Goal: Task Accomplishment & Management: Complete application form

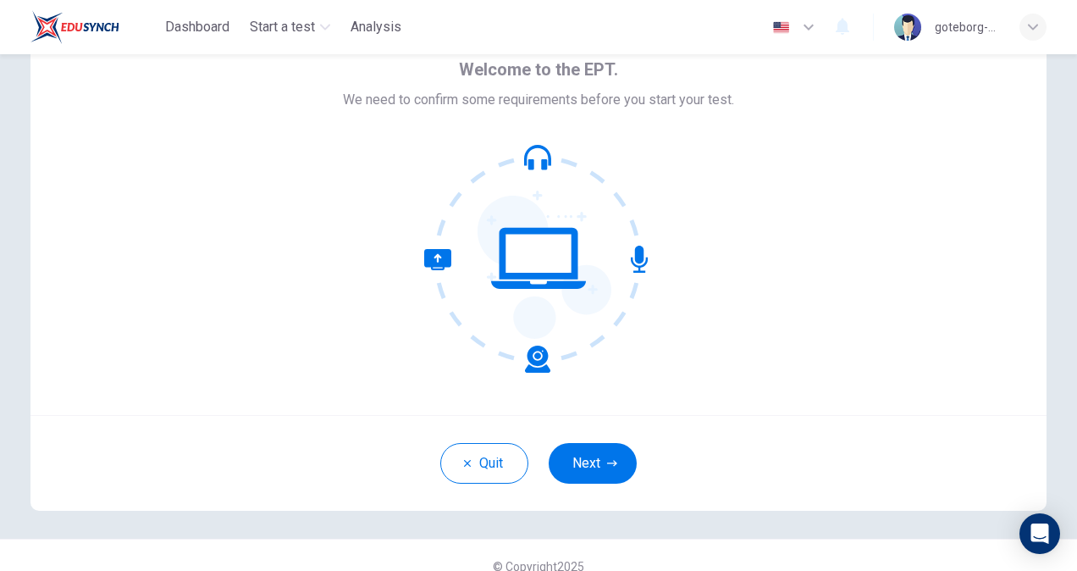
scroll to position [88, 0]
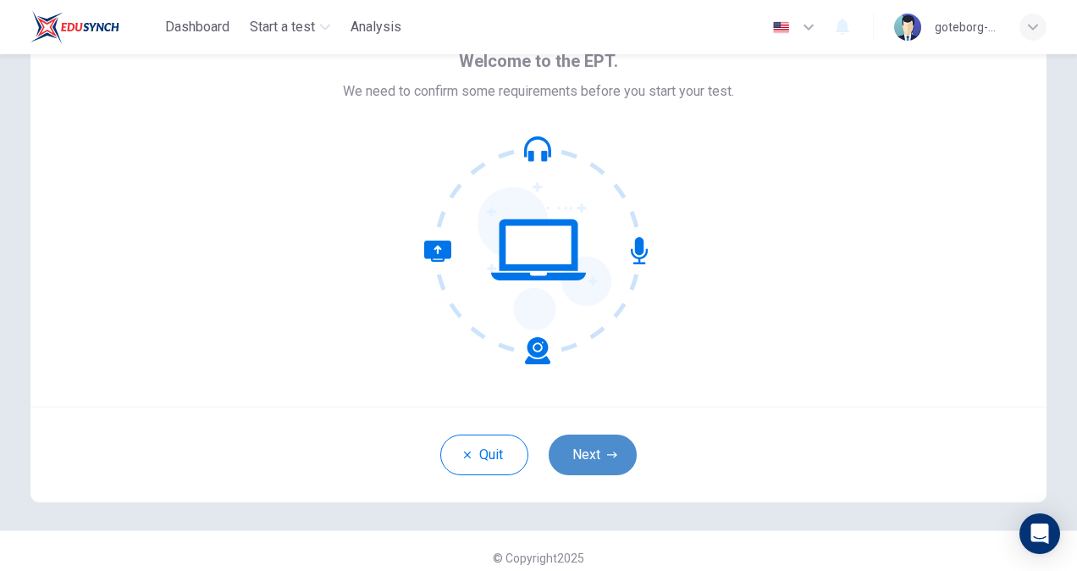
click at [593, 456] on button "Next" at bounding box center [593, 454] width 88 height 41
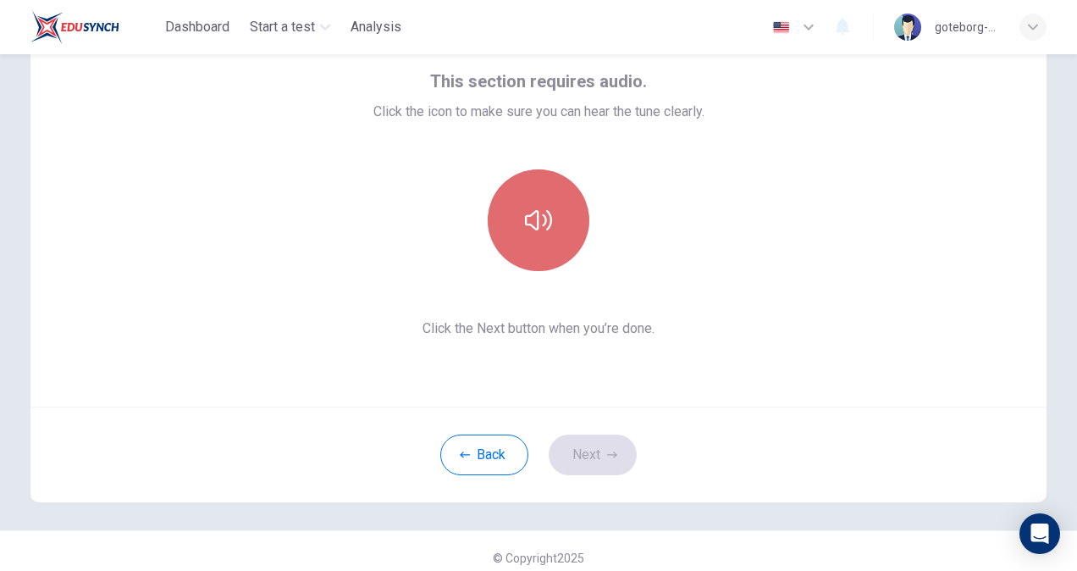
click at [538, 230] on icon "button" at bounding box center [538, 220] width 27 height 27
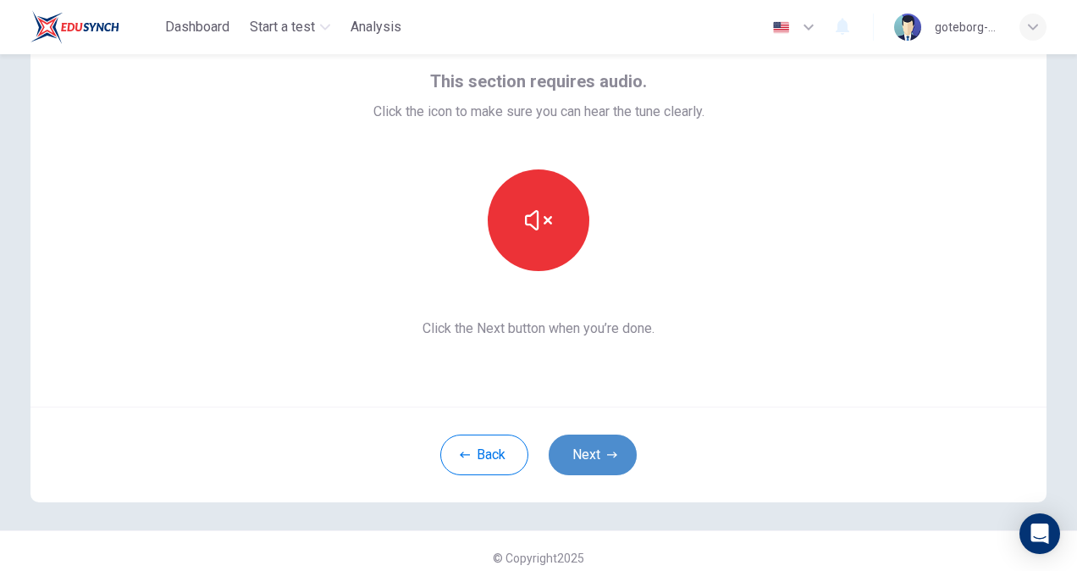
click at [593, 458] on button "Next" at bounding box center [593, 454] width 88 height 41
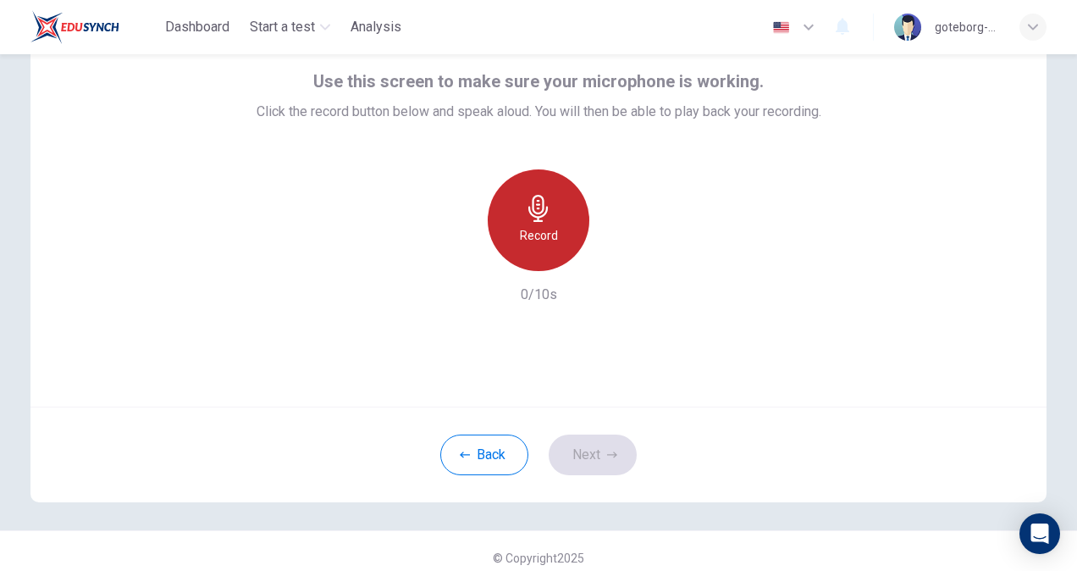
click at [533, 213] on icon "button" at bounding box center [537, 208] width 19 height 27
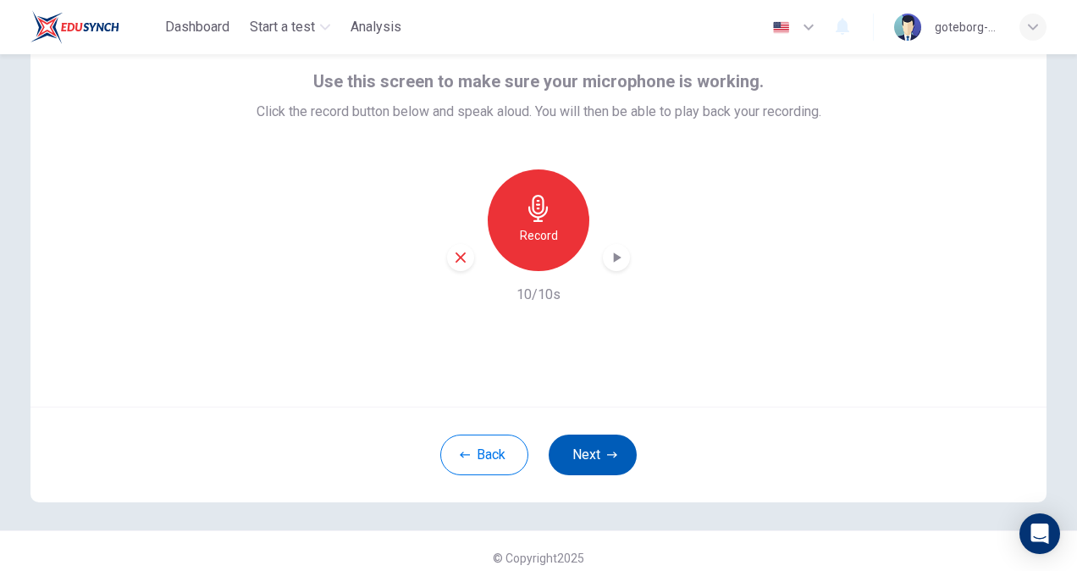
click at [594, 462] on button "Next" at bounding box center [593, 454] width 88 height 41
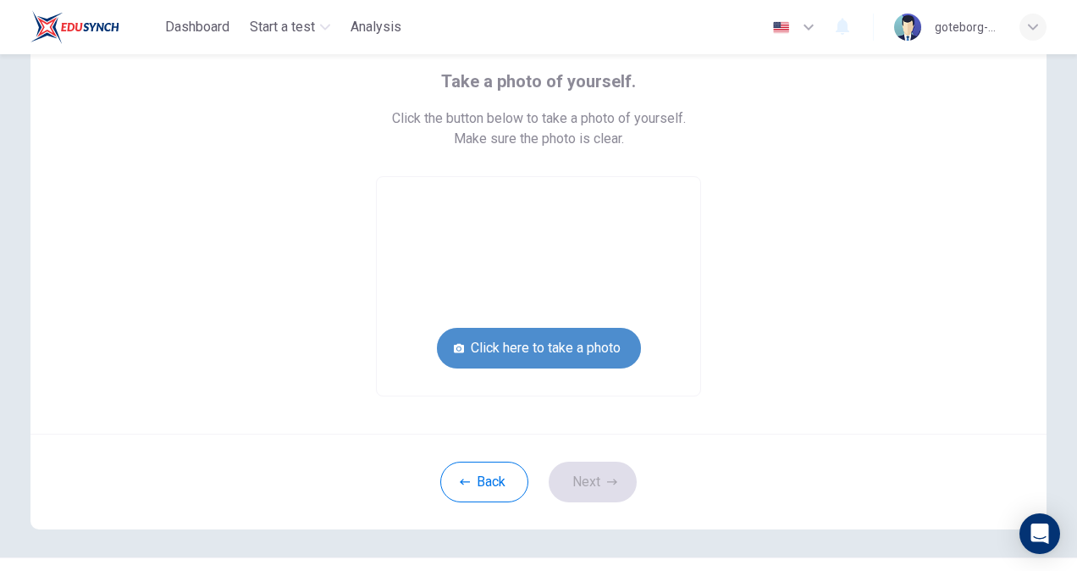
click at [563, 354] on button "Click here to take a photo" at bounding box center [539, 348] width 204 height 41
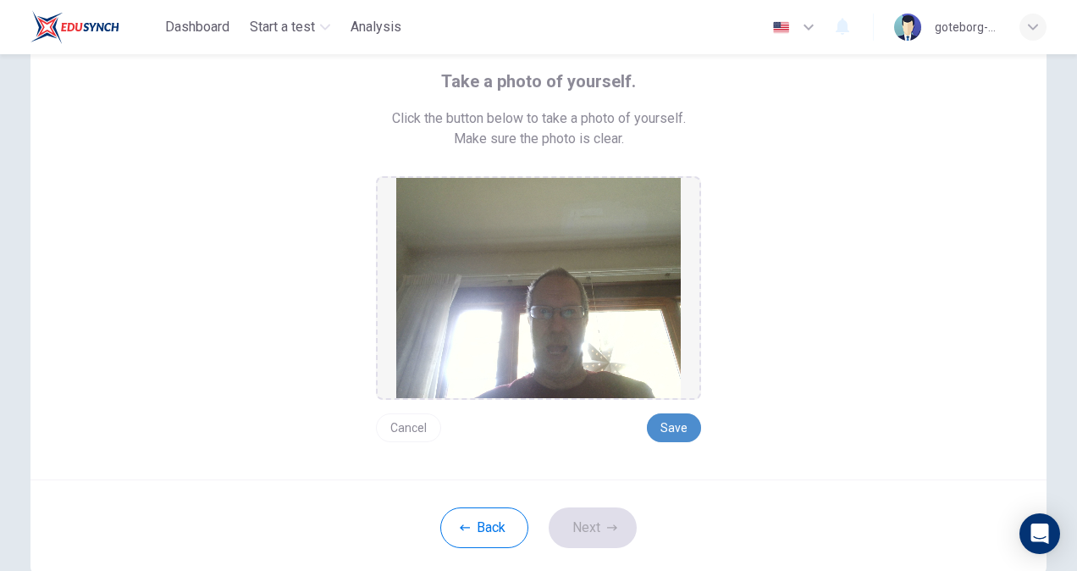
click at [665, 427] on button "Save" at bounding box center [674, 427] width 54 height 29
click at [582, 530] on button "Next" at bounding box center [593, 527] width 88 height 41
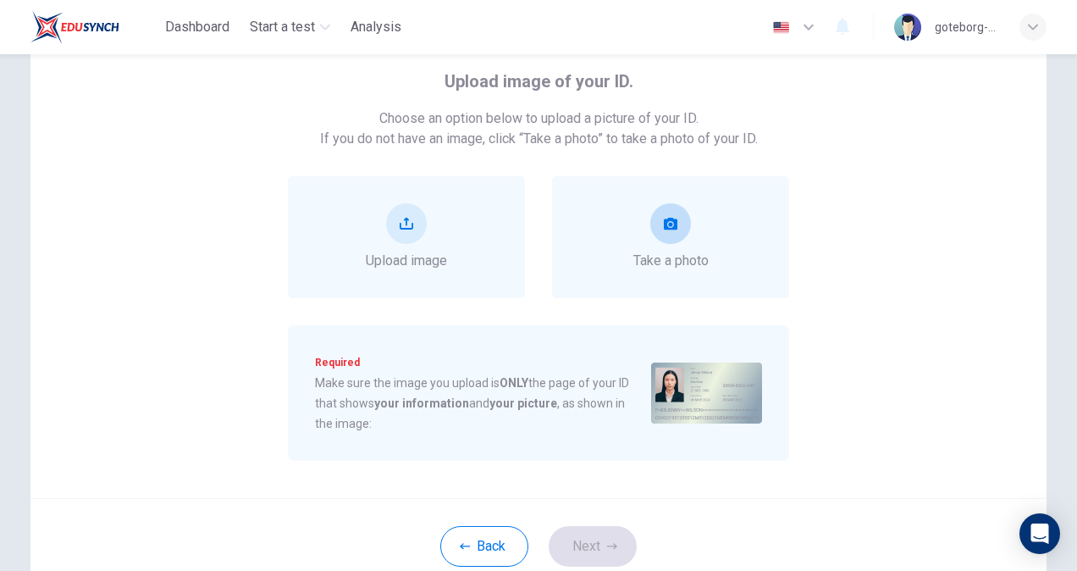
click at [663, 245] on div "Take a photo" at bounding box center [670, 237] width 75 height 68
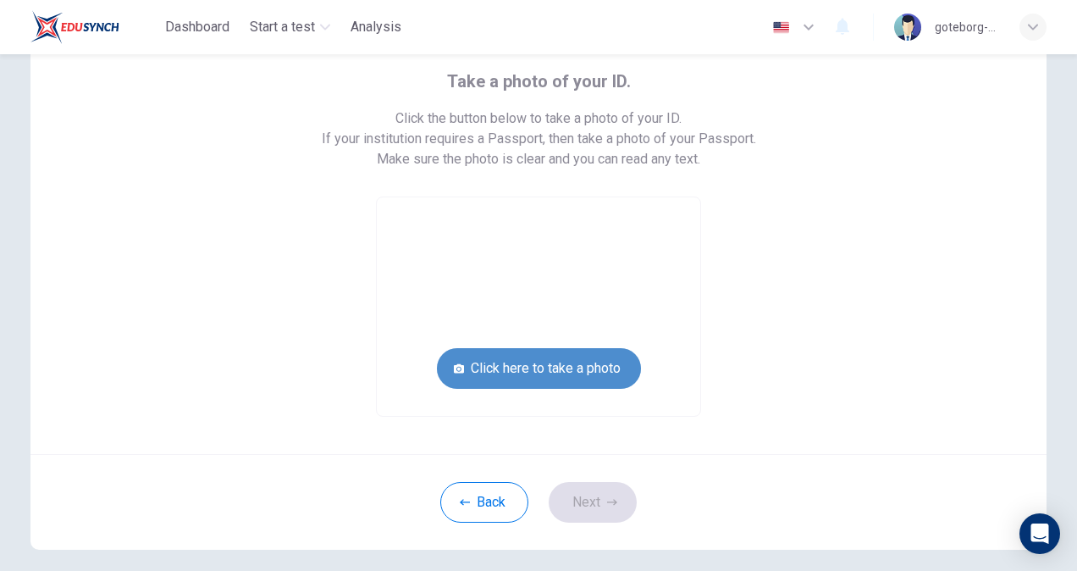
click at [544, 367] on button "Click here to take a photo" at bounding box center [539, 368] width 204 height 41
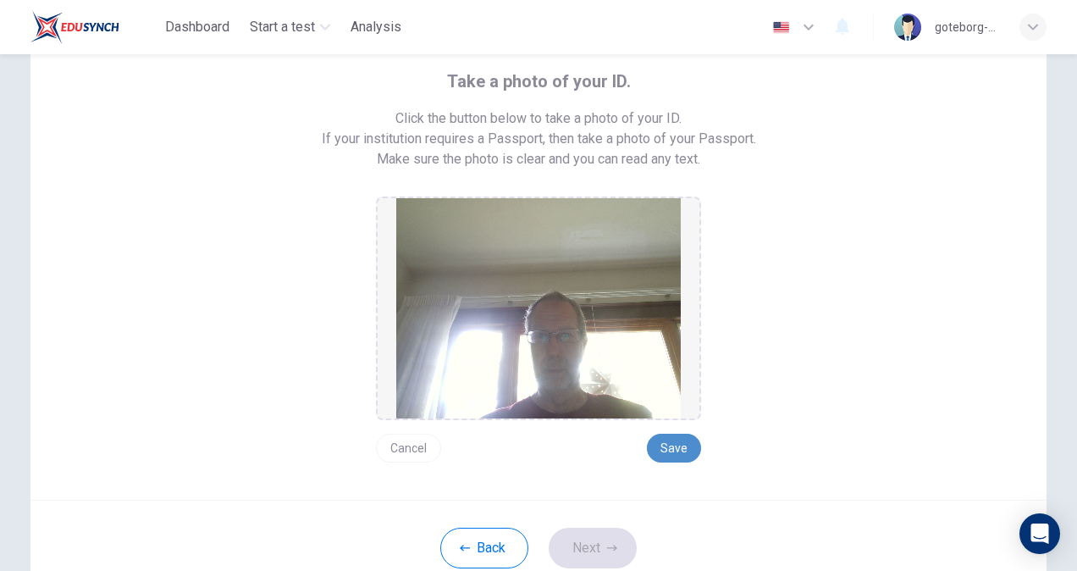
click at [672, 450] on button "Save" at bounding box center [674, 447] width 54 height 29
click at [582, 547] on button "Next" at bounding box center [593, 547] width 88 height 41
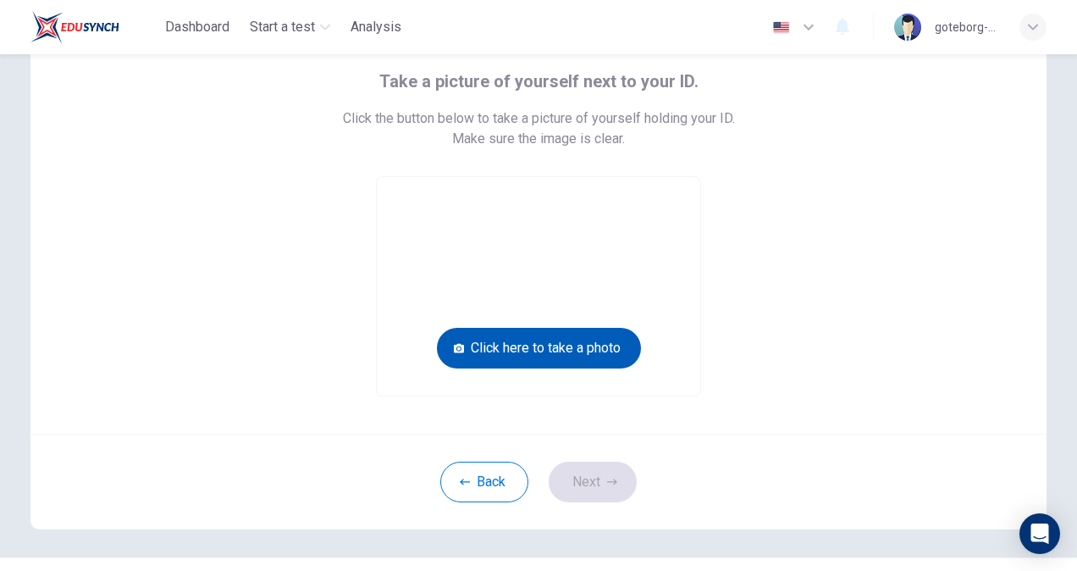
click at [548, 348] on button "Click here to take a photo" at bounding box center [539, 348] width 204 height 41
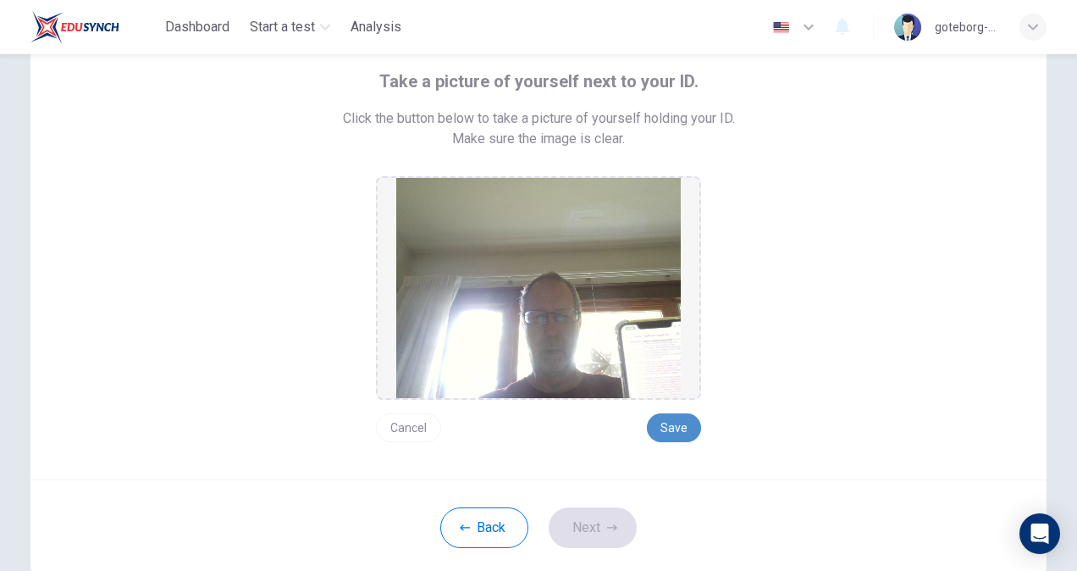
click at [670, 422] on button "Save" at bounding box center [674, 427] width 54 height 29
click at [579, 532] on button "Next" at bounding box center [593, 527] width 88 height 41
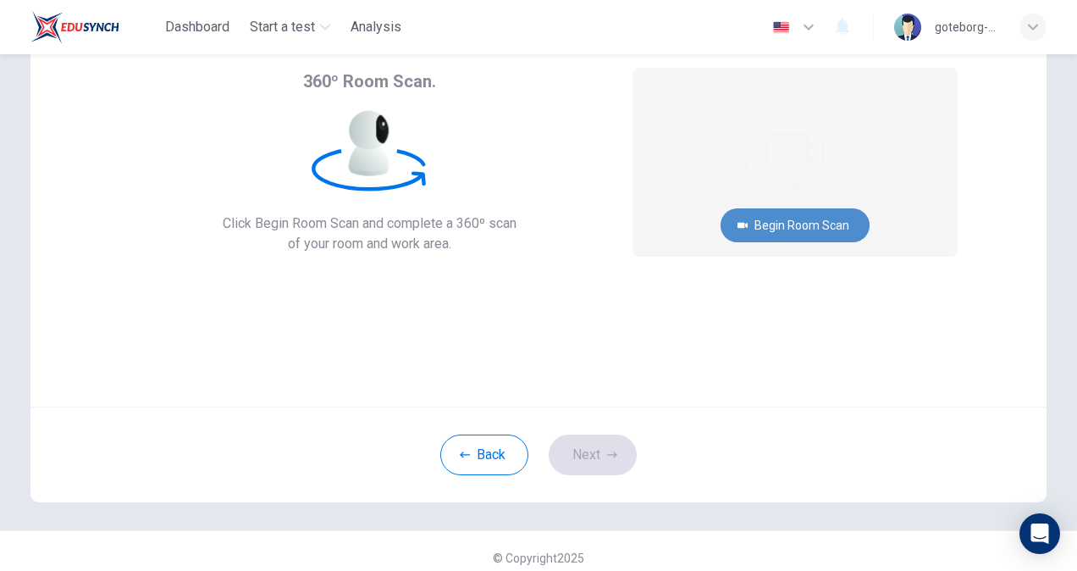
click at [779, 224] on button "Begin Room Scan" at bounding box center [794, 225] width 149 height 34
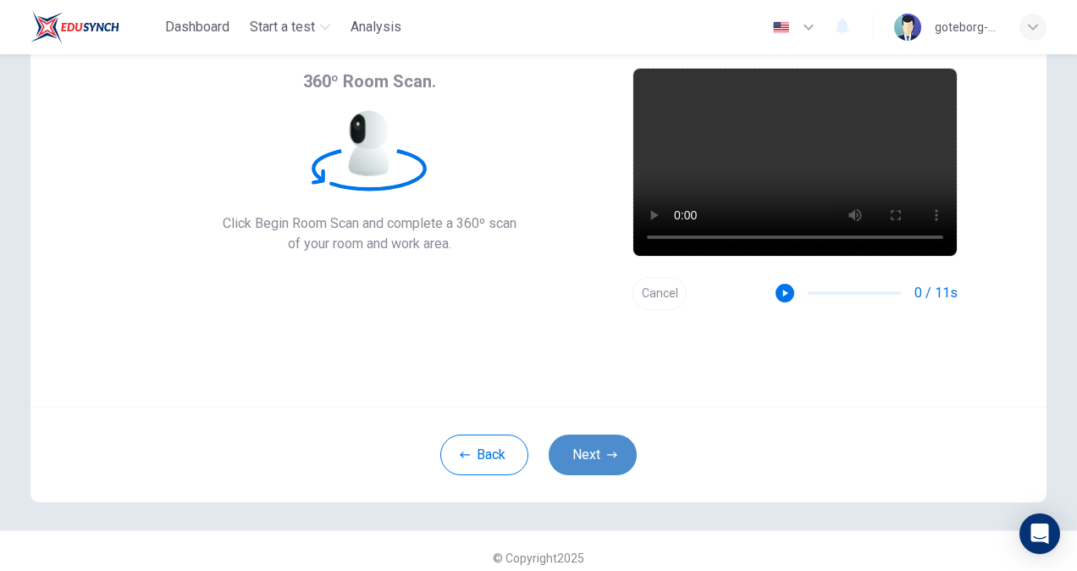
click at [589, 454] on button "Next" at bounding box center [593, 454] width 88 height 41
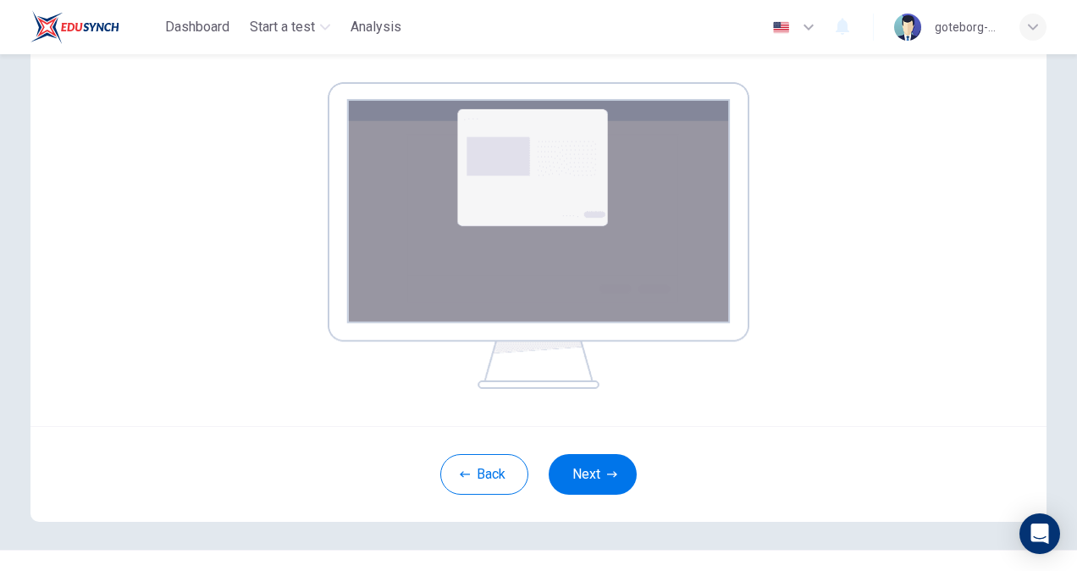
scroll to position [245, 0]
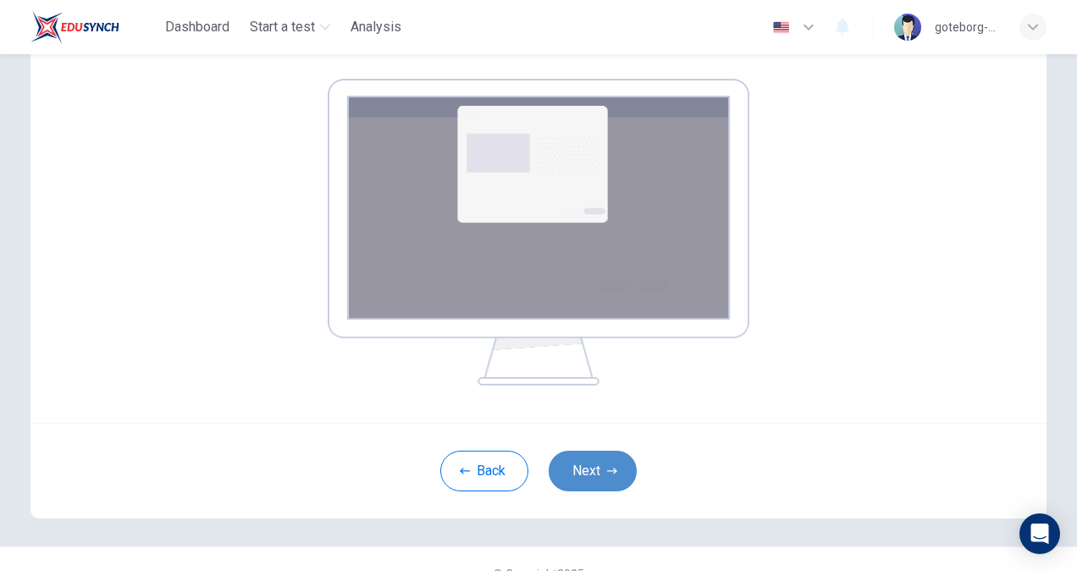
click at [582, 477] on button "Next" at bounding box center [593, 470] width 88 height 41
click at [568, 471] on button "Next" at bounding box center [593, 470] width 88 height 41
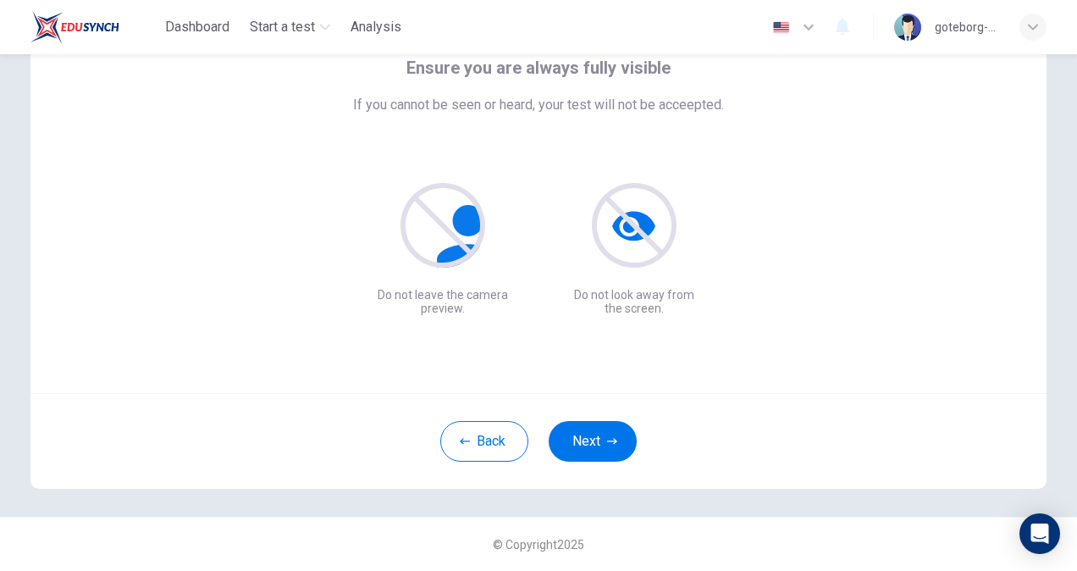
scroll to position [102, 0]
click at [596, 433] on button "Next" at bounding box center [593, 441] width 88 height 41
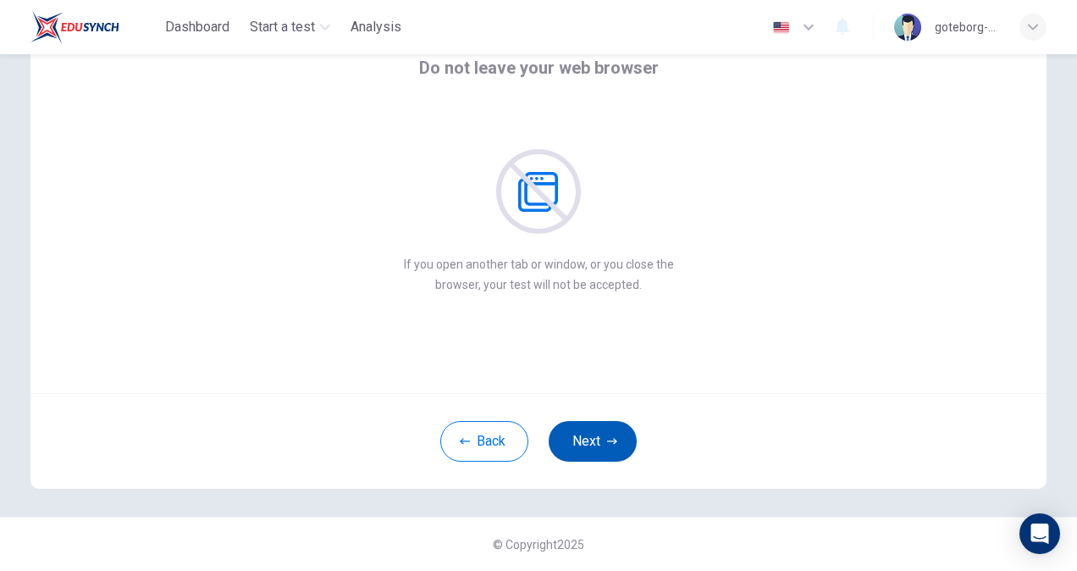
click at [593, 440] on button "Next" at bounding box center [593, 441] width 88 height 41
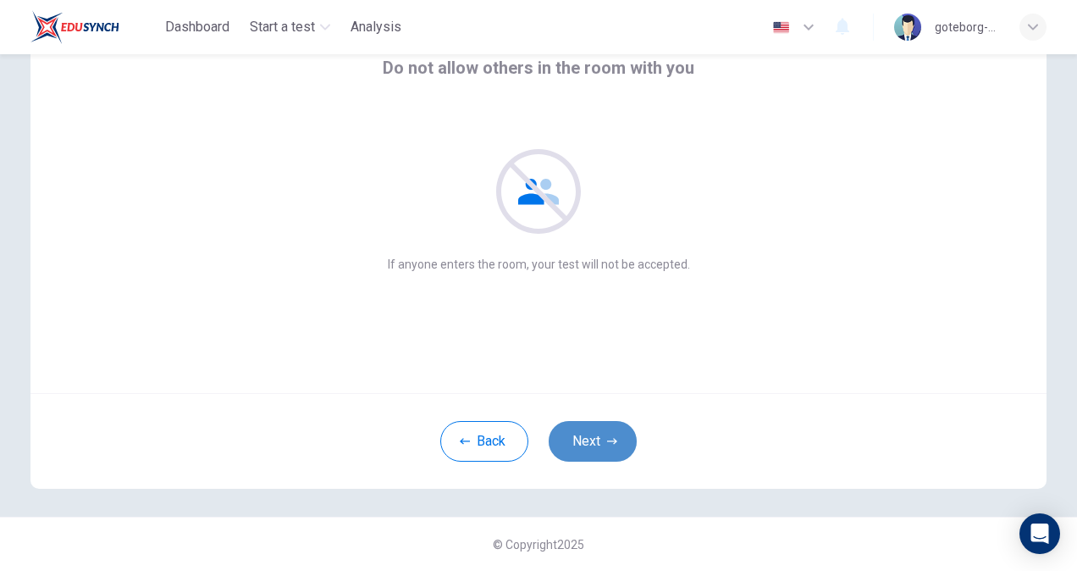
click at [593, 440] on button "Next" at bounding box center [593, 441] width 88 height 41
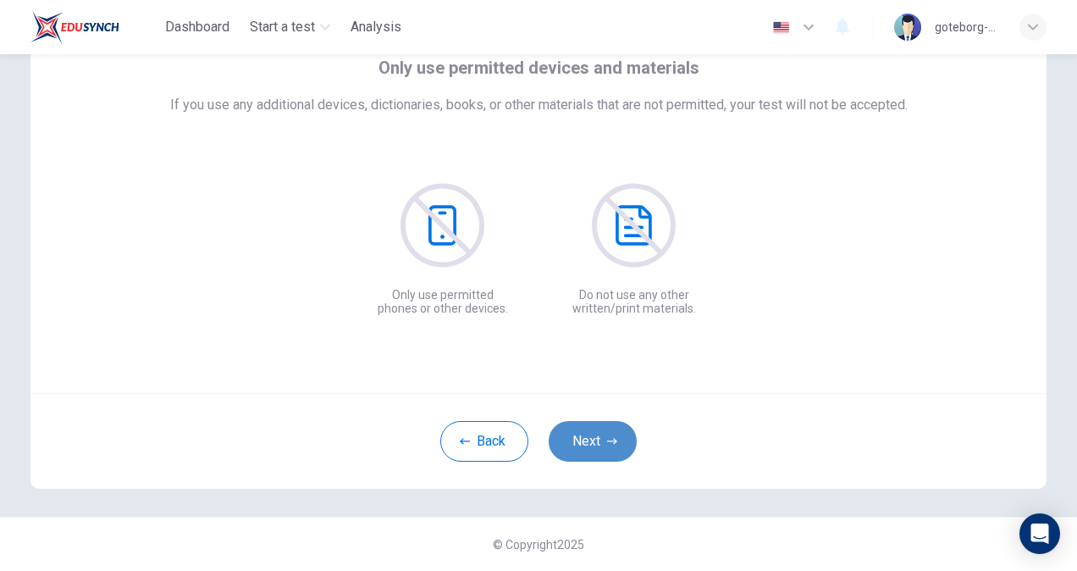
click at [593, 440] on button "Next" at bounding box center [593, 441] width 88 height 41
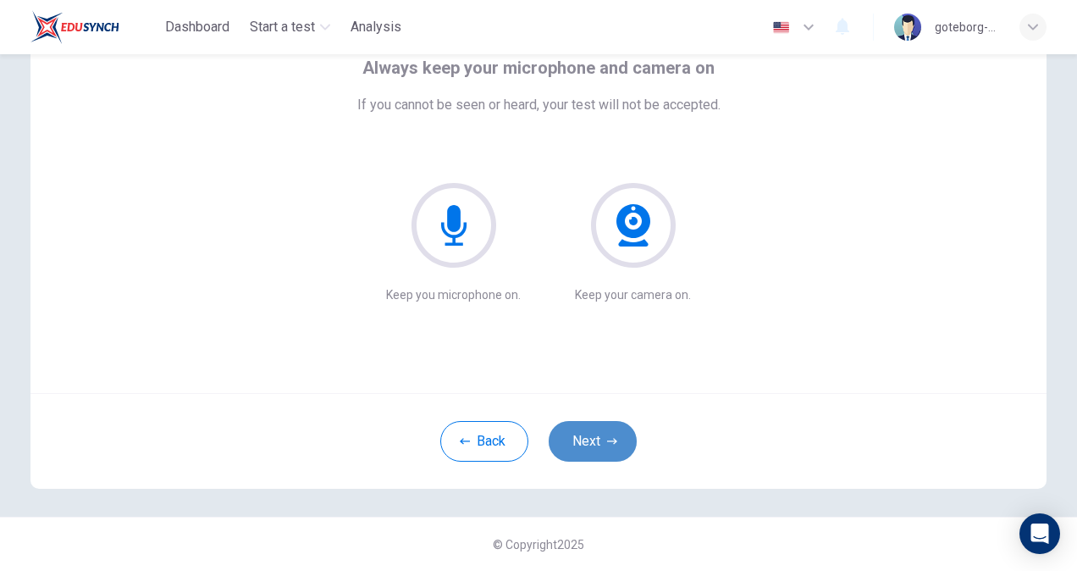
click at [593, 440] on button "Next" at bounding box center [593, 441] width 88 height 41
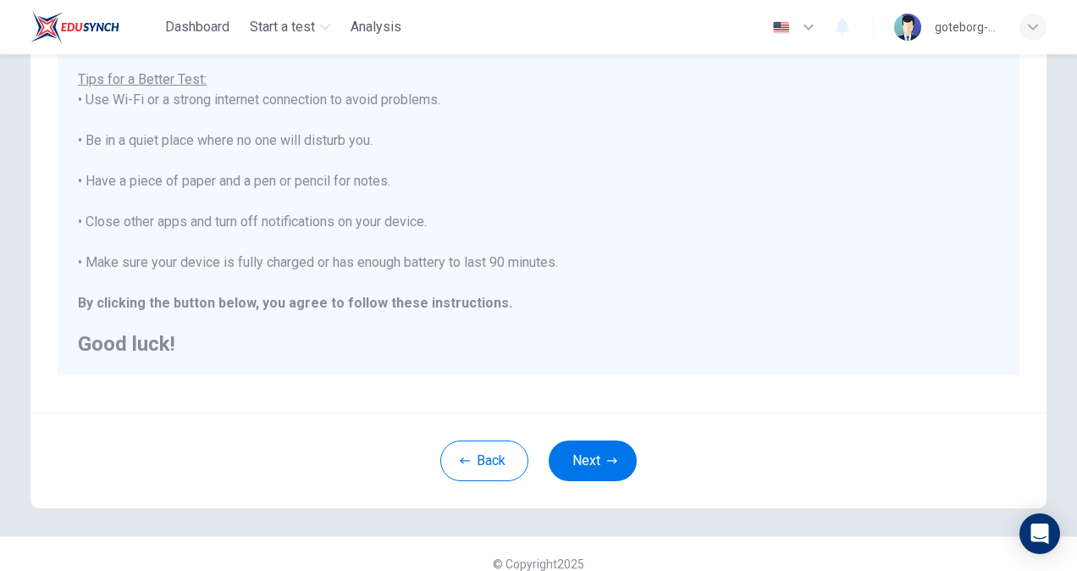
scroll to position [317, 0]
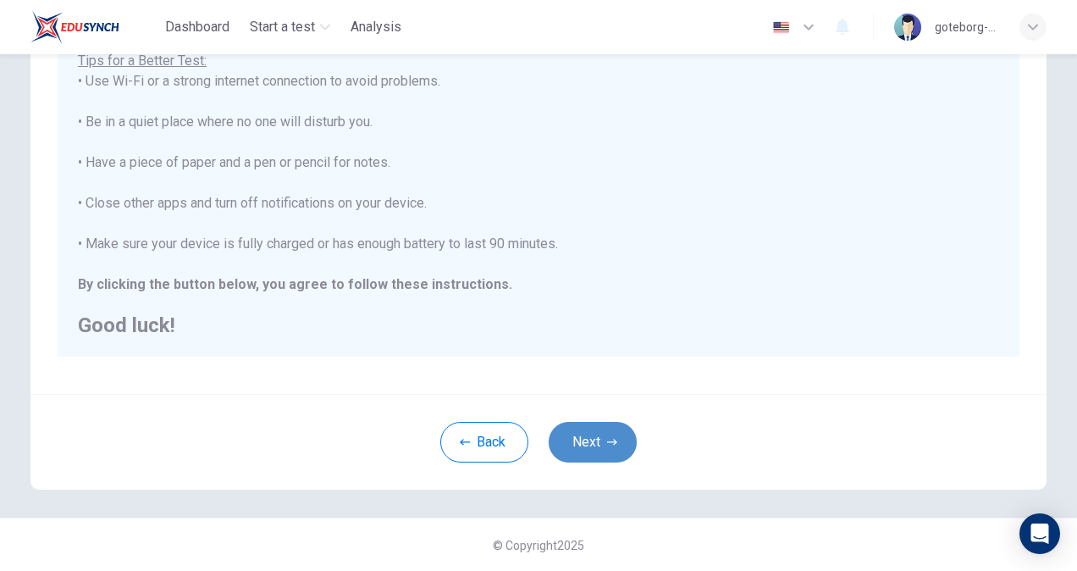
click at [610, 432] on button "Next" at bounding box center [593, 442] width 88 height 41
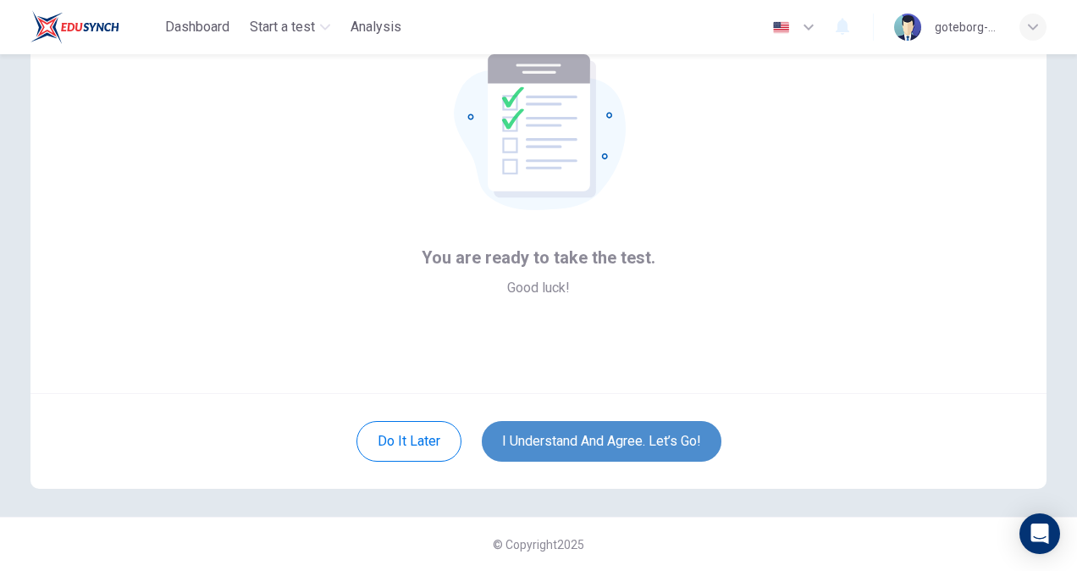
click at [597, 451] on button "I understand and agree. Let’s go!" at bounding box center [602, 441] width 240 height 41
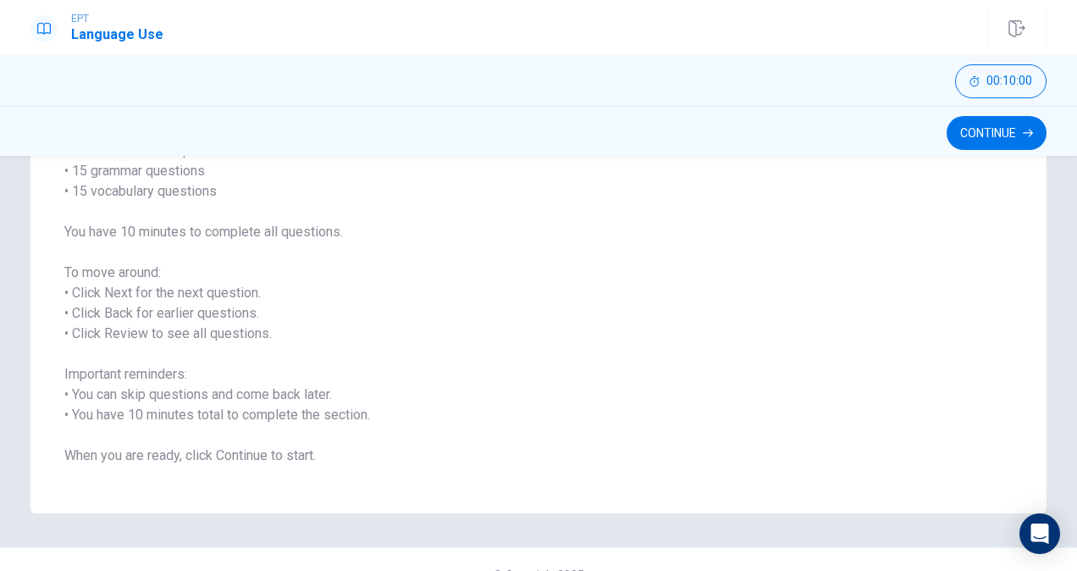
scroll to position [188, 0]
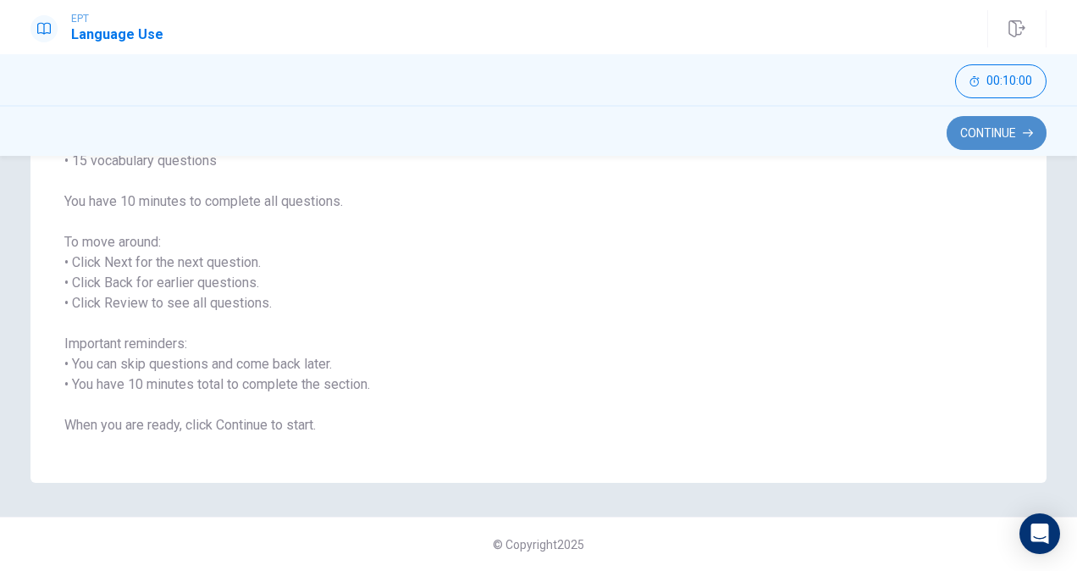
click at [977, 127] on button "Continue" at bounding box center [996, 133] width 100 height 34
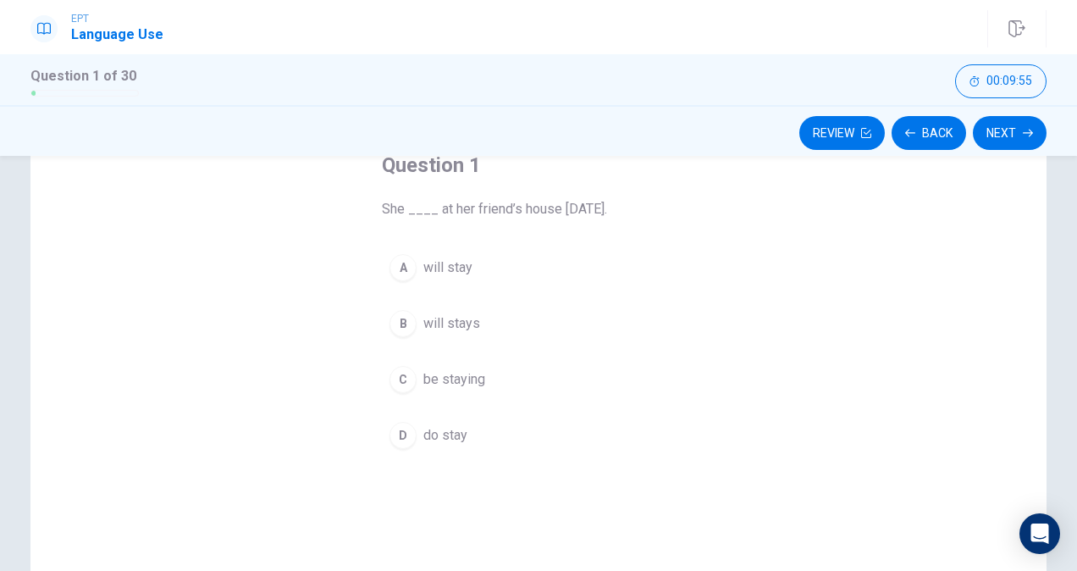
scroll to position [110, 0]
click at [440, 253] on button "A will stay" at bounding box center [538, 265] width 313 height 42
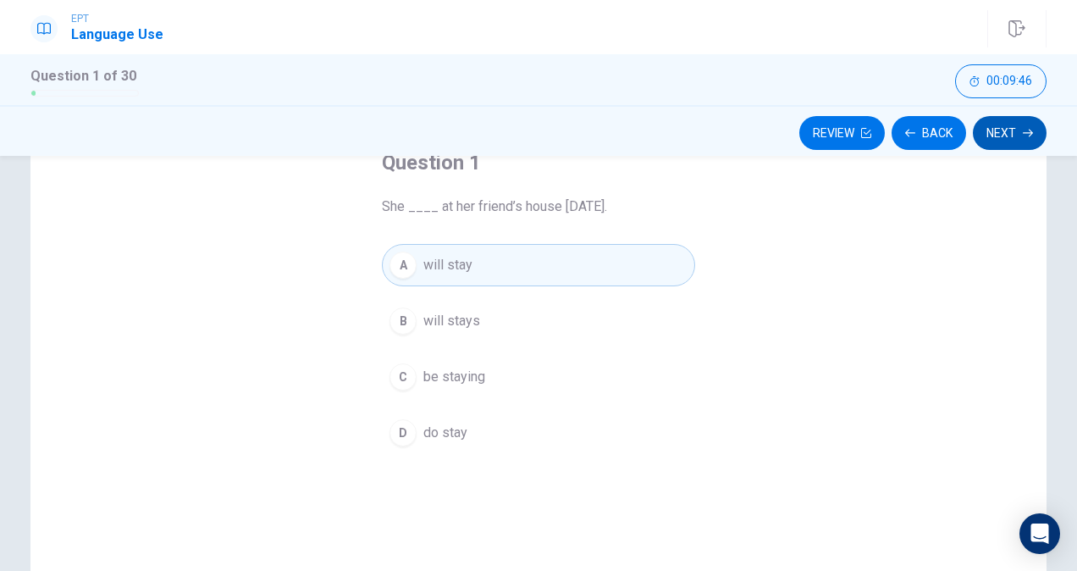
click at [1001, 124] on button "Next" at bounding box center [1010, 133] width 74 height 34
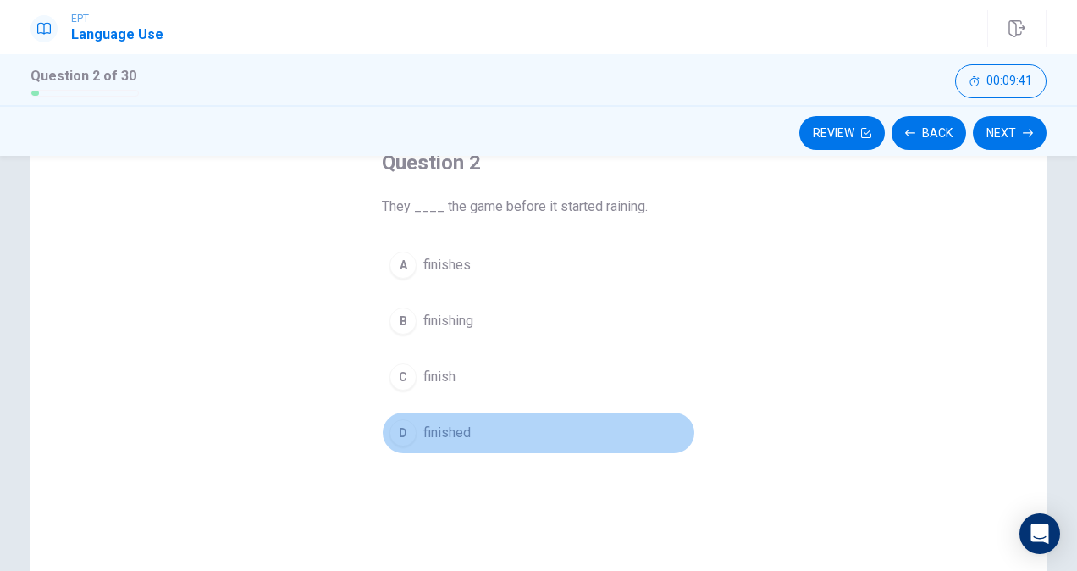
click at [431, 433] on span "finished" at bounding box center [446, 432] width 47 height 20
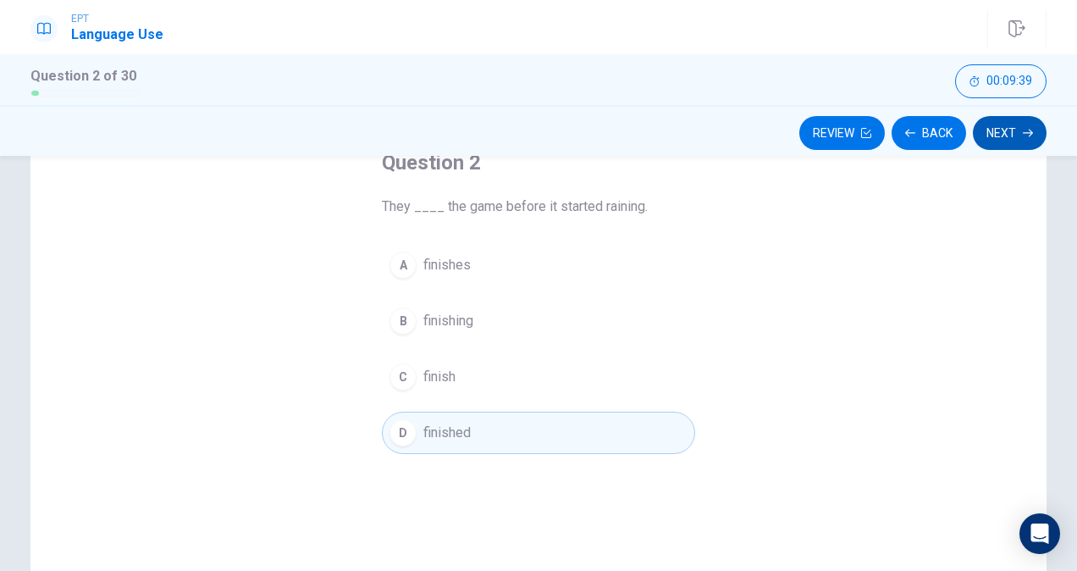
click at [1007, 129] on button "Next" at bounding box center [1010, 133] width 74 height 34
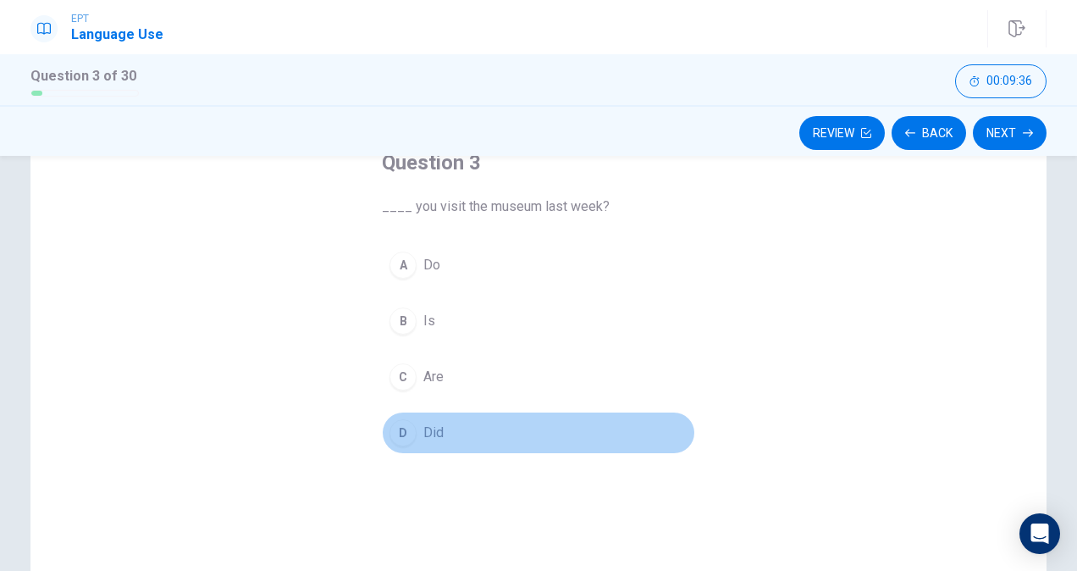
click at [423, 435] on span "Did" at bounding box center [433, 432] width 20 height 20
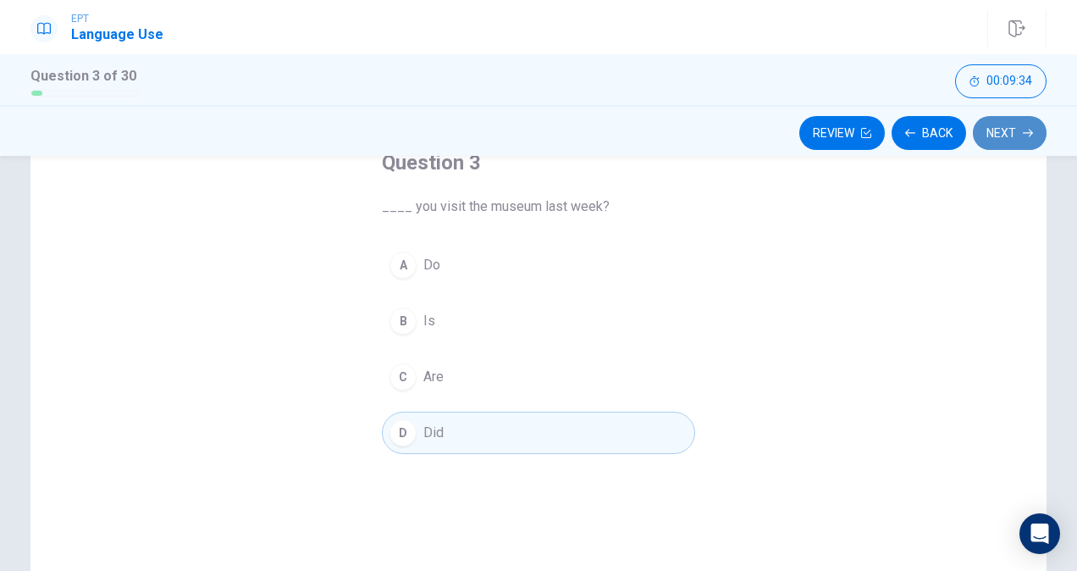
click at [1017, 130] on button "Next" at bounding box center [1010, 133] width 74 height 34
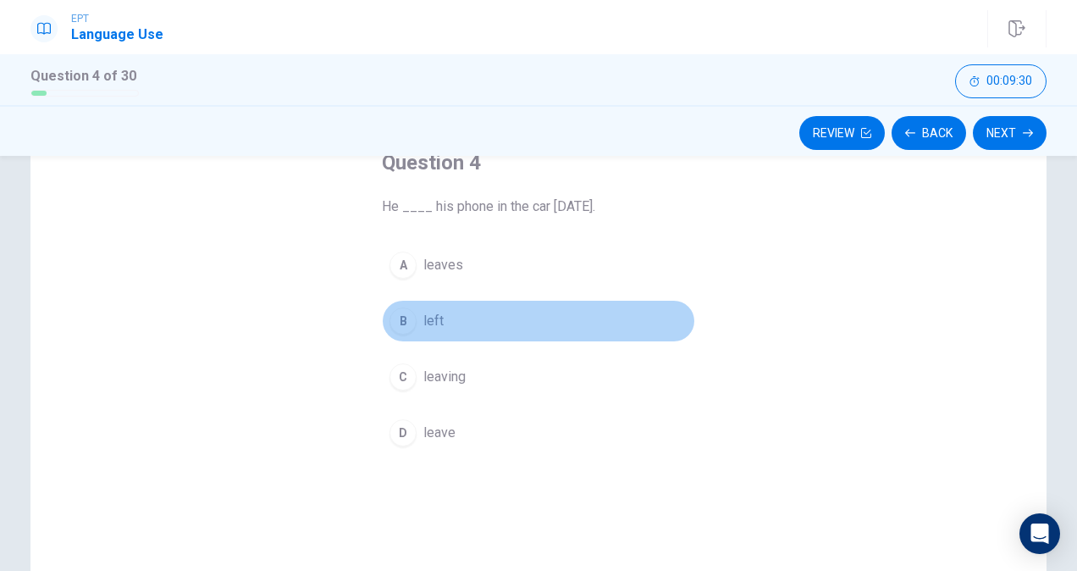
click at [433, 317] on span "left" at bounding box center [433, 321] width 20 height 20
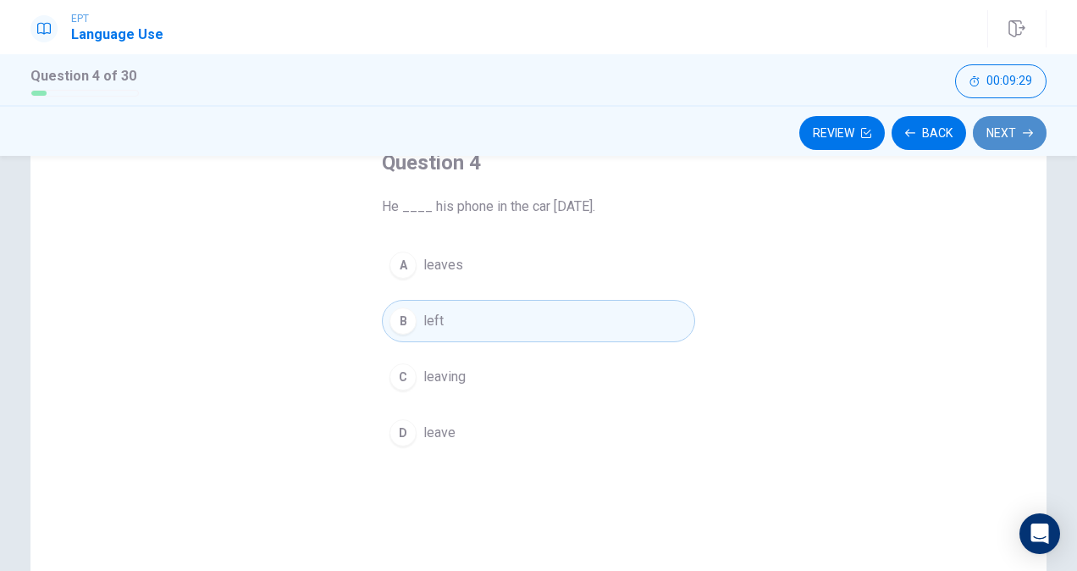
click at [999, 129] on button "Next" at bounding box center [1010, 133] width 74 height 34
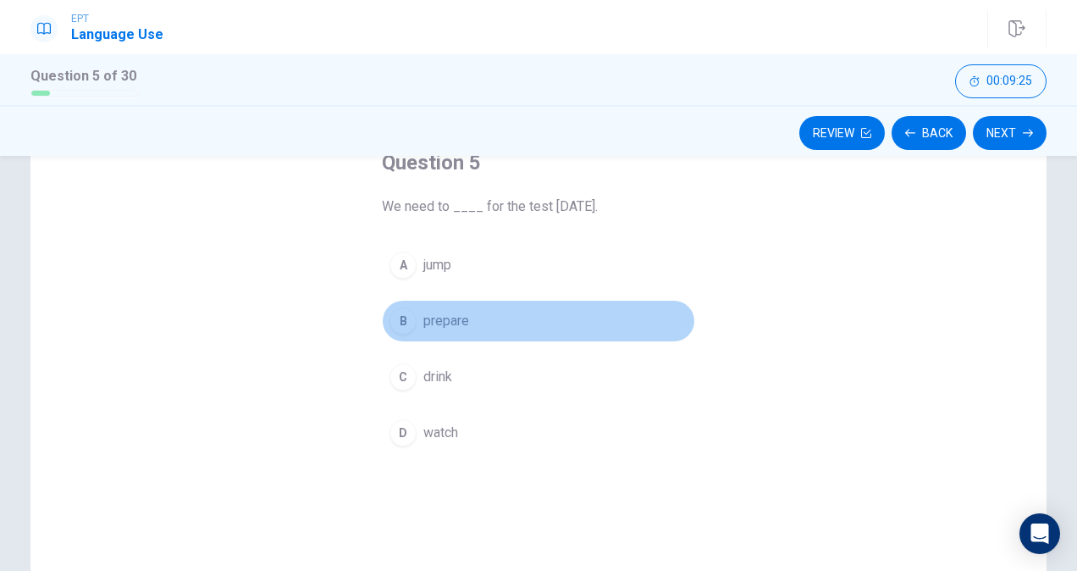
click at [428, 318] on span "prepare" at bounding box center [446, 321] width 46 height 20
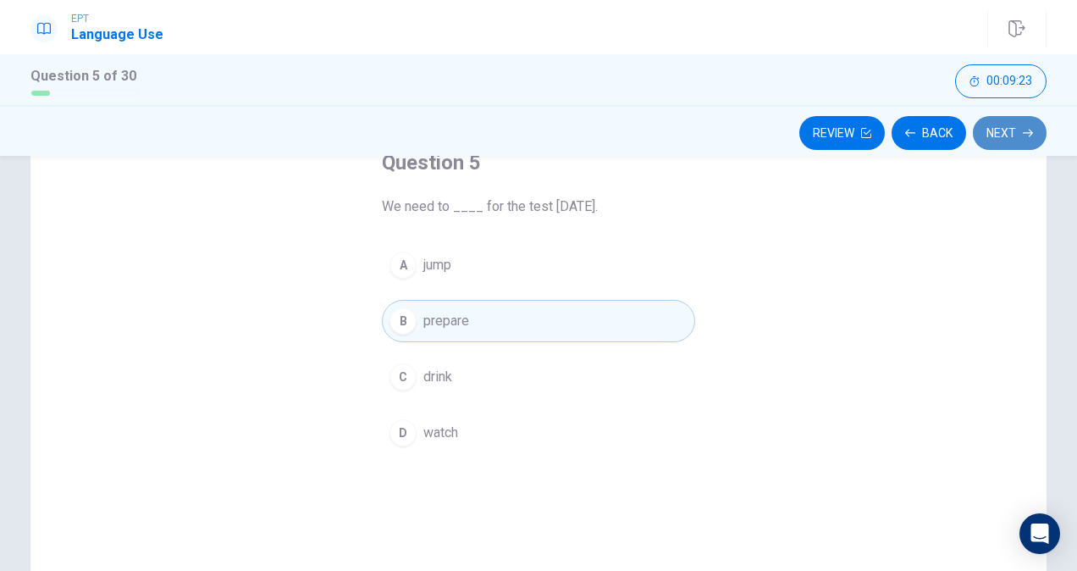
click at [1007, 129] on button "Next" at bounding box center [1010, 133] width 74 height 34
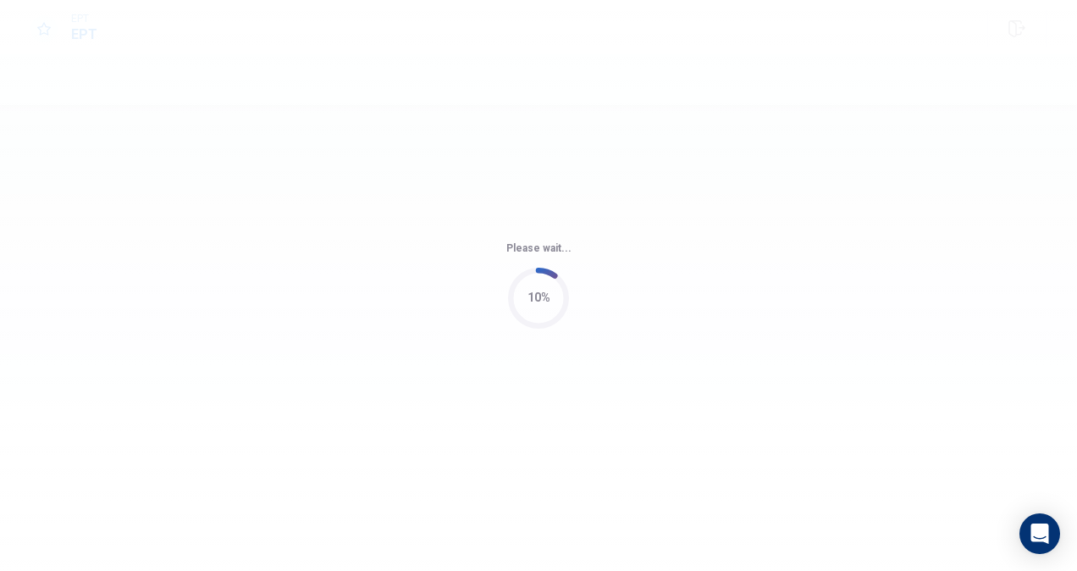
scroll to position [0, 0]
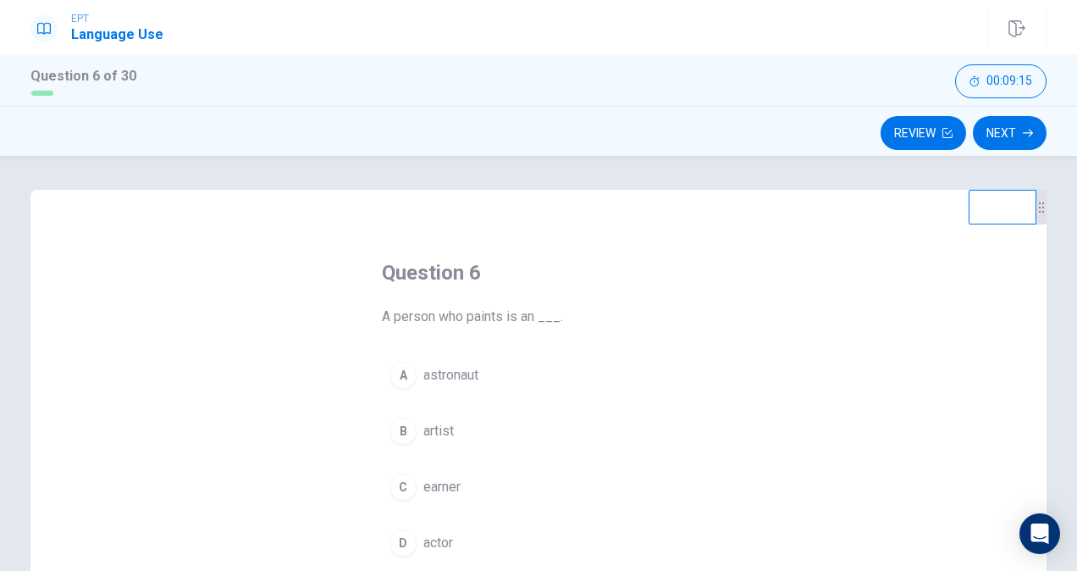
click at [423, 422] on span "artist" at bounding box center [438, 431] width 30 height 20
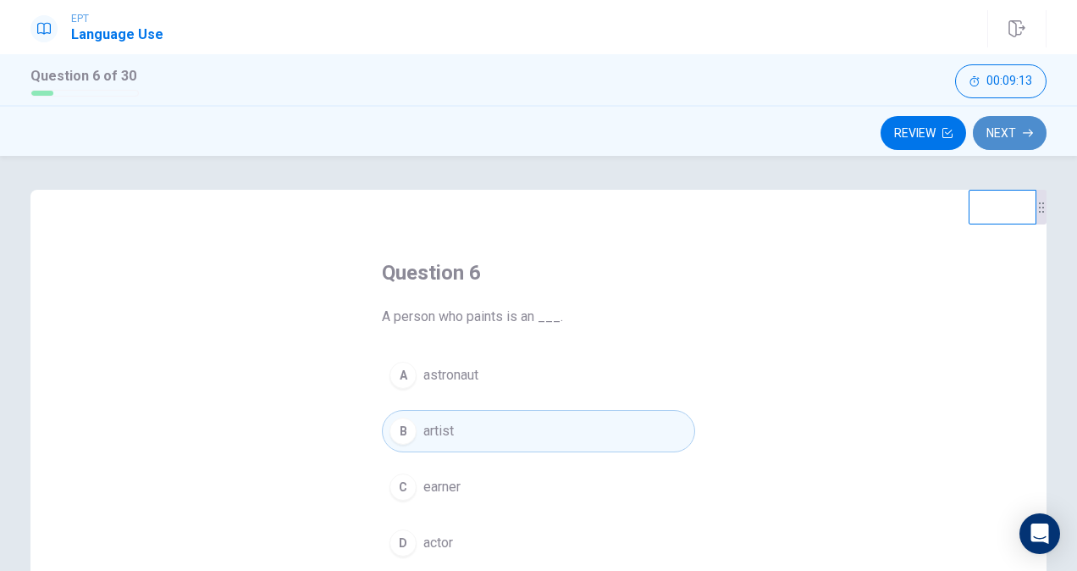
click at [1007, 132] on button "Next" at bounding box center [1010, 133] width 74 height 34
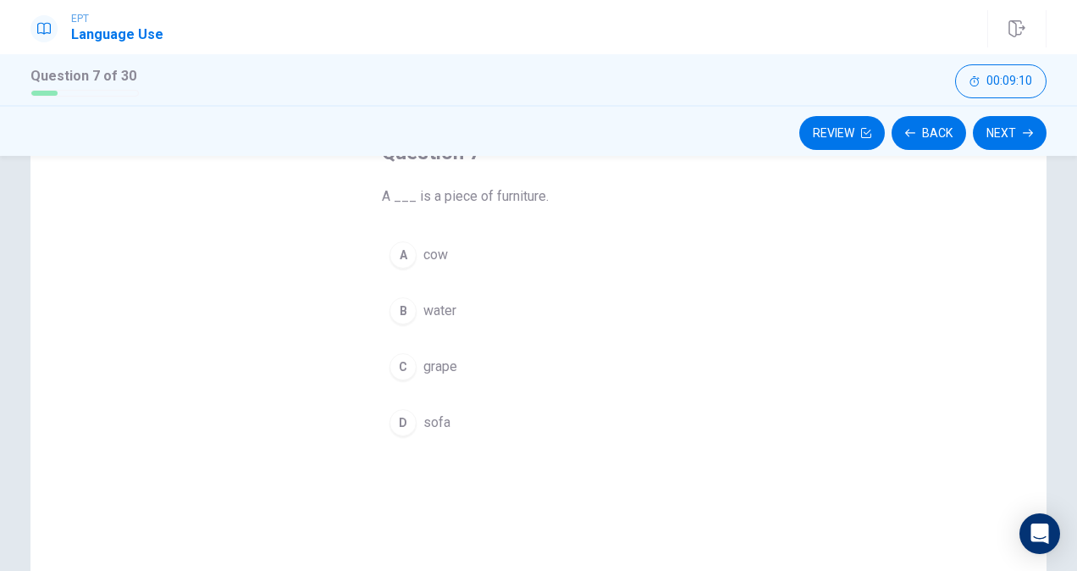
scroll to position [124, 0]
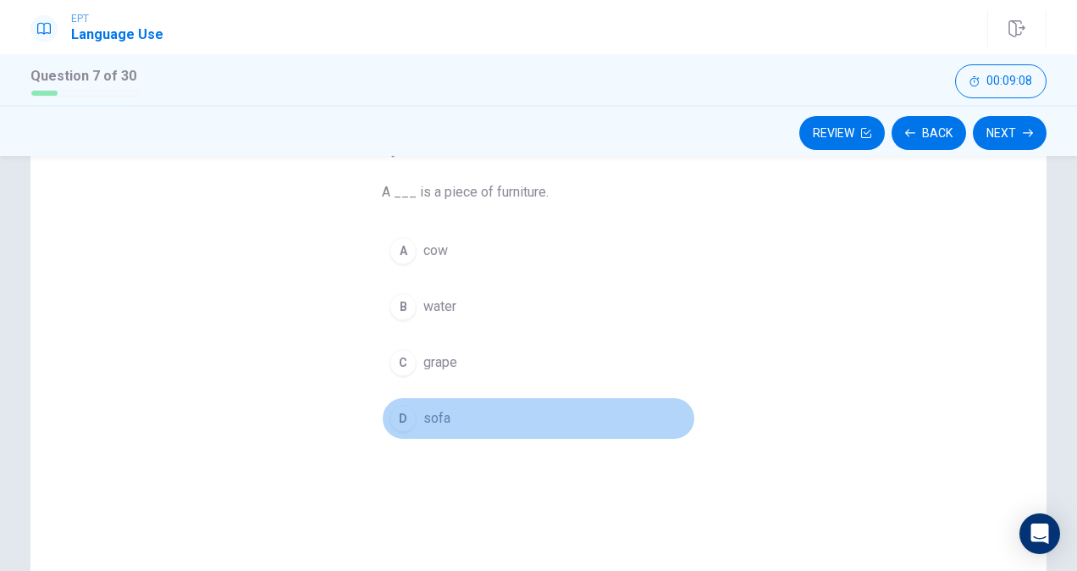
click at [434, 415] on span "sofa" at bounding box center [436, 418] width 27 height 20
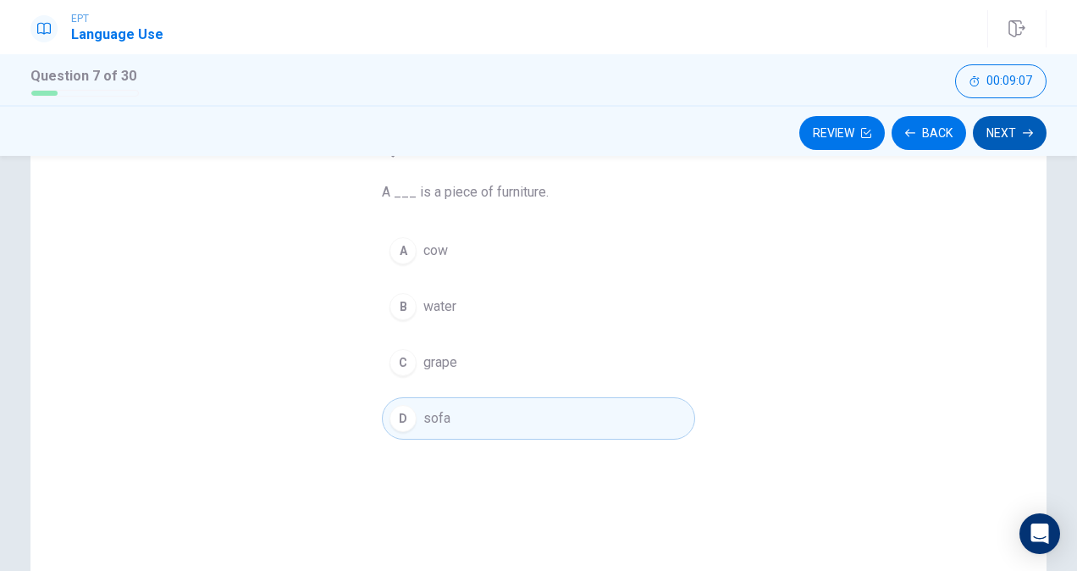
click at [1010, 133] on button "Next" at bounding box center [1010, 133] width 74 height 34
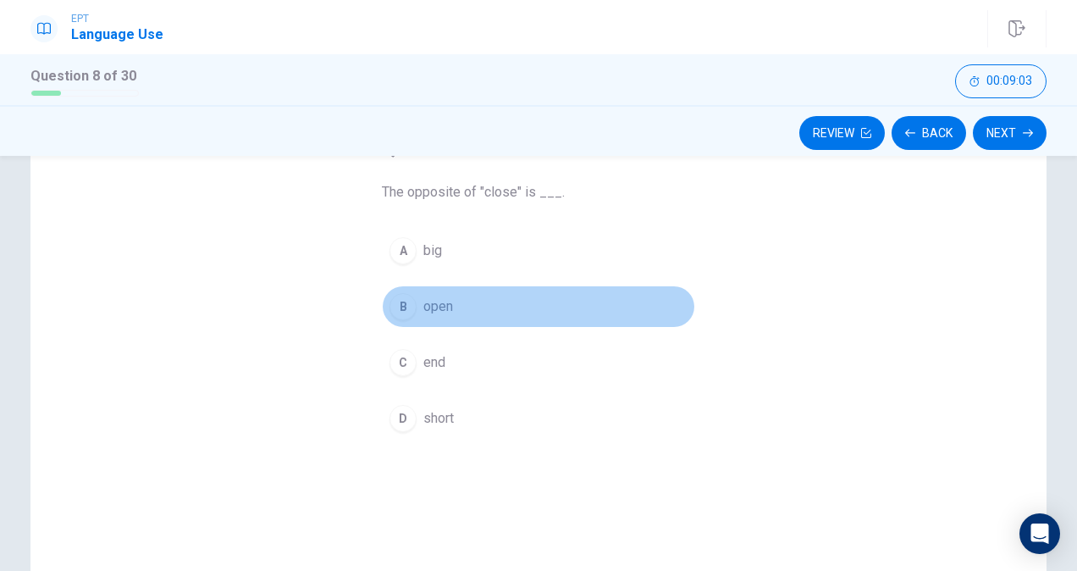
click at [428, 310] on span "open" at bounding box center [438, 306] width 30 height 20
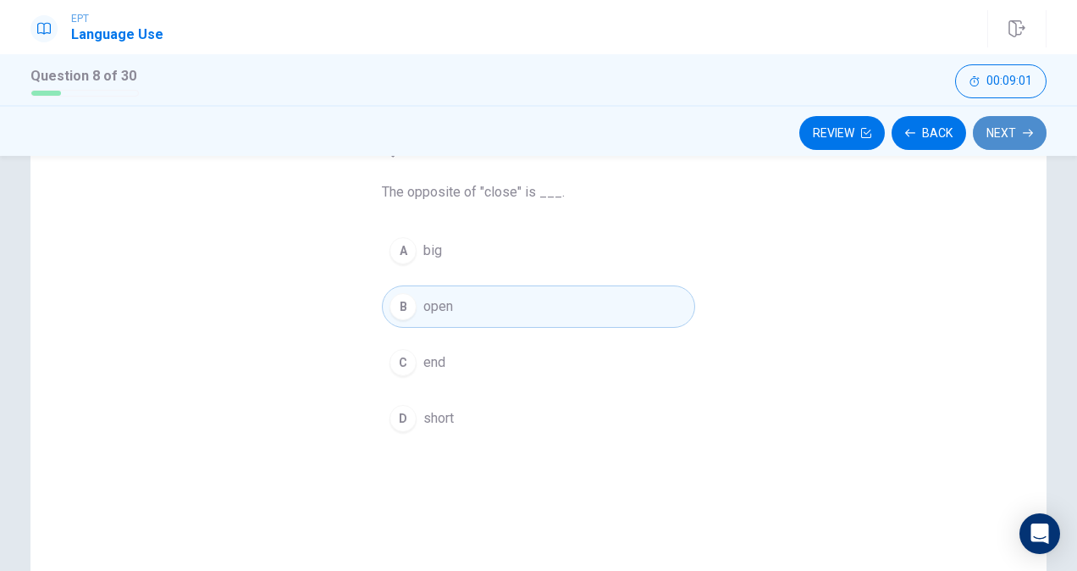
click at [1006, 139] on button "Next" at bounding box center [1010, 133] width 74 height 34
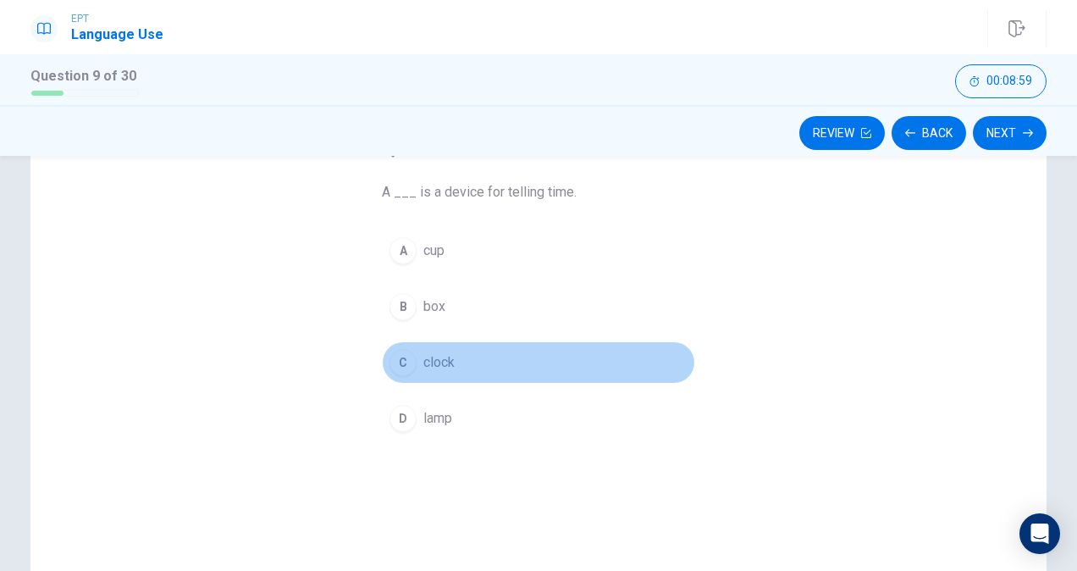
click at [441, 356] on span "clock" at bounding box center [438, 362] width 31 height 20
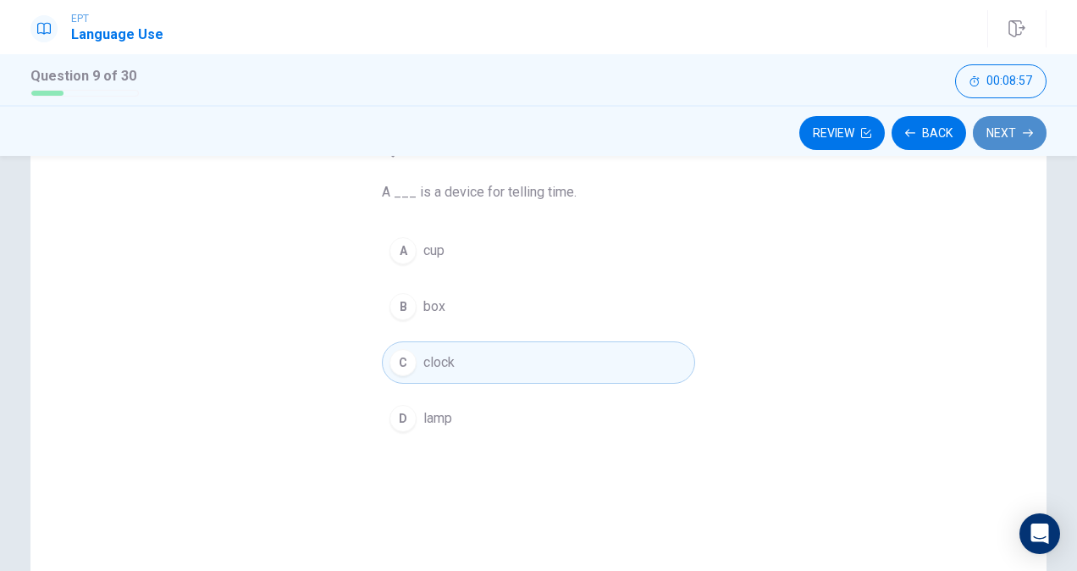
click at [1002, 132] on button "Next" at bounding box center [1010, 133] width 74 height 34
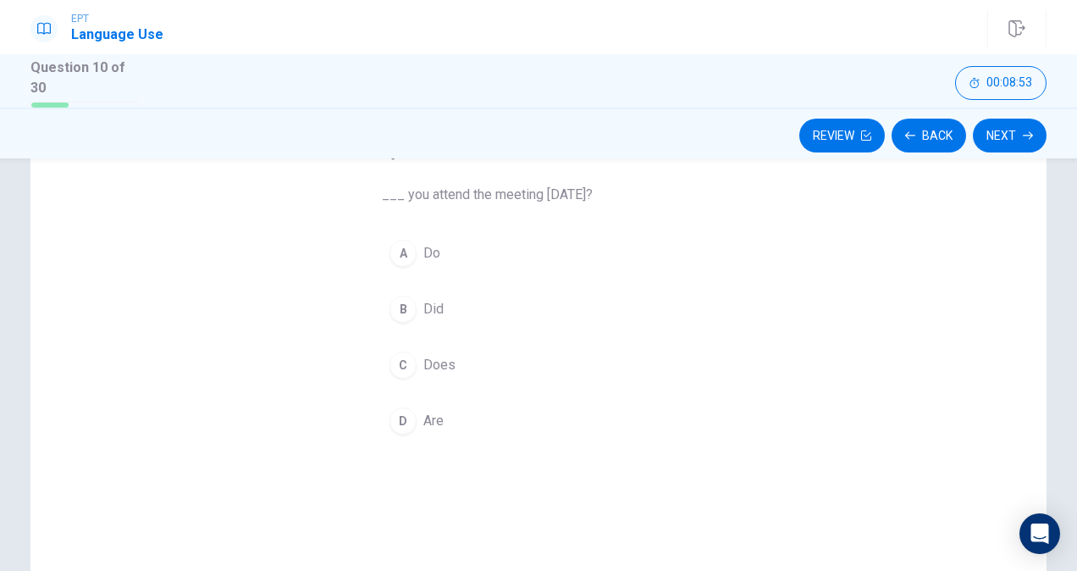
click at [408, 308] on div "B" at bounding box center [402, 308] width 27 height 27
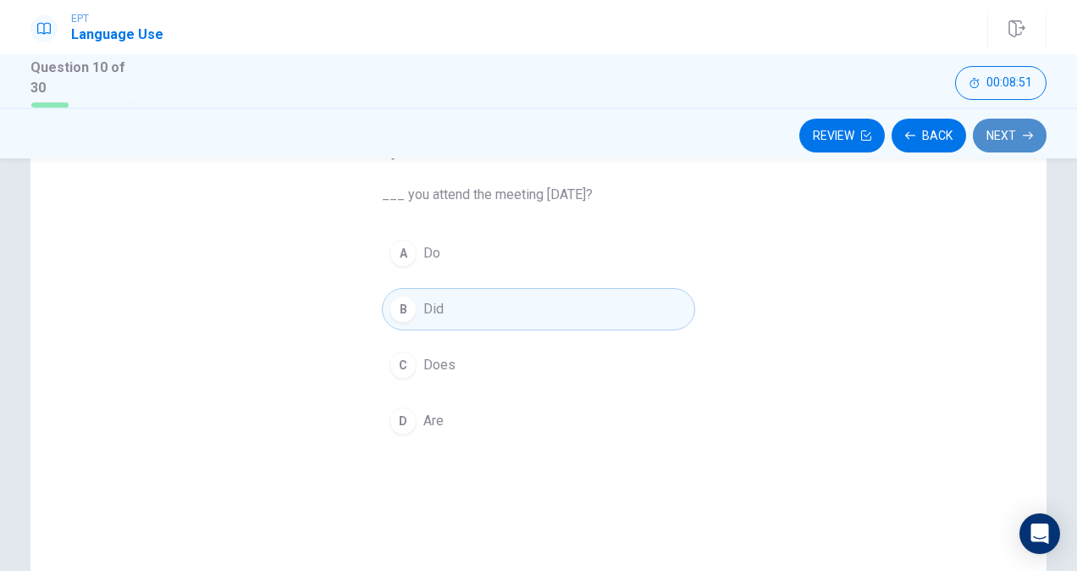
click at [1010, 133] on button "Next" at bounding box center [1010, 136] width 74 height 34
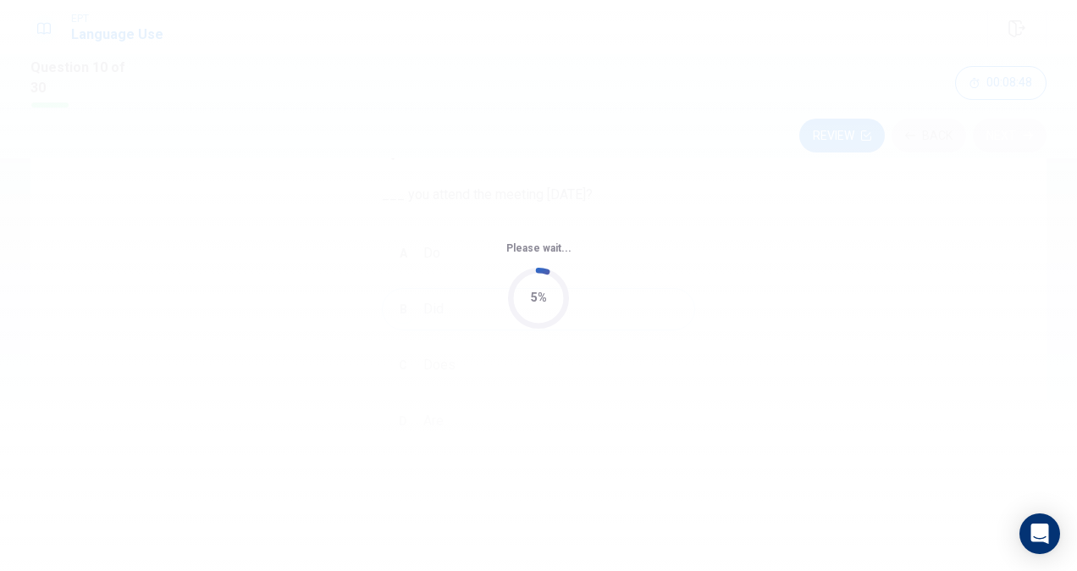
scroll to position [0, 0]
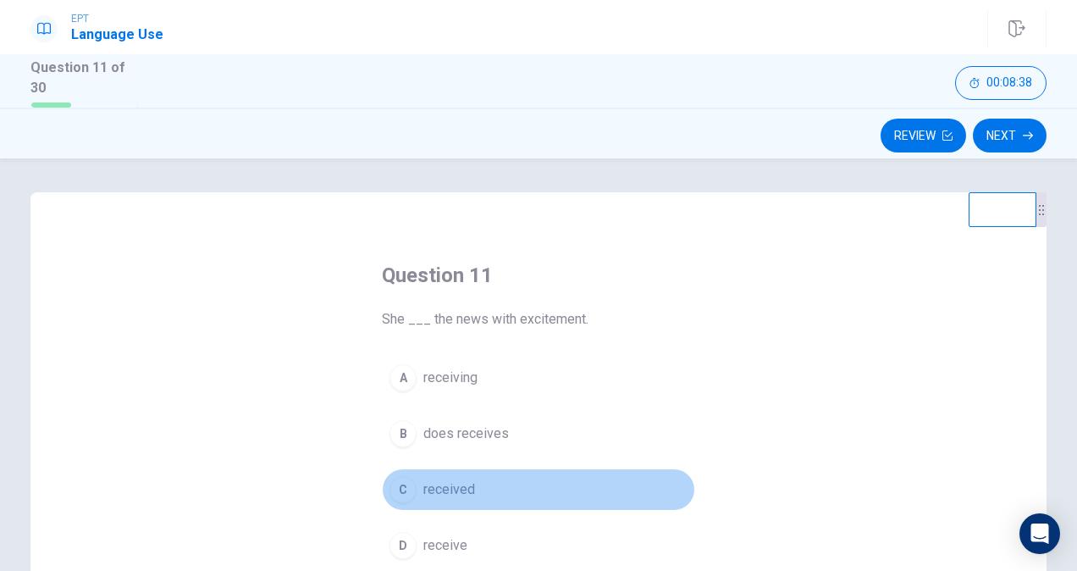
click at [431, 494] on span "received" at bounding box center [449, 489] width 52 height 20
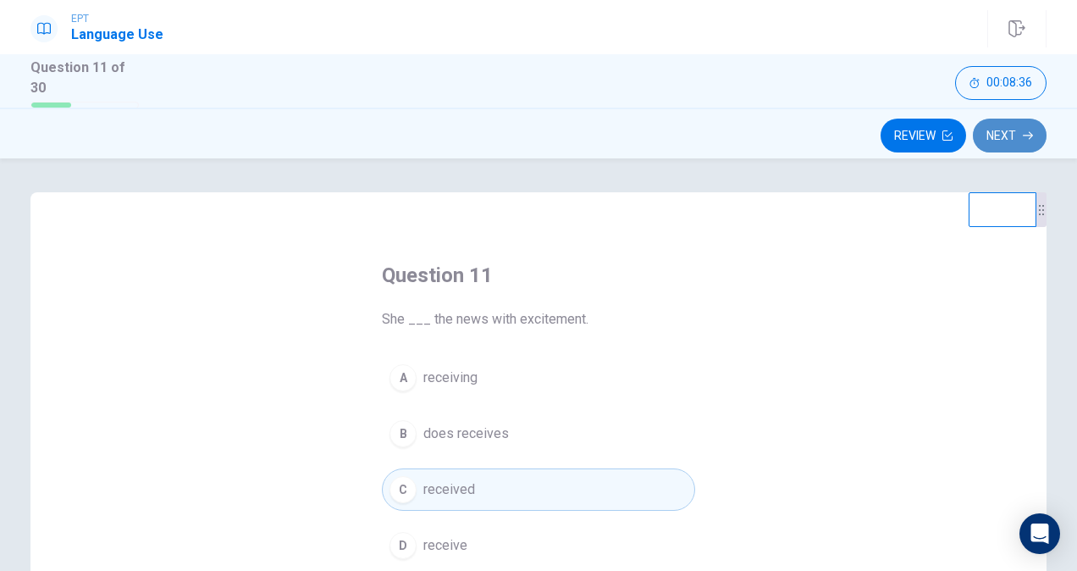
click at [1014, 127] on button "Next" at bounding box center [1010, 136] width 74 height 34
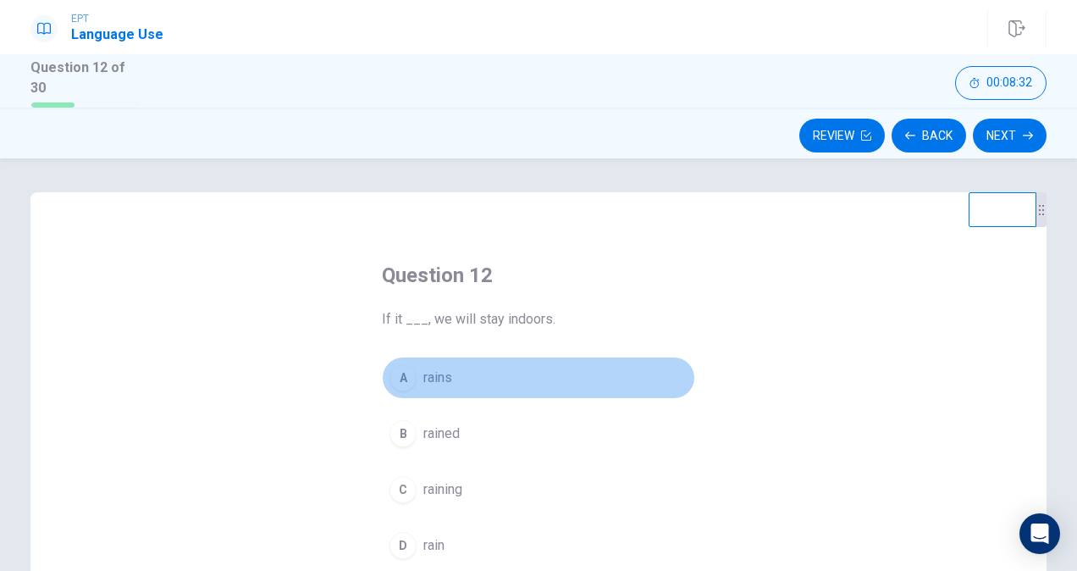
click at [446, 374] on span "rains" at bounding box center [437, 377] width 29 height 20
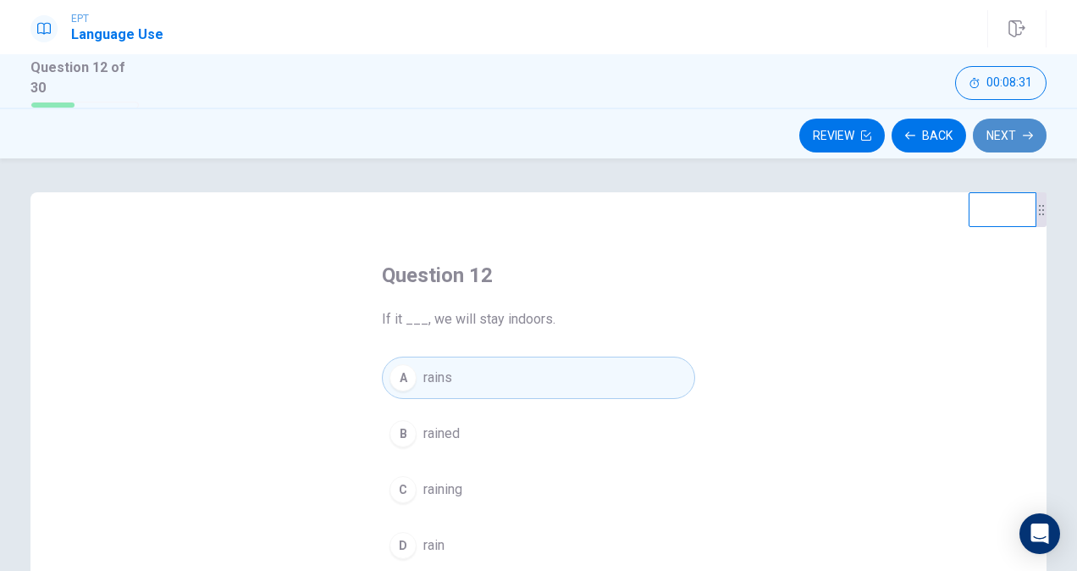
click at [1001, 137] on button "Next" at bounding box center [1010, 136] width 74 height 34
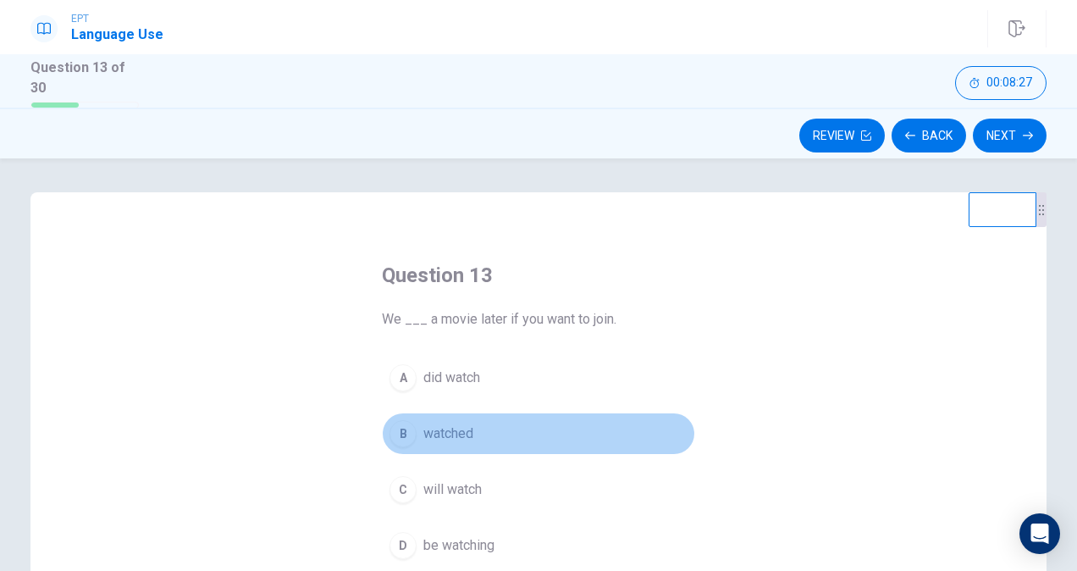
click at [454, 426] on span "watched" at bounding box center [448, 433] width 50 height 20
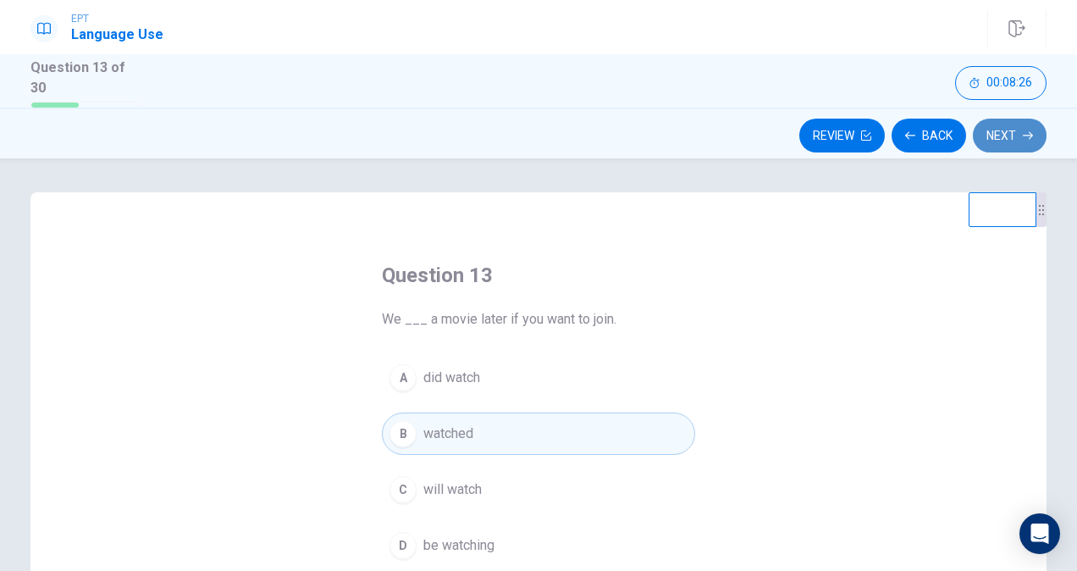
click at [999, 130] on button "Next" at bounding box center [1010, 136] width 74 height 34
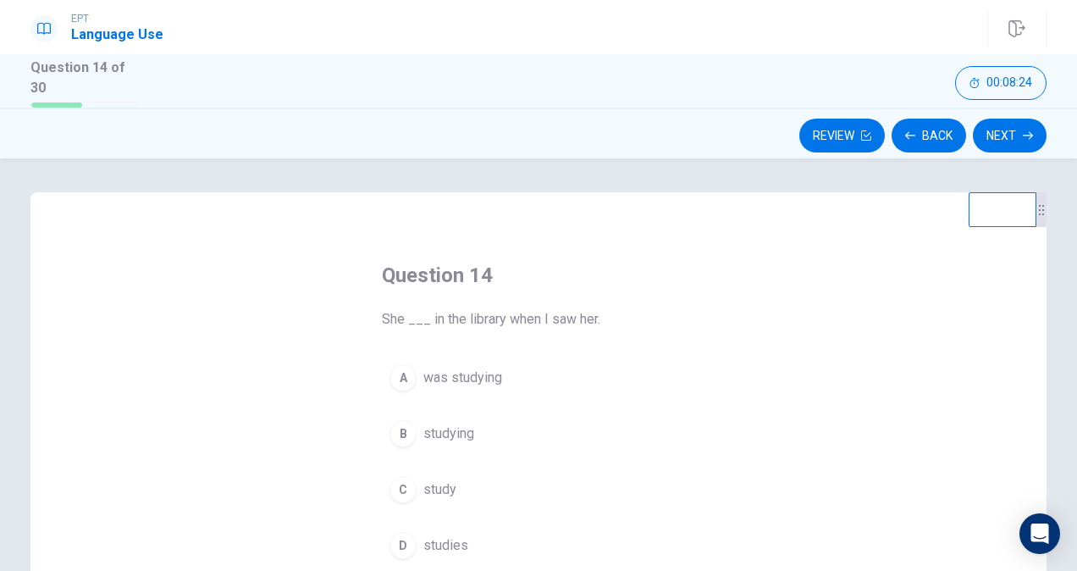
click at [427, 372] on span "was studying" at bounding box center [462, 377] width 79 height 20
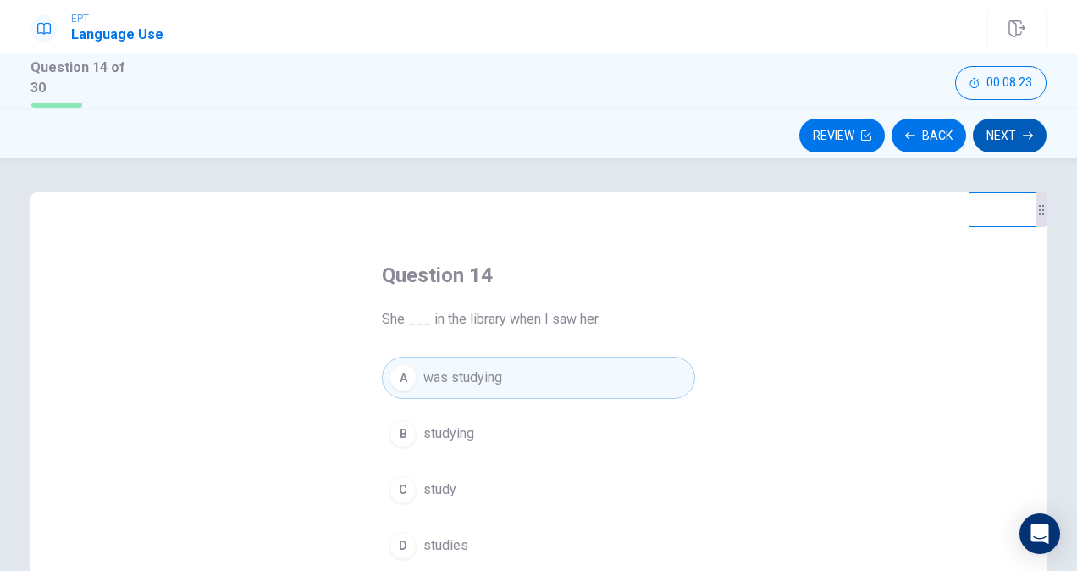
click at [1002, 136] on button "Next" at bounding box center [1010, 136] width 74 height 34
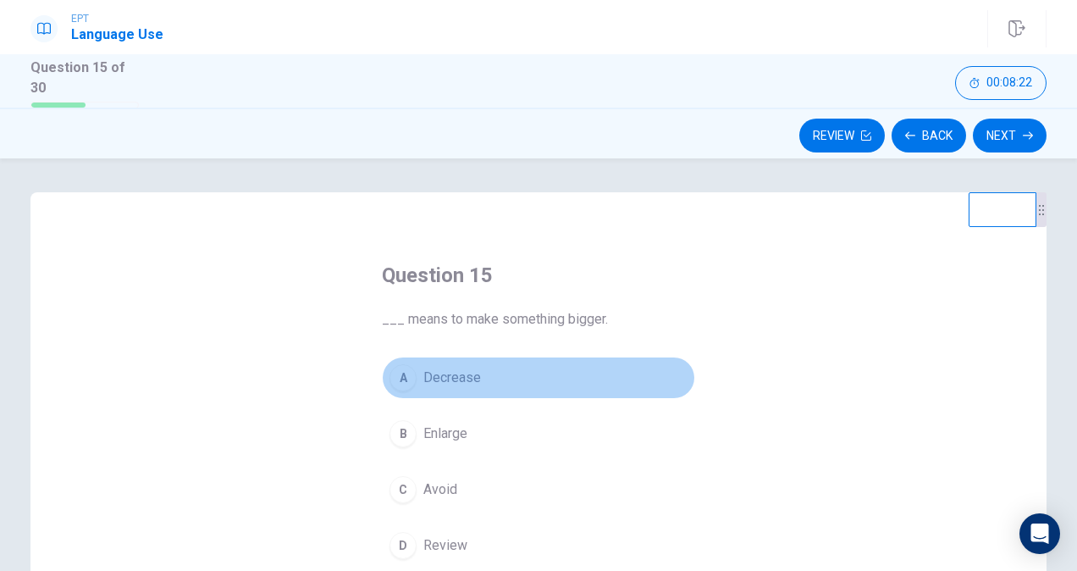
click at [445, 372] on span "Decrease" at bounding box center [452, 377] width 58 height 20
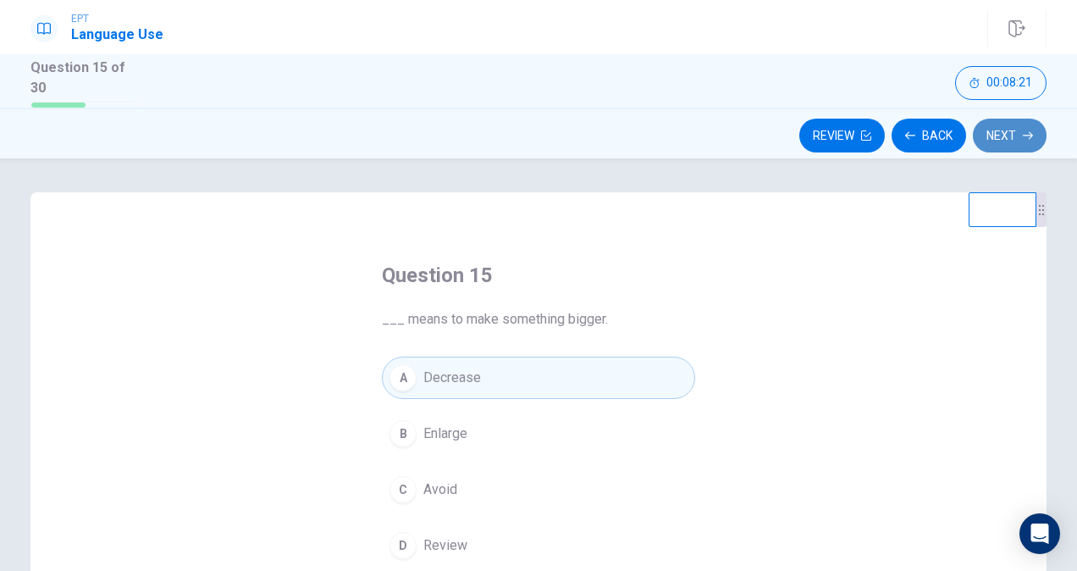
click at [1028, 130] on icon "button" at bounding box center [1028, 135] width 10 height 10
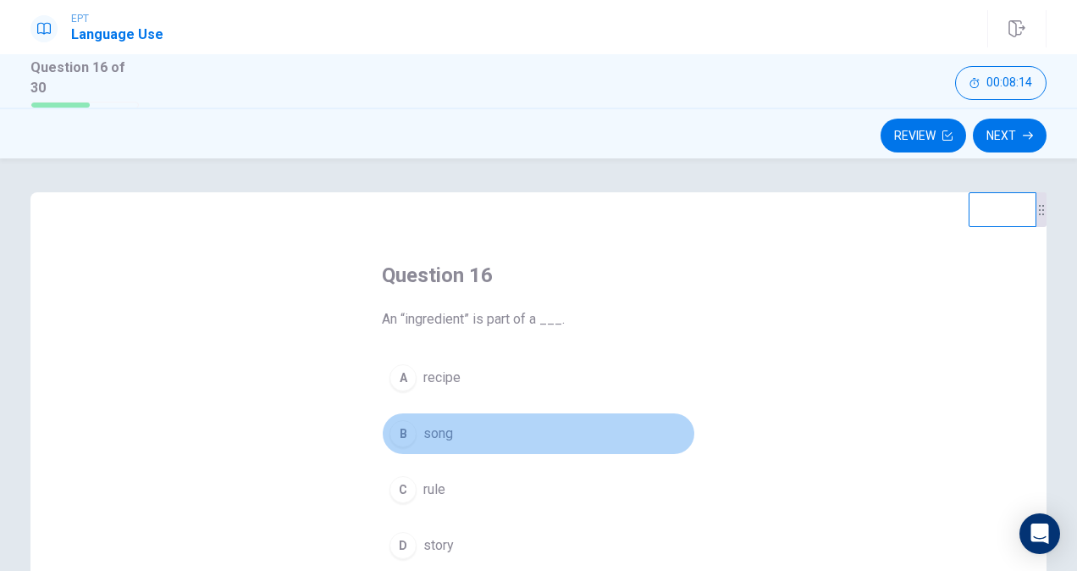
click at [425, 415] on button "B song" at bounding box center [538, 433] width 313 height 42
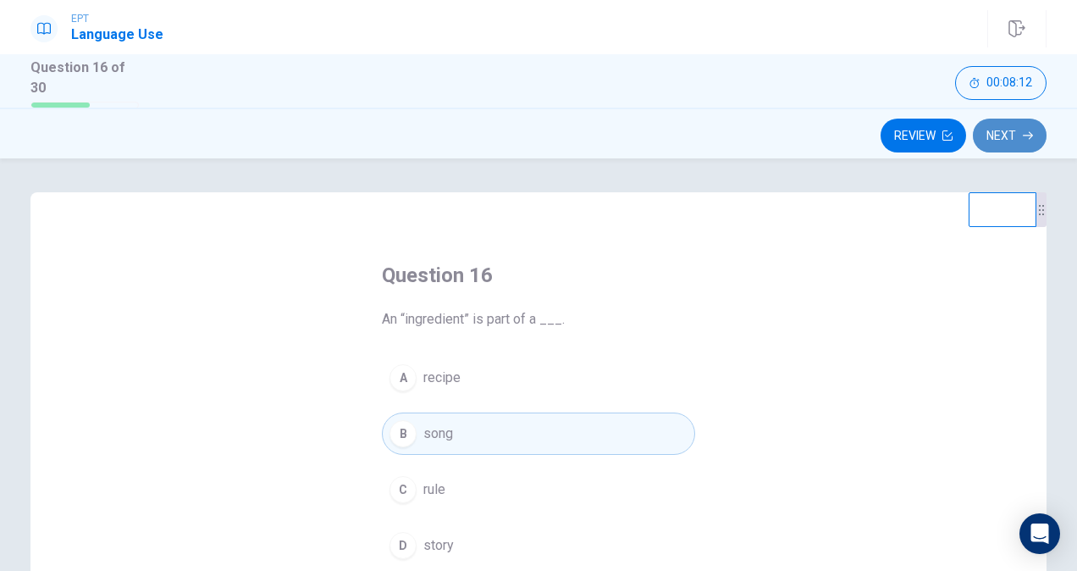
click at [1004, 129] on button "Next" at bounding box center [1010, 136] width 74 height 34
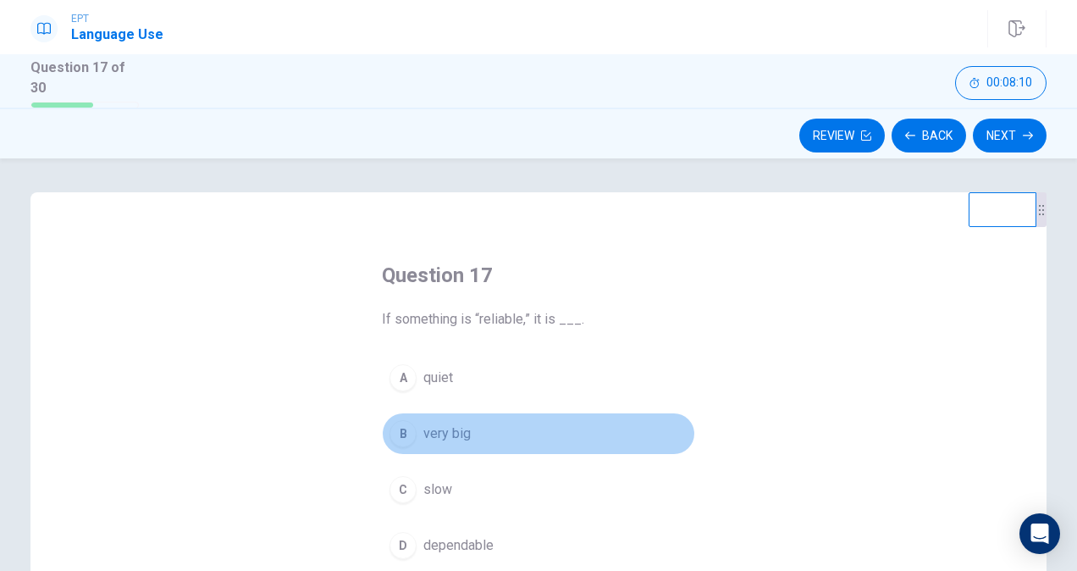
click at [428, 428] on span "very big" at bounding box center [446, 433] width 47 height 20
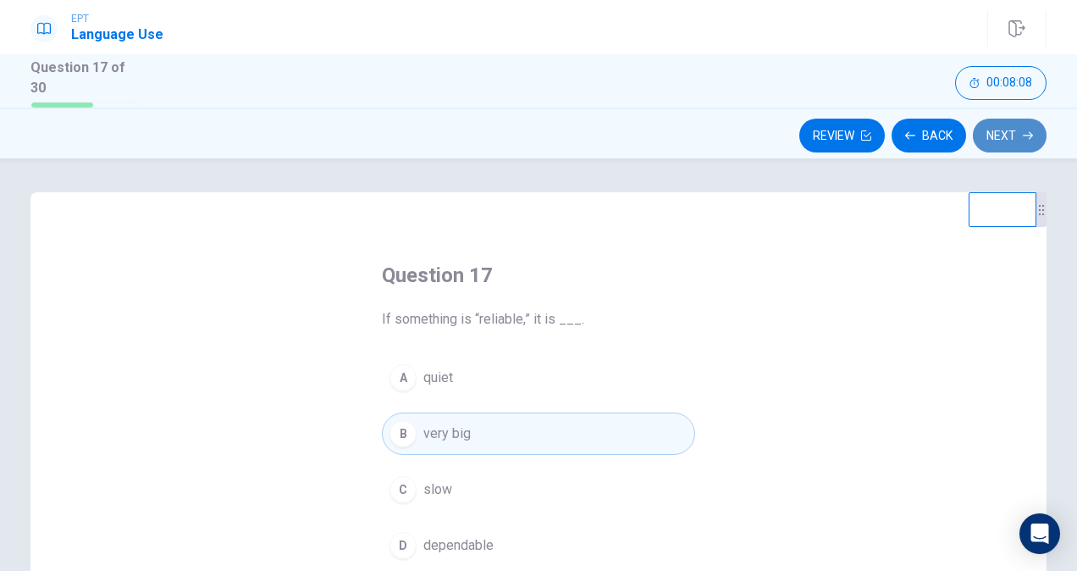
click at [1005, 128] on button "Next" at bounding box center [1010, 136] width 74 height 34
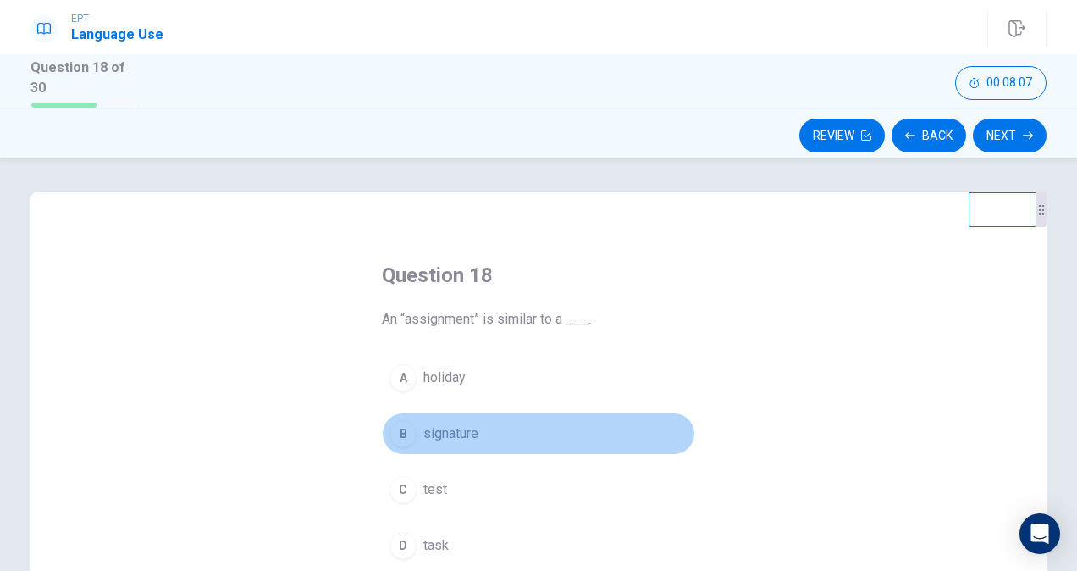
click at [445, 432] on span "signature" at bounding box center [450, 433] width 55 height 20
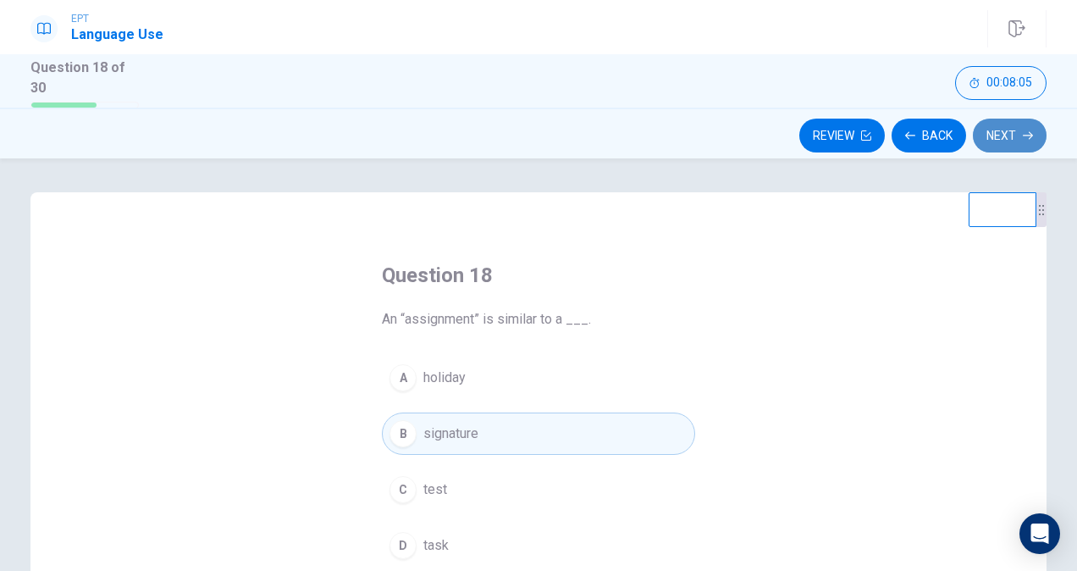
click at [1021, 129] on button "Next" at bounding box center [1010, 136] width 74 height 34
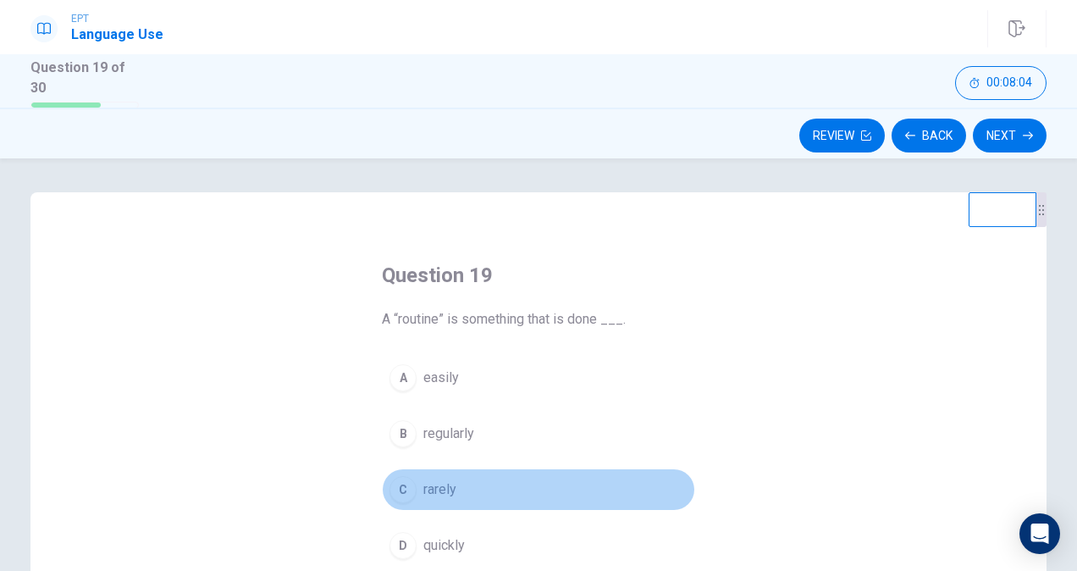
click at [428, 486] on span "rarely" at bounding box center [439, 489] width 33 height 20
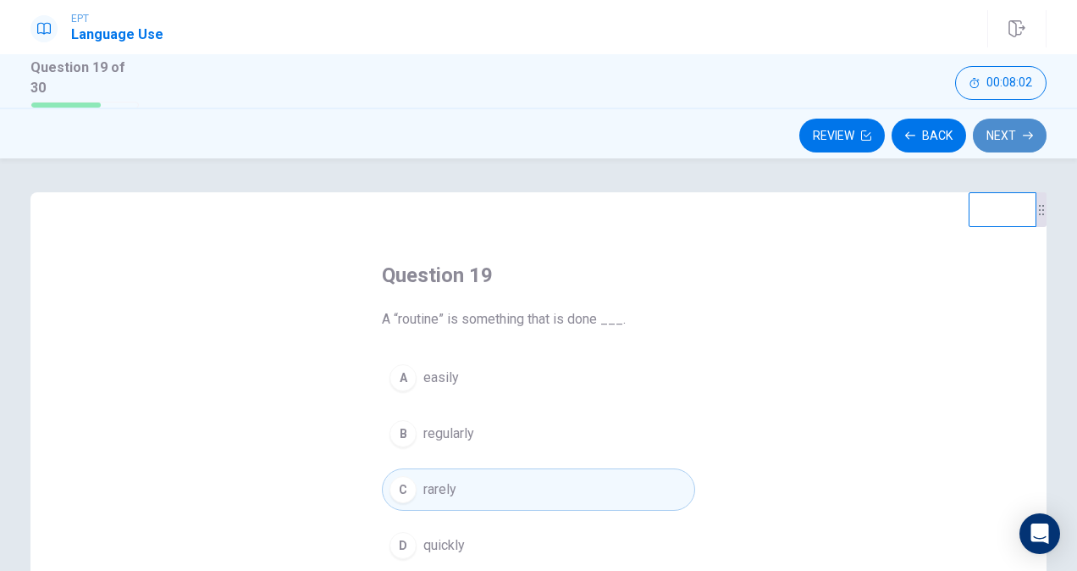
click at [1001, 137] on button "Next" at bounding box center [1010, 136] width 74 height 34
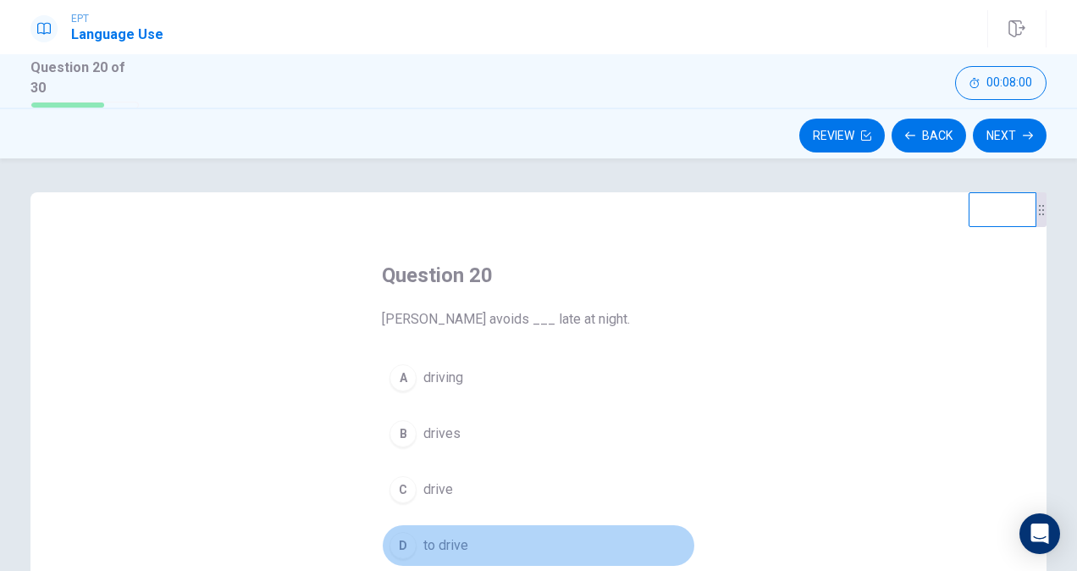
click at [436, 542] on span "to drive" at bounding box center [445, 545] width 45 height 20
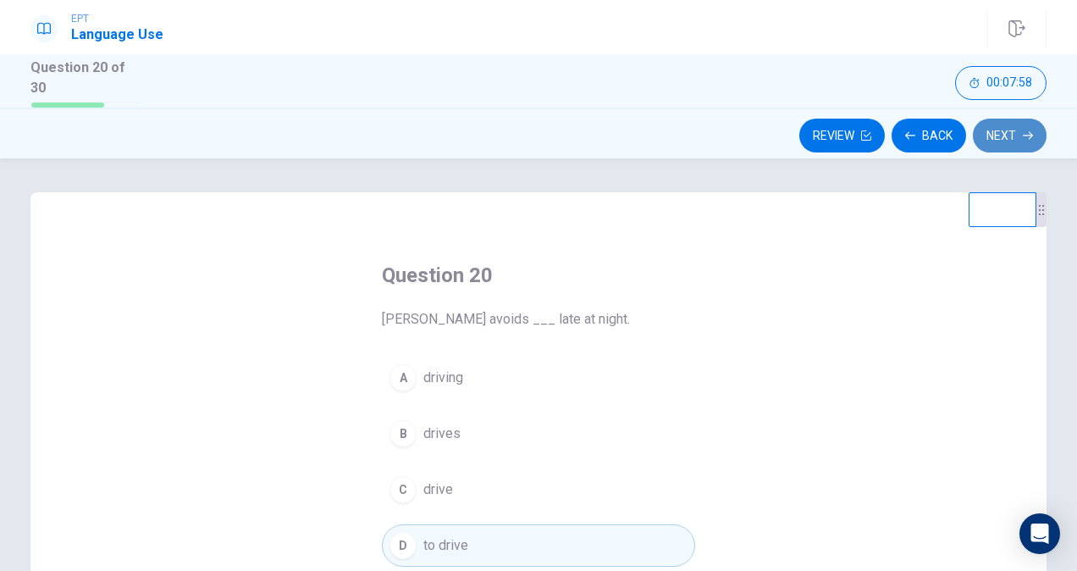
click at [1004, 132] on button "Next" at bounding box center [1010, 136] width 74 height 34
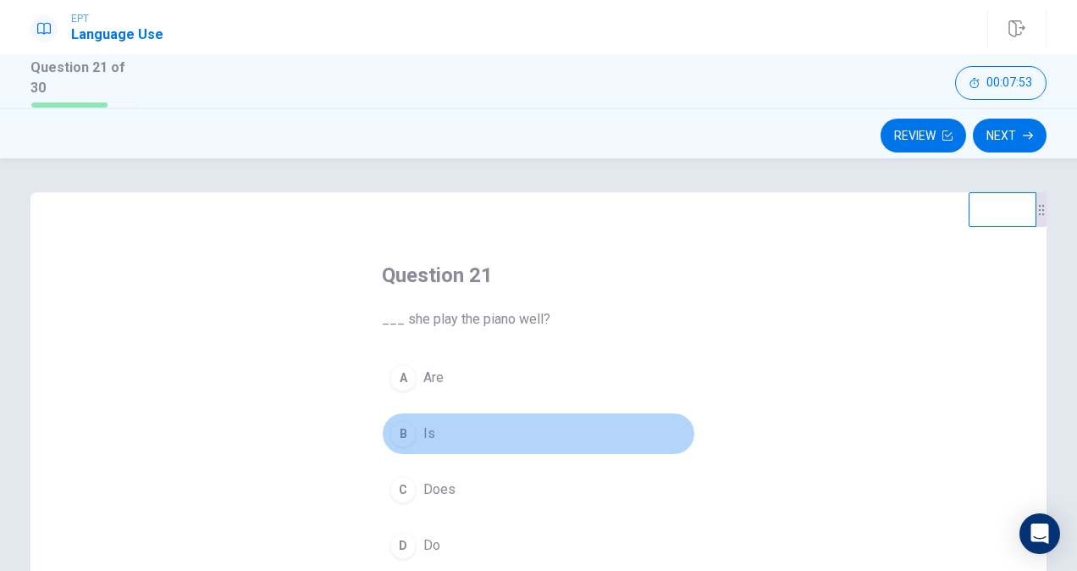
click at [413, 428] on button "B Is" at bounding box center [538, 433] width 313 height 42
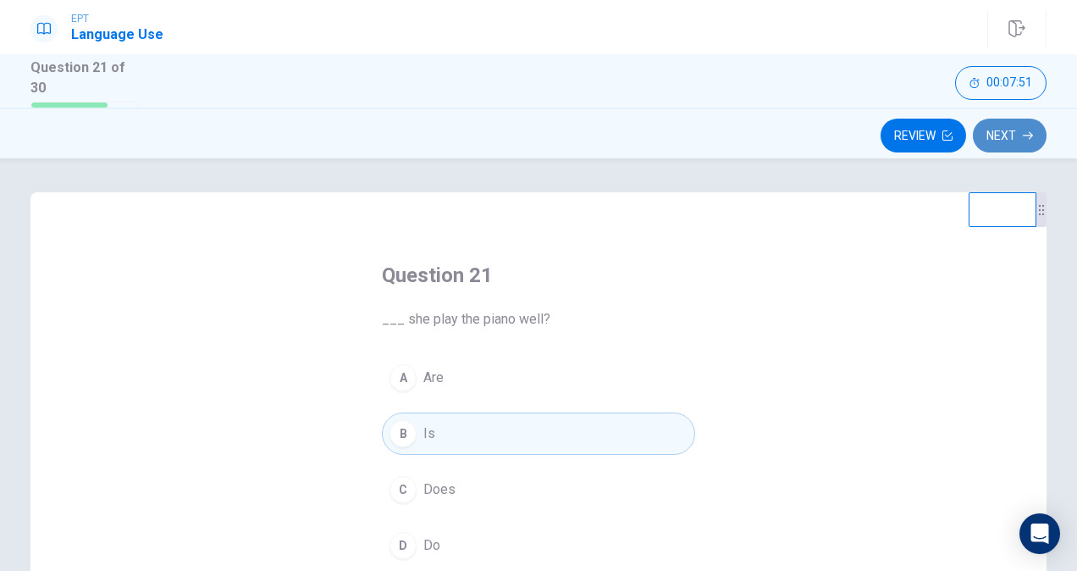
click at [991, 127] on button "Next" at bounding box center [1010, 136] width 74 height 34
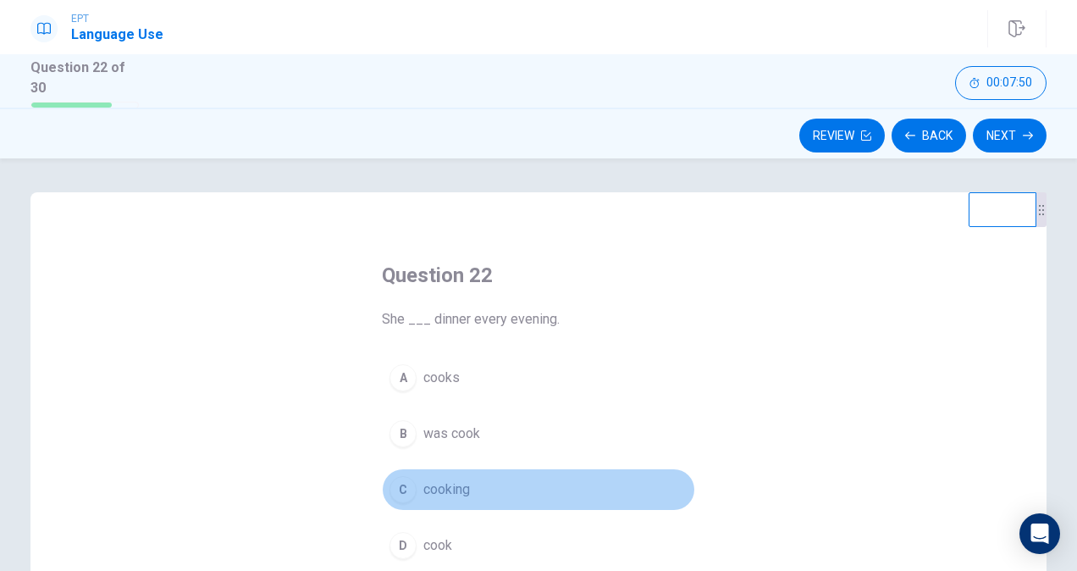
click at [445, 483] on span "cooking" at bounding box center [446, 489] width 47 height 20
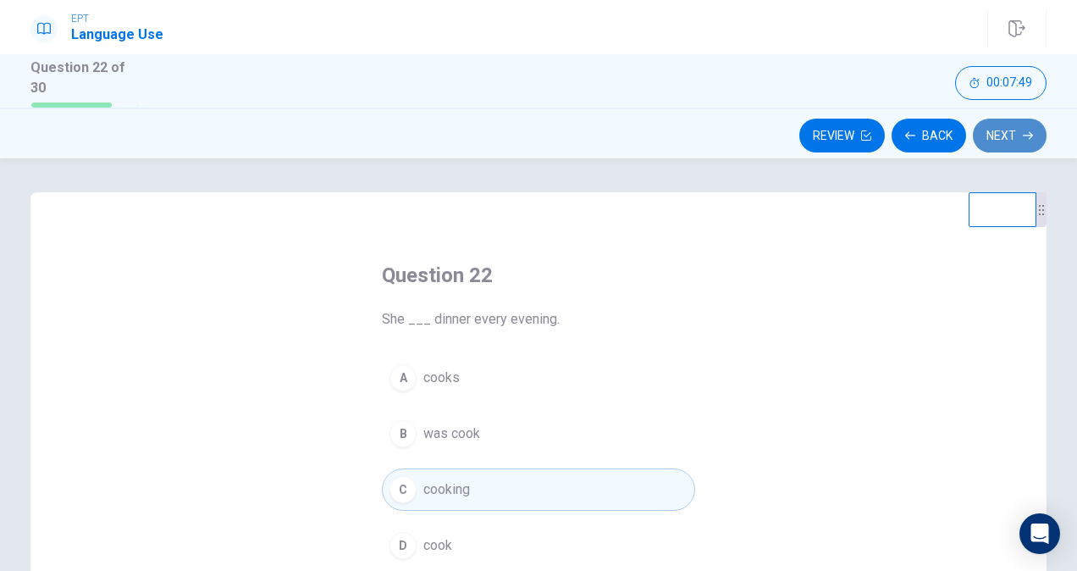
click at [1002, 127] on button "Next" at bounding box center [1010, 136] width 74 height 34
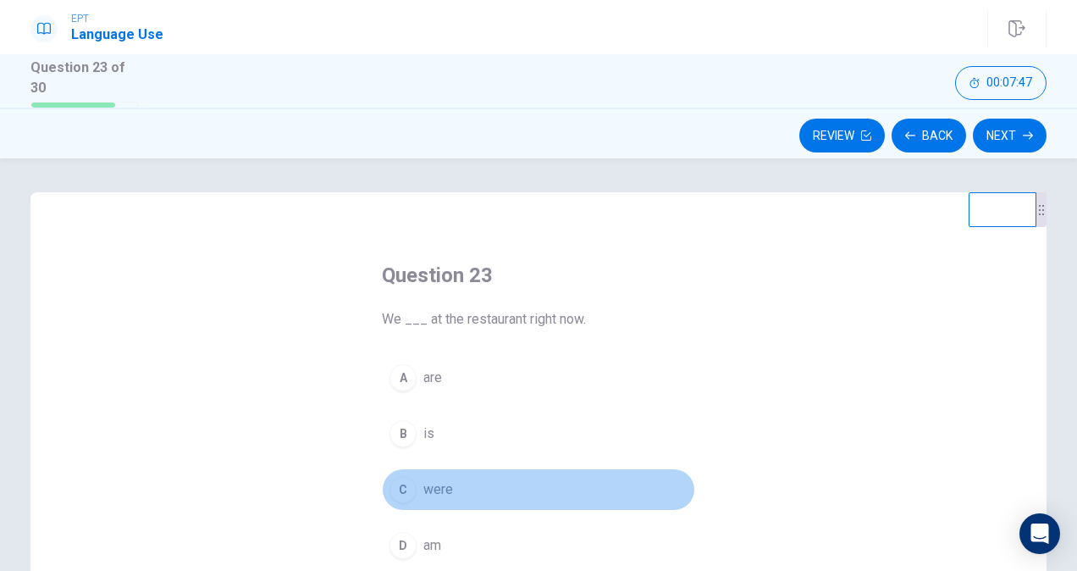
click at [430, 479] on span "were" at bounding box center [438, 489] width 30 height 20
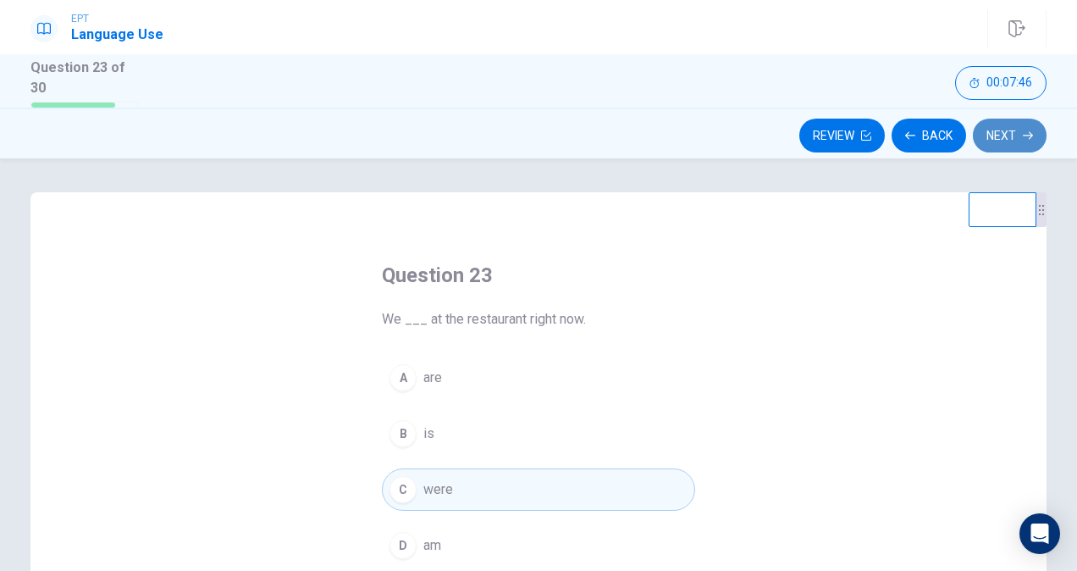
click at [998, 126] on button "Next" at bounding box center [1010, 136] width 74 height 34
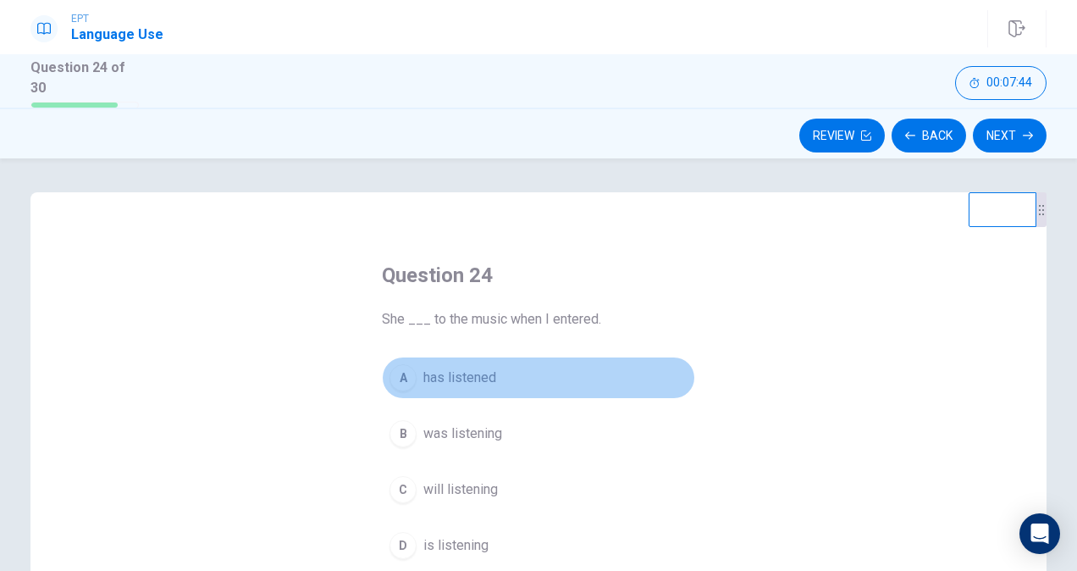
click at [458, 377] on span "has listened" at bounding box center [459, 377] width 73 height 20
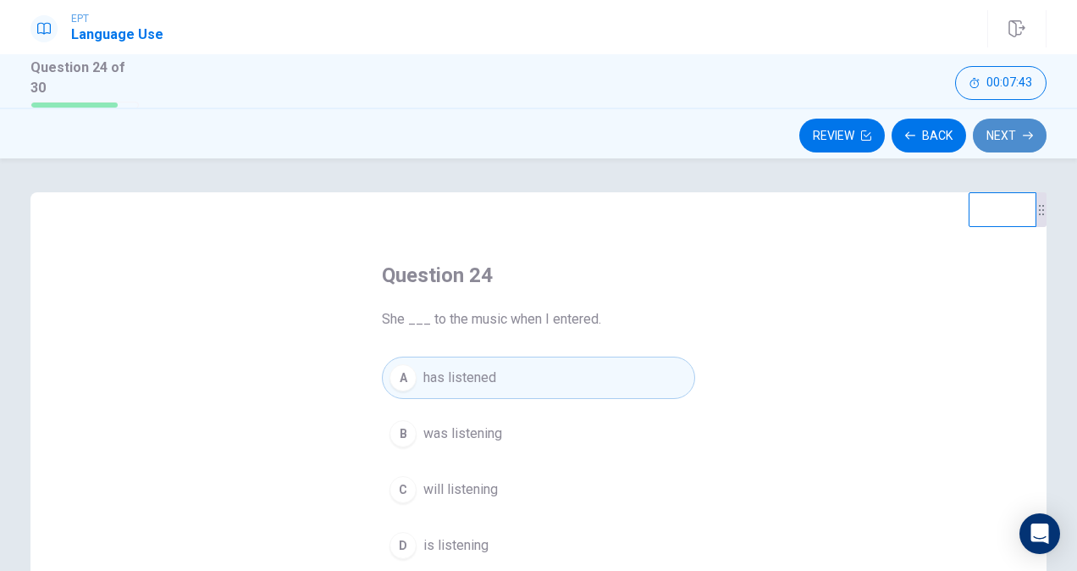
click at [1012, 123] on button "Next" at bounding box center [1010, 136] width 74 height 34
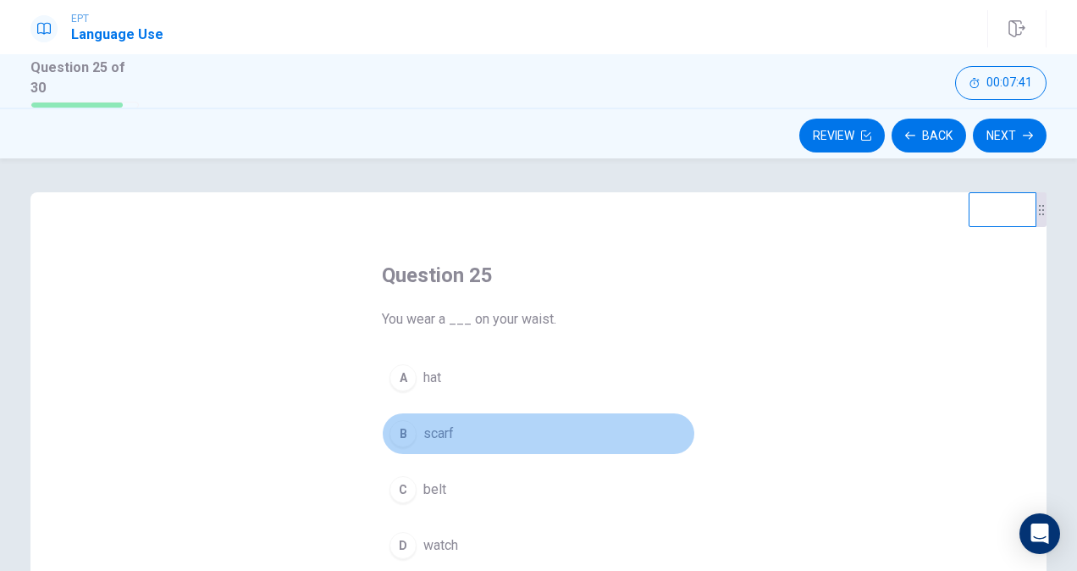
click at [450, 438] on button "B scarf" at bounding box center [538, 433] width 313 height 42
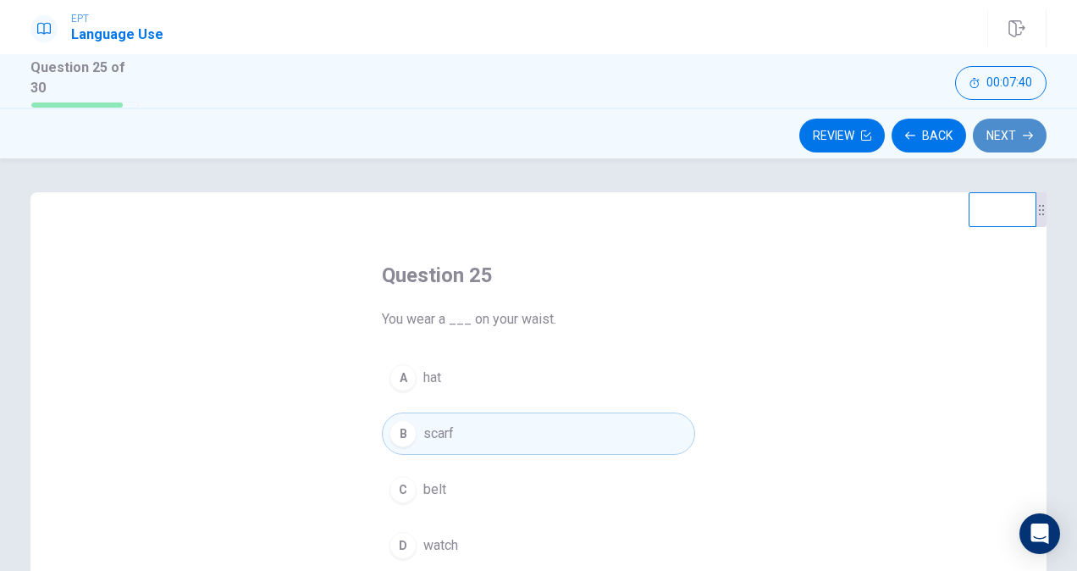
click at [988, 130] on button "Next" at bounding box center [1010, 136] width 74 height 34
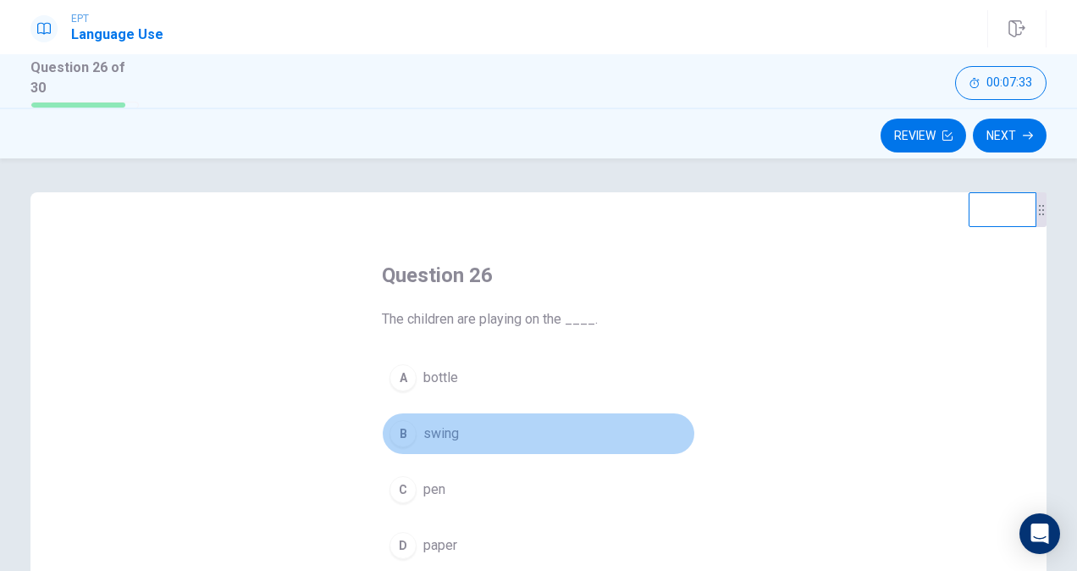
click at [434, 435] on span "swing" at bounding box center [441, 433] width 36 height 20
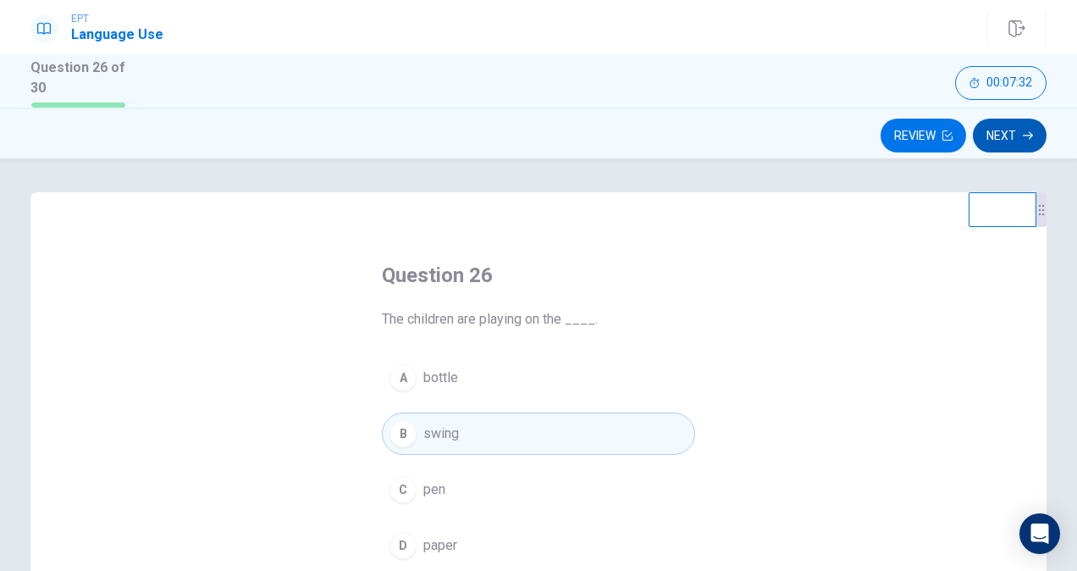
click at [1018, 129] on button "Next" at bounding box center [1010, 136] width 74 height 34
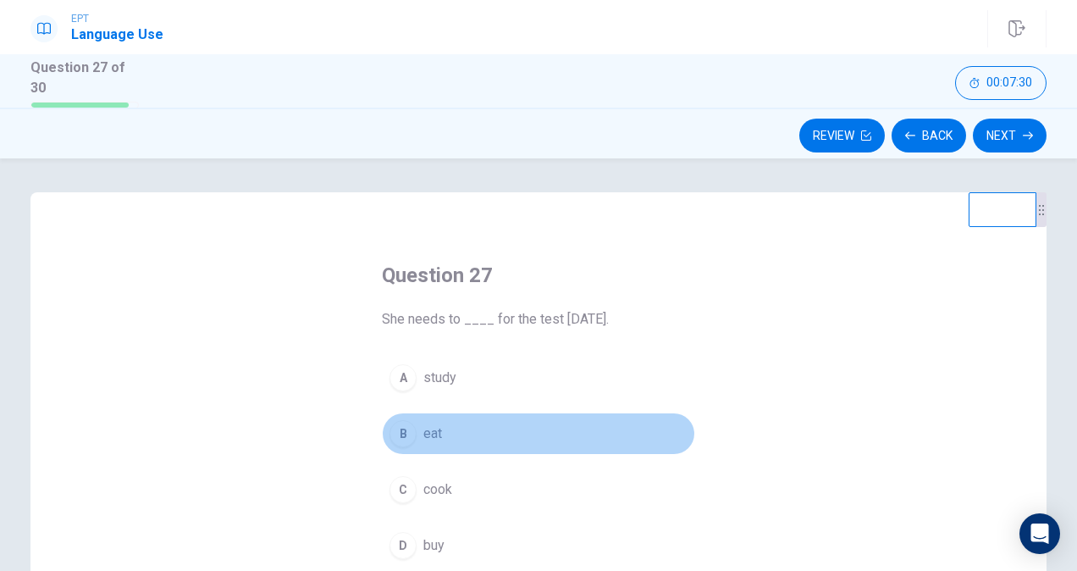
click at [427, 433] on span "eat" at bounding box center [432, 433] width 19 height 20
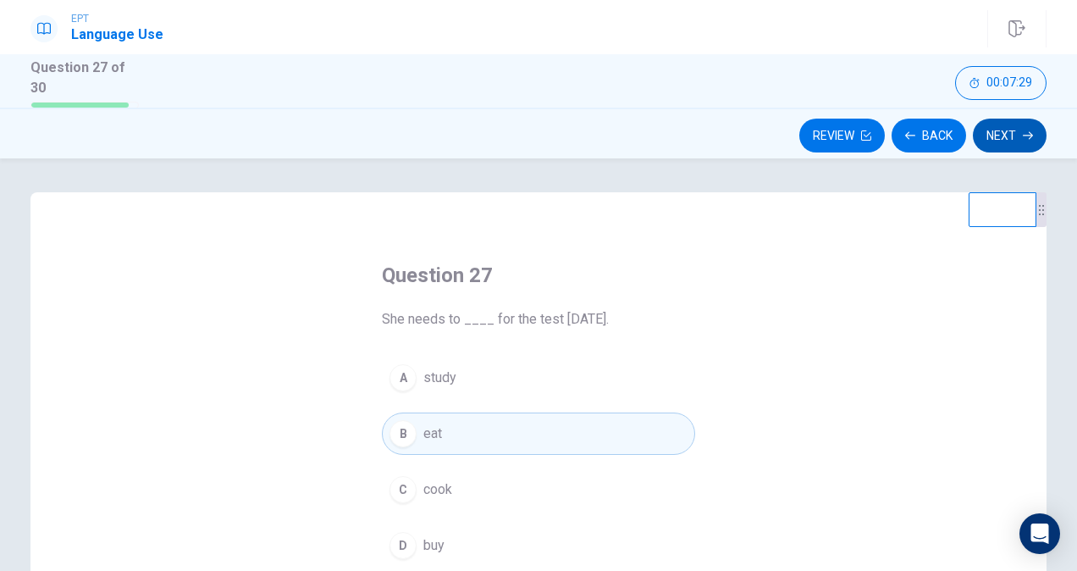
click at [1004, 141] on button "Next" at bounding box center [1010, 136] width 74 height 34
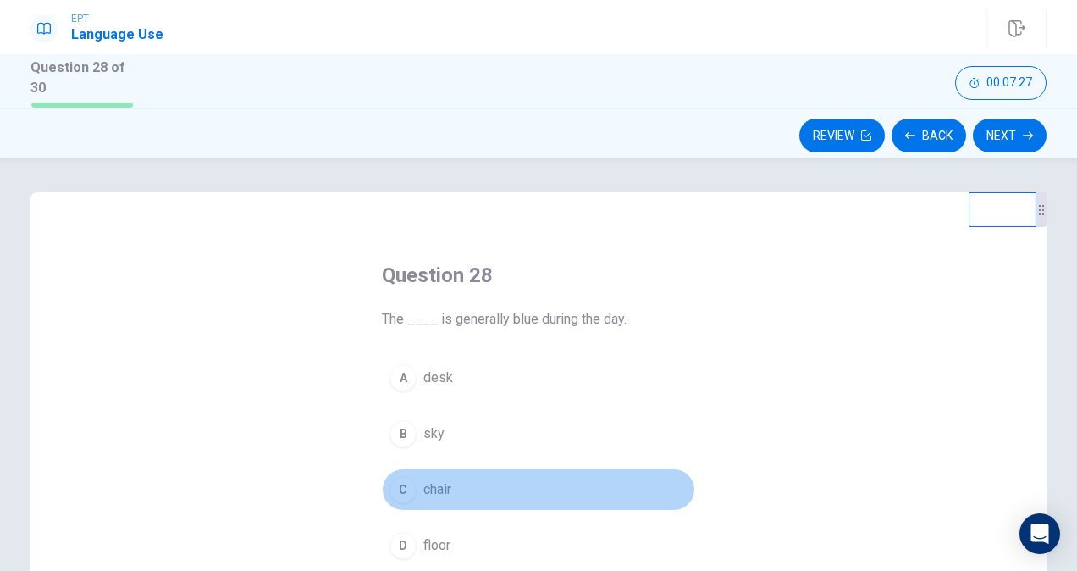
click at [425, 483] on span "chair" at bounding box center [437, 489] width 28 height 20
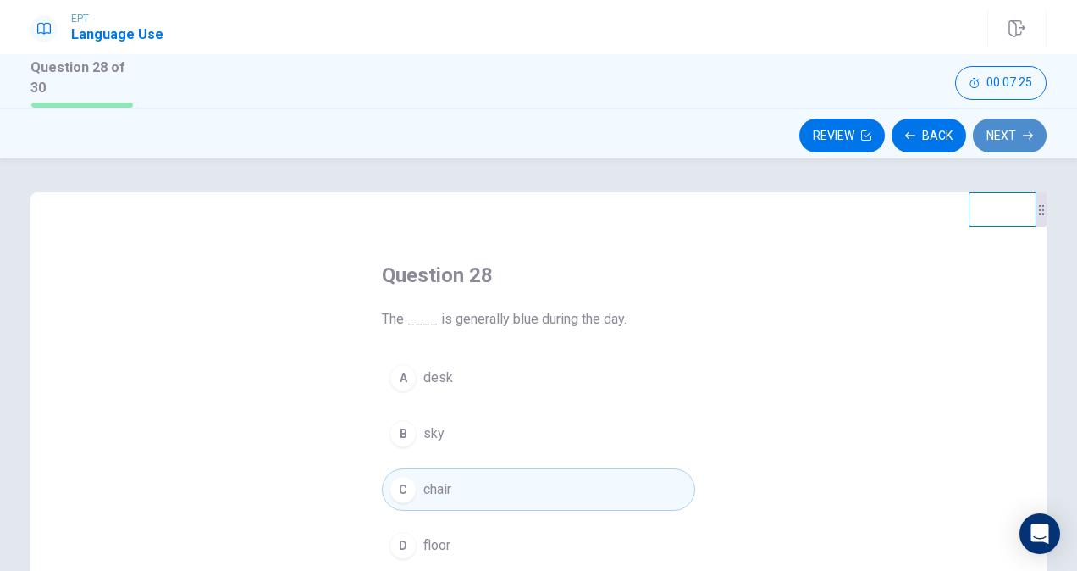
click at [1002, 132] on button "Next" at bounding box center [1010, 136] width 74 height 34
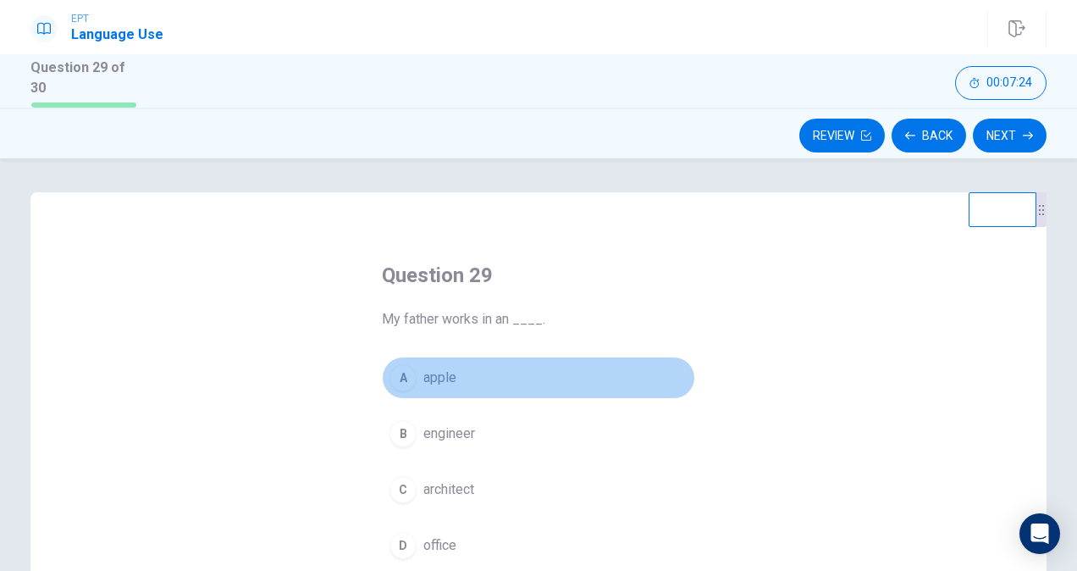
click at [449, 370] on span "apple" at bounding box center [439, 377] width 33 height 20
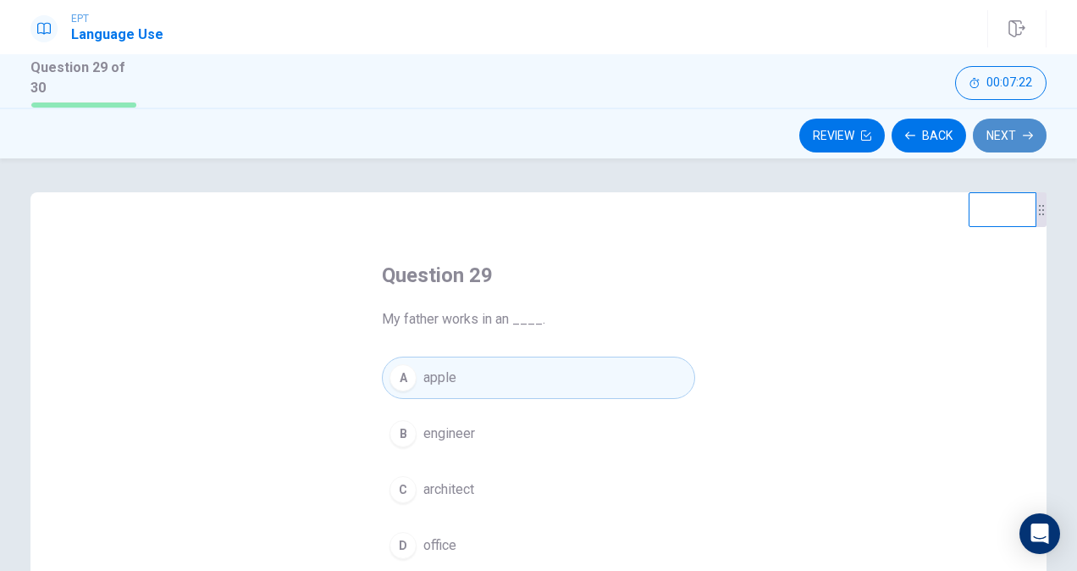
click at [991, 132] on button "Next" at bounding box center [1010, 136] width 74 height 34
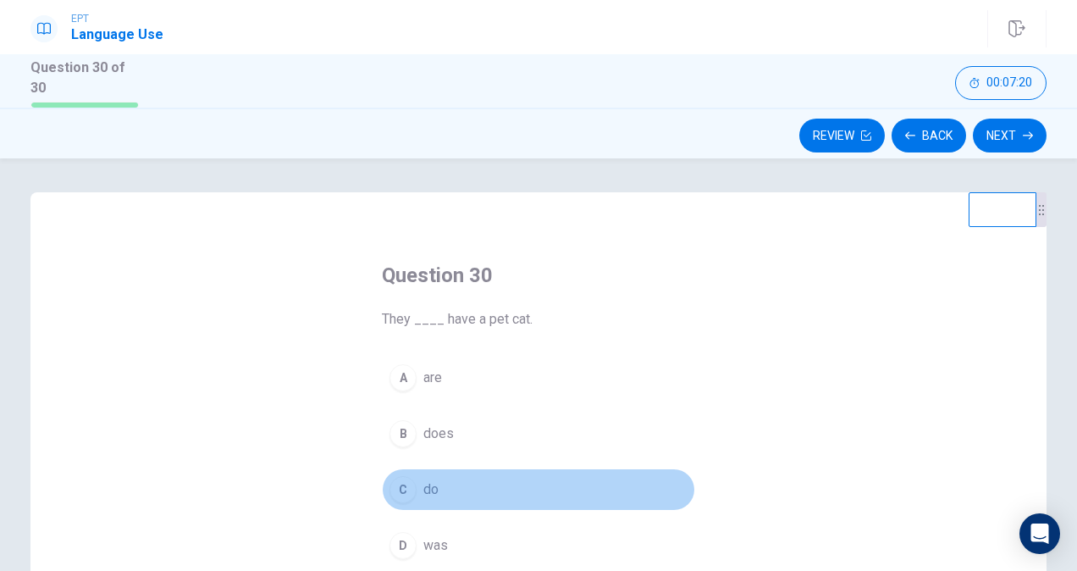
click at [415, 488] on button "C do" at bounding box center [538, 489] width 313 height 42
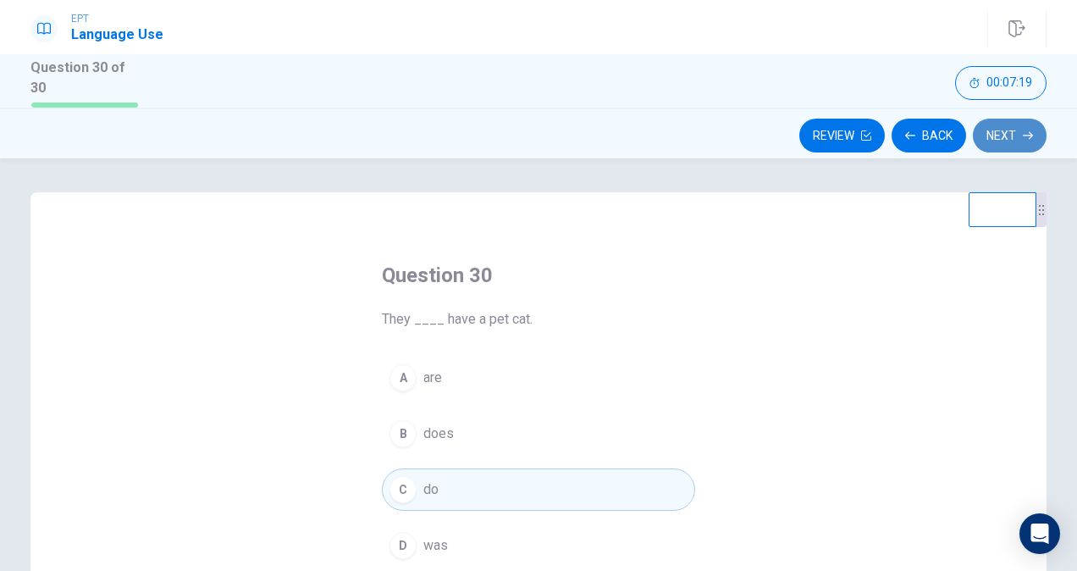
click at [1001, 135] on button "Next" at bounding box center [1010, 136] width 74 height 34
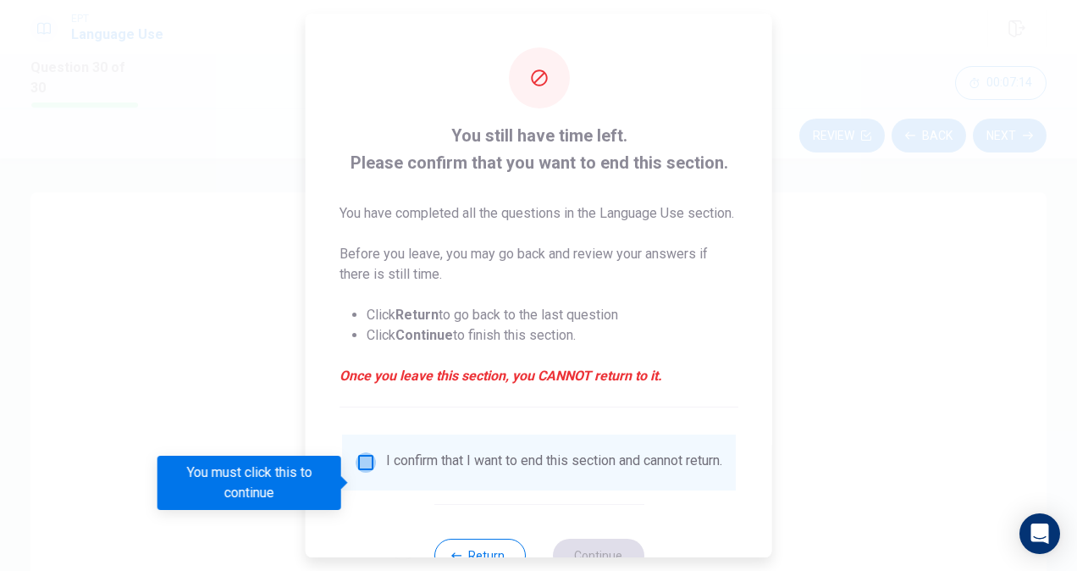
click at [357, 472] on input "You must click this to continue" at bounding box center [366, 462] width 20 height 20
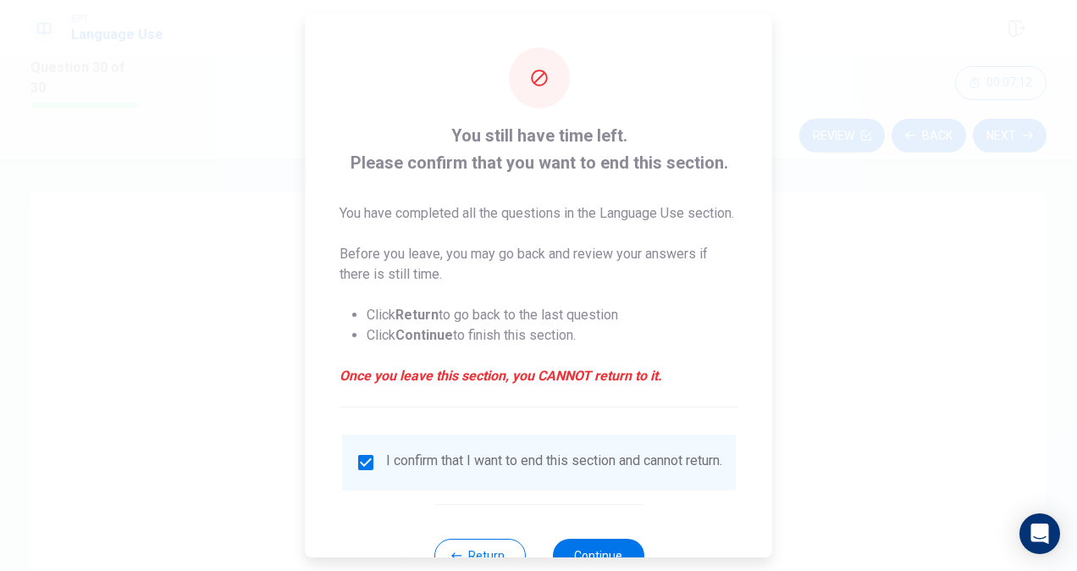
scroll to position [81, 0]
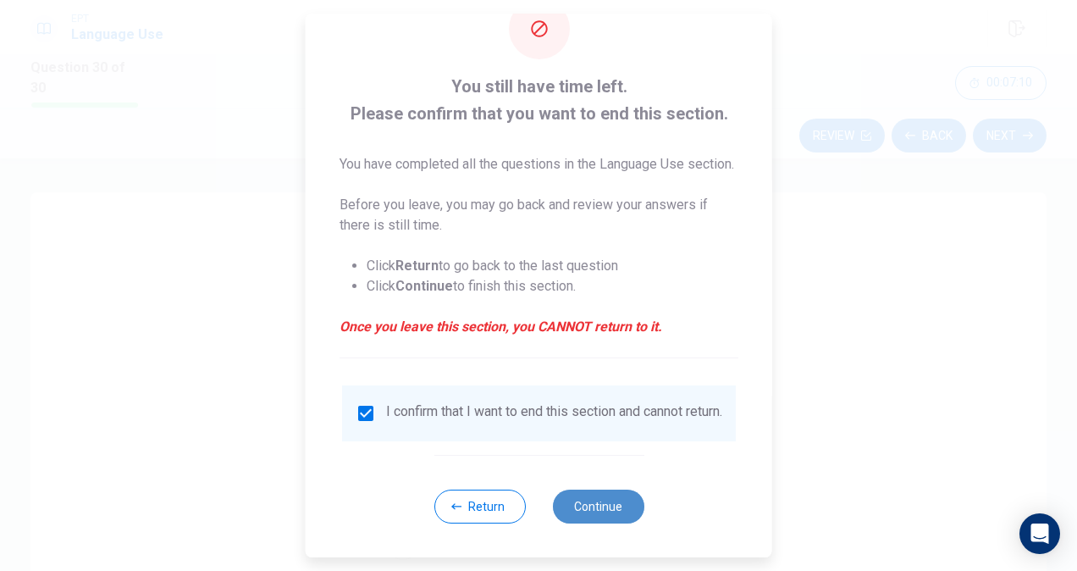
click at [593, 507] on button "Continue" at bounding box center [597, 506] width 91 height 34
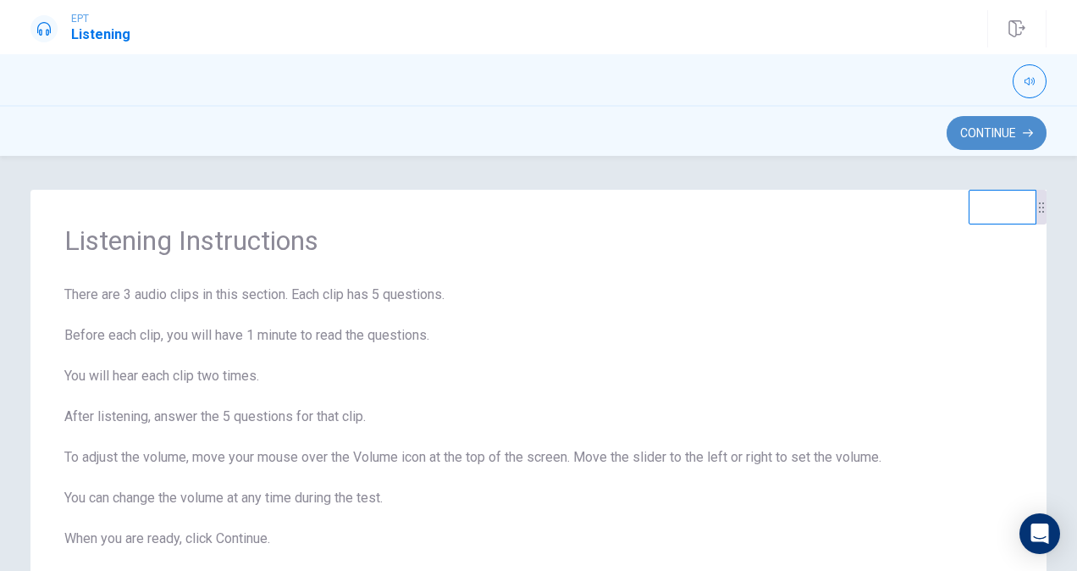
click at [1007, 129] on button "Continue" at bounding box center [996, 133] width 100 height 34
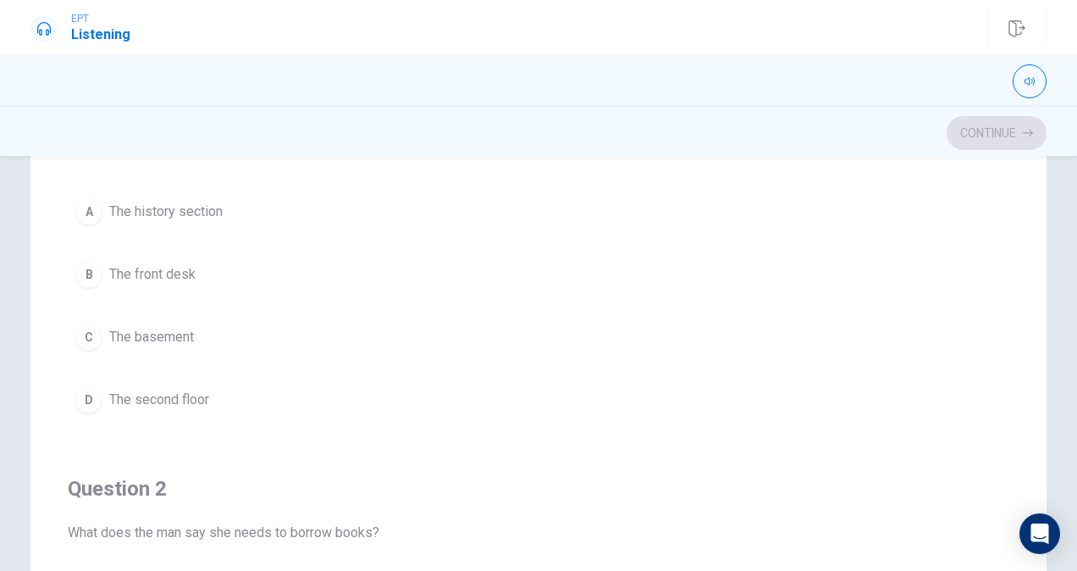
scroll to position [58, 0]
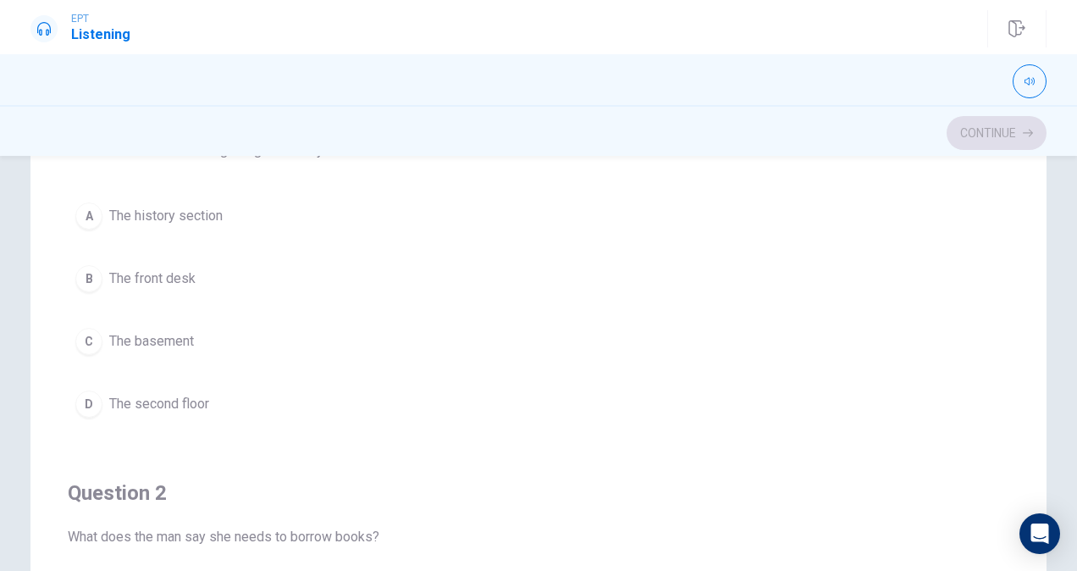
click at [151, 278] on span "The front desk" at bounding box center [152, 278] width 86 height 20
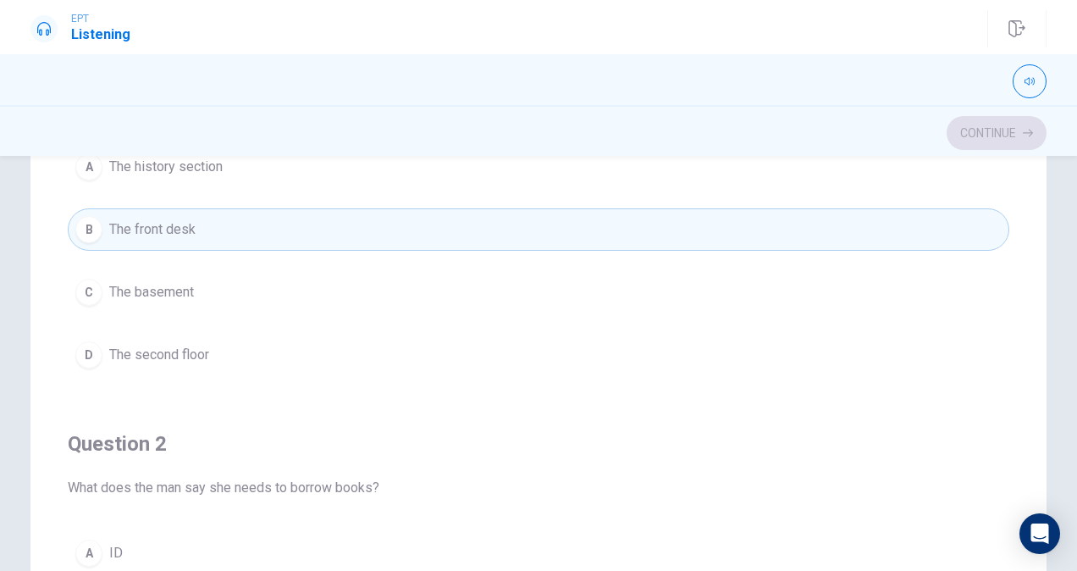
scroll to position [388, 0]
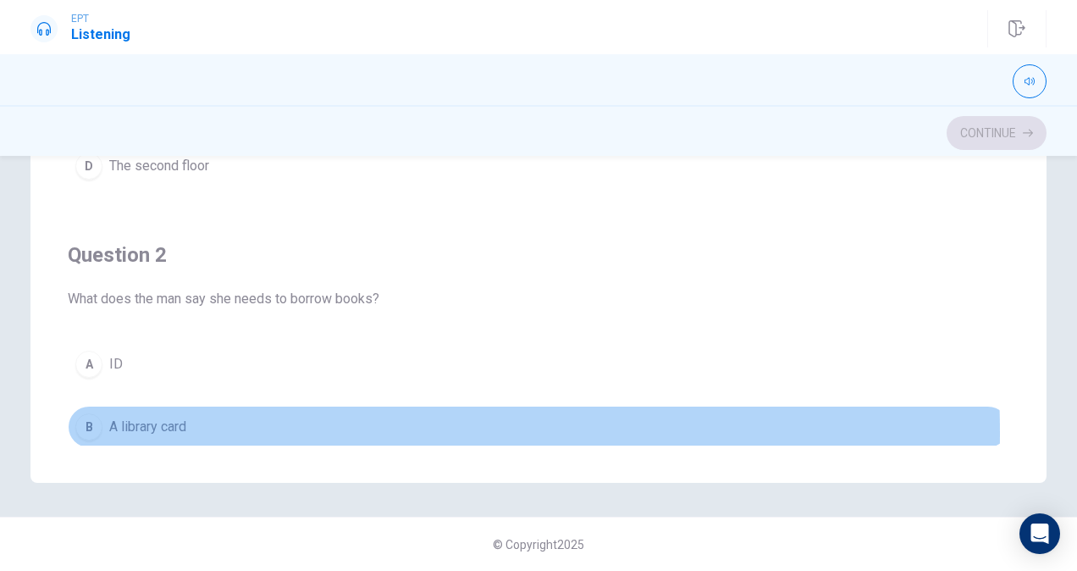
click at [104, 429] on button "B A library card" at bounding box center [538, 426] width 941 height 42
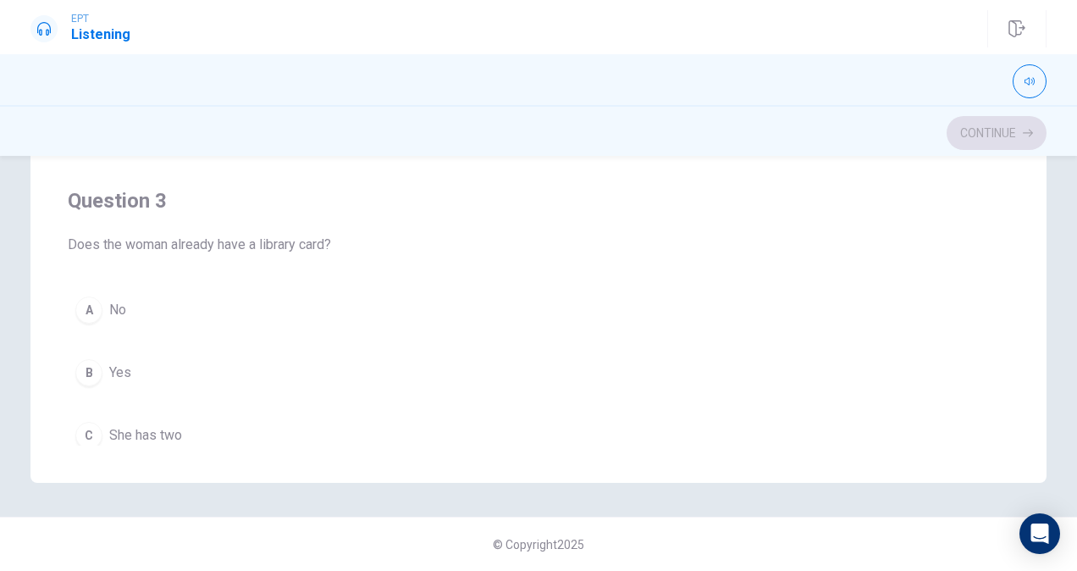
scroll to position [532, 0]
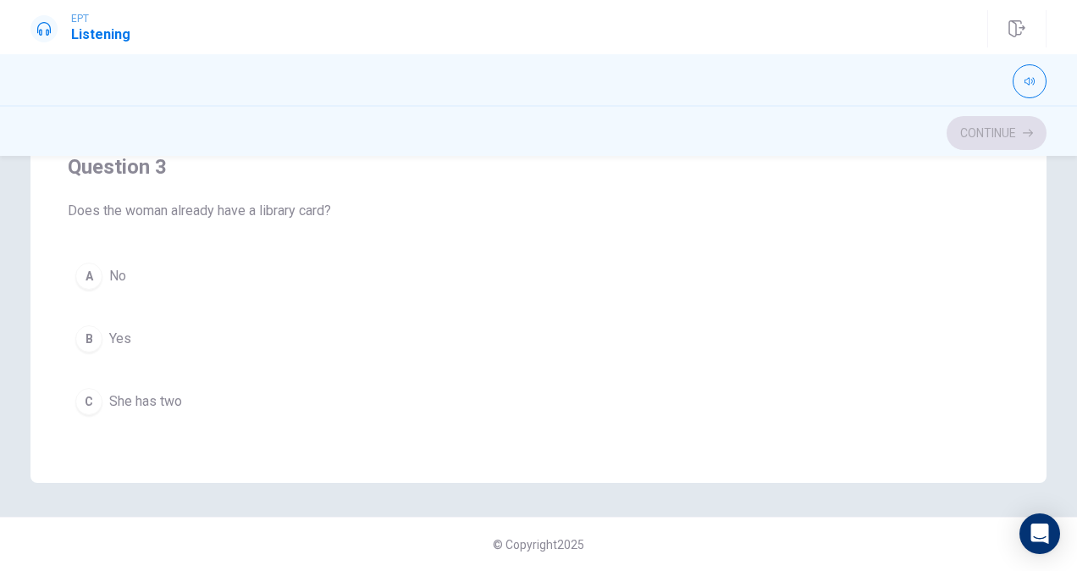
click at [109, 270] on span "No" at bounding box center [117, 276] width 17 height 20
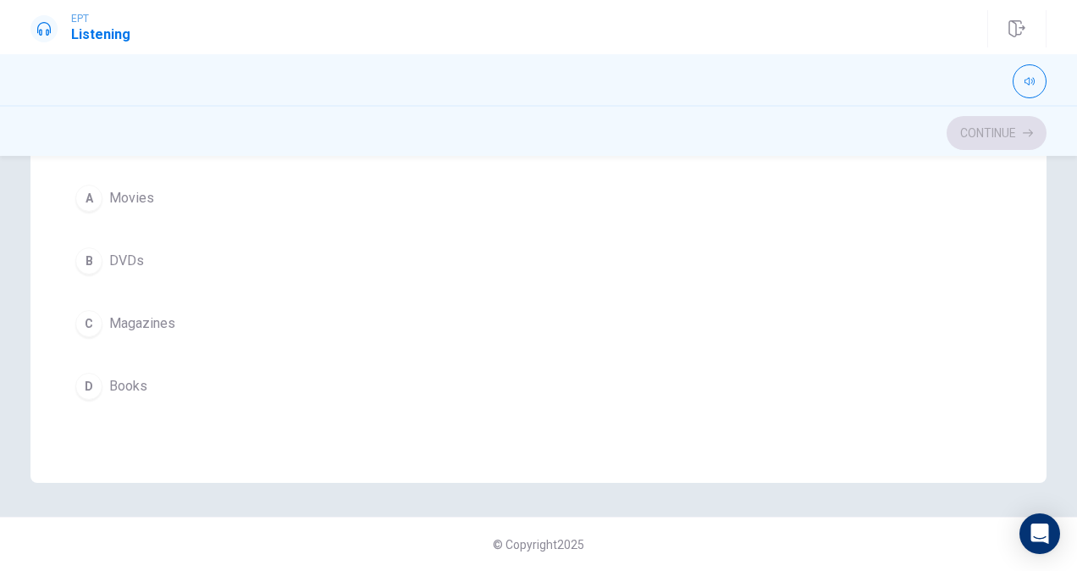
scroll to position [988, 0]
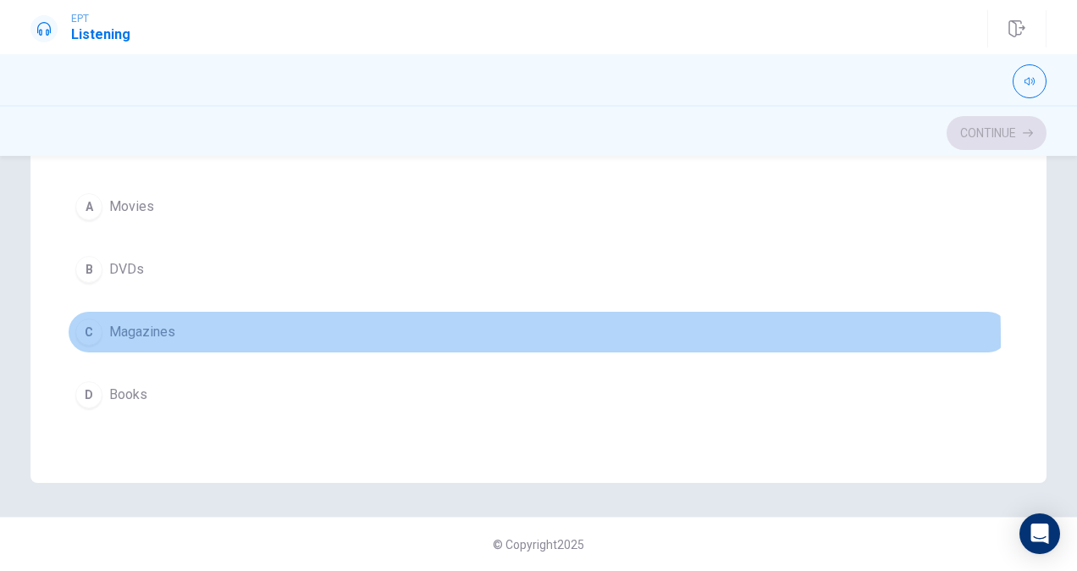
click at [145, 330] on span "Magazines" at bounding box center [142, 332] width 66 height 20
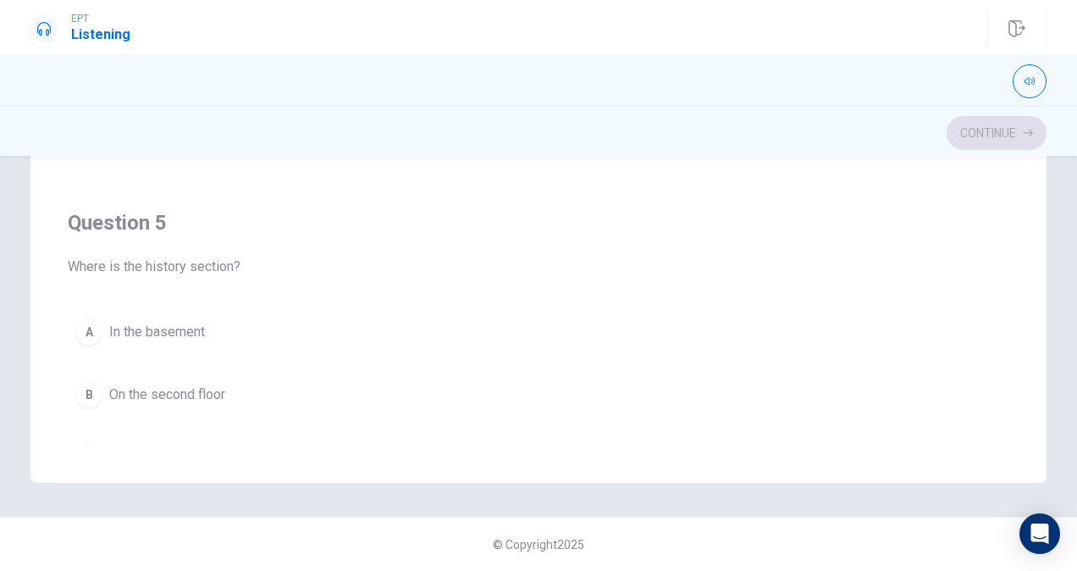
scroll to position [1360, 0]
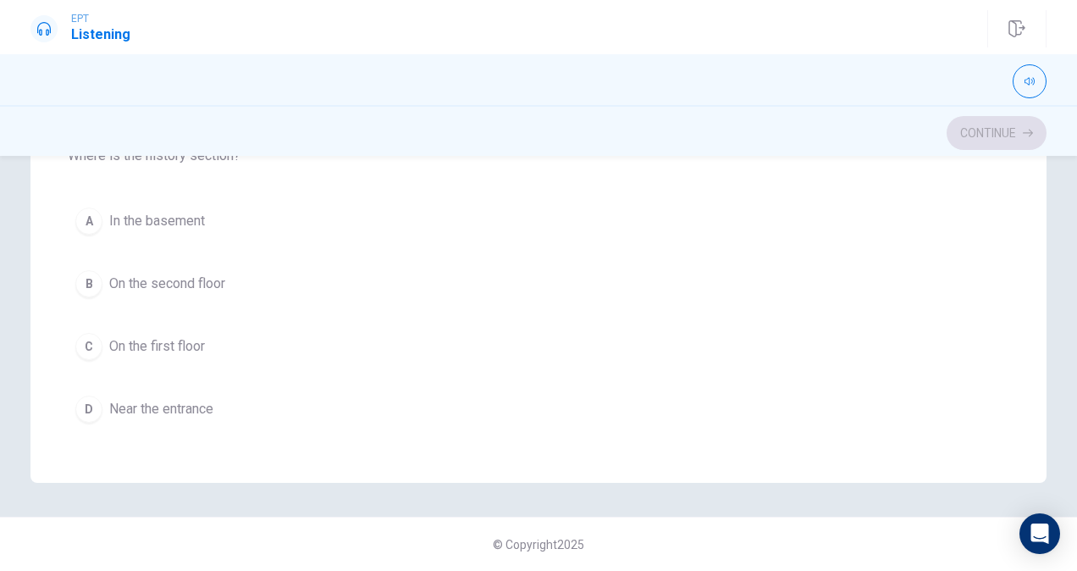
click at [169, 273] on span "On the second floor" at bounding box center [167, 283] width 116 height 20
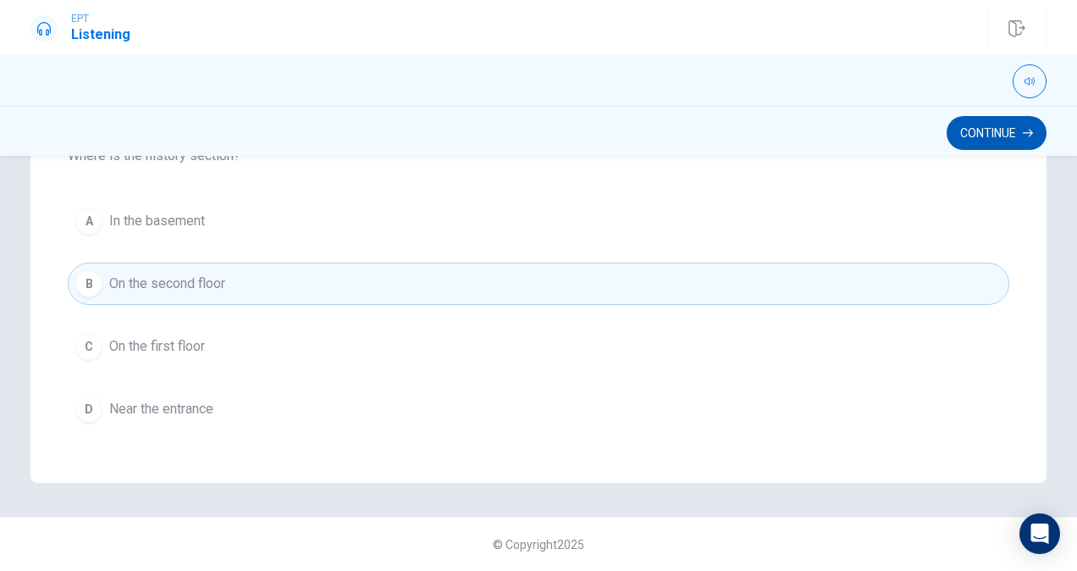
click at [976, 127] on button "Continue" at bounding box center [996, 133] width 100 height 34
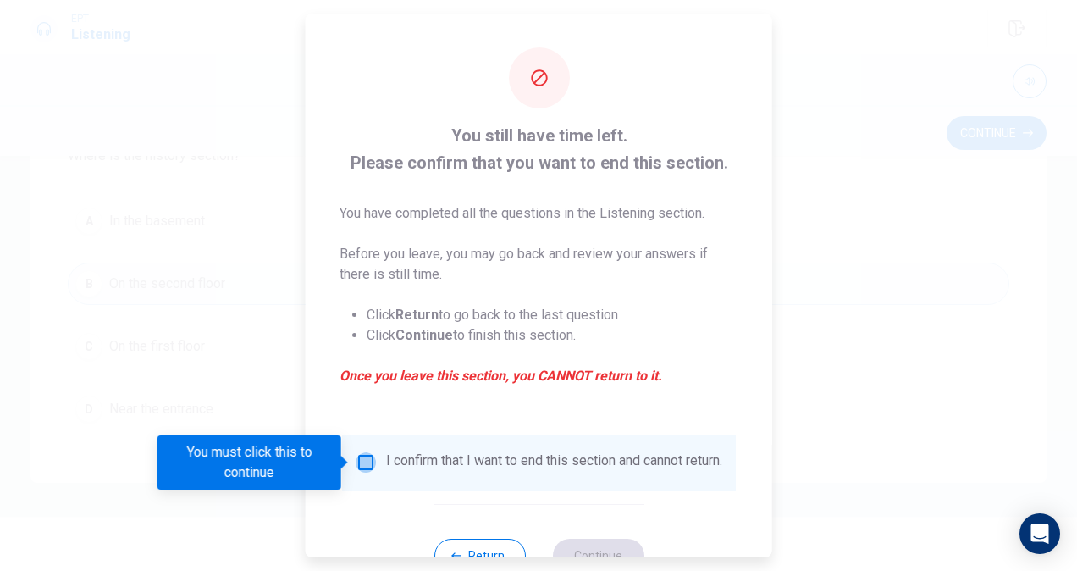
click at [362, 459] on input "You must click this to continue" at bounding box center [366, 462] width 20 height 20
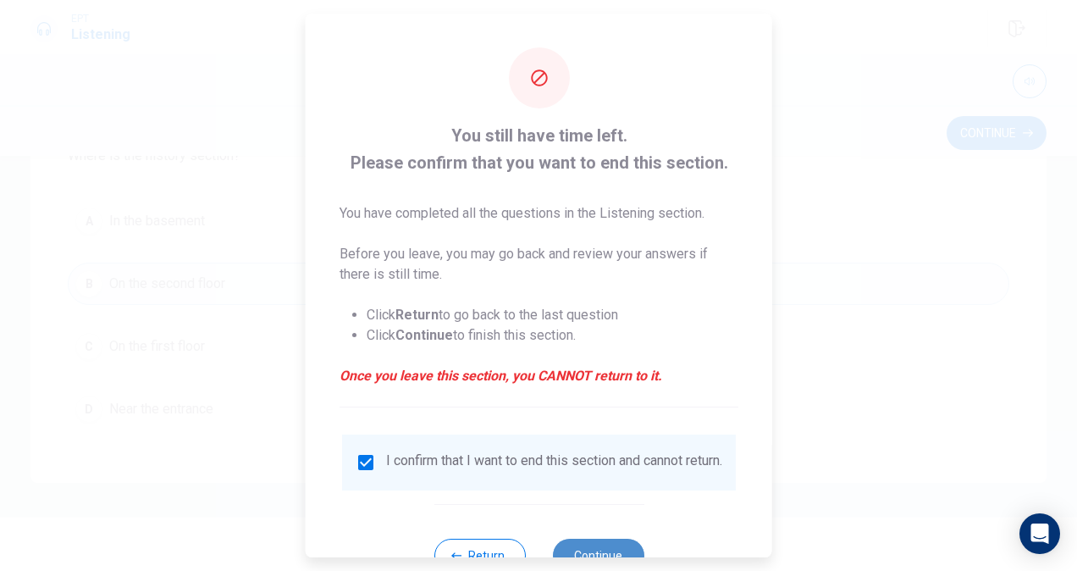
click at [615, 550] on button "Continue" at bounding box center [597, 555] width 91 height 34
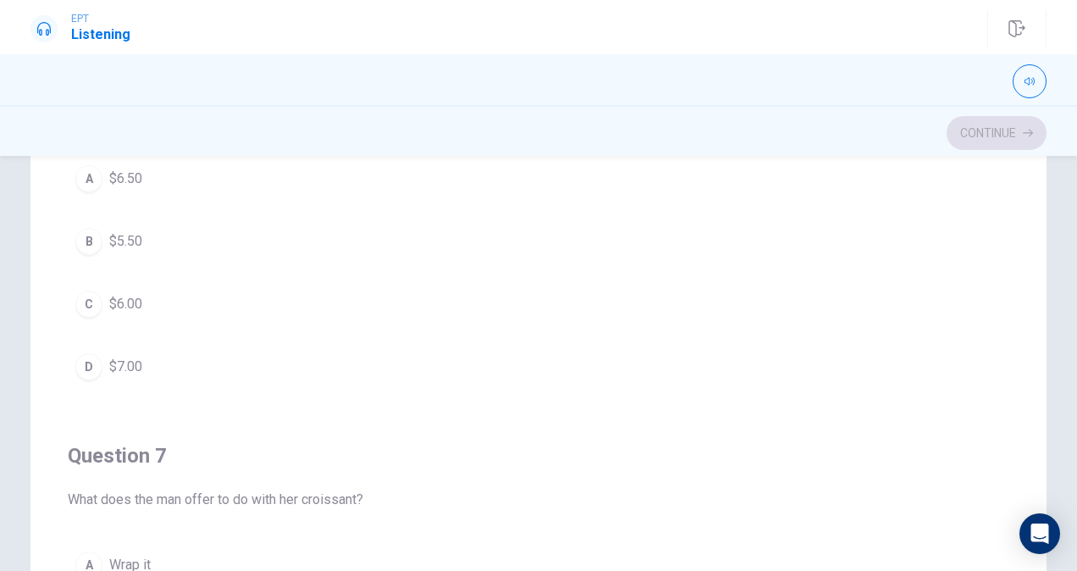
scroll to position [246, 0]
drag, startPoint x: 994, startPoint y: 184, endPoint x: 1000, endPoint y: 213, distance: 30.2
click at [1000, 213] on div "Question 6 3. How much is her total? A $6.50 B $5.50 C $6.00 D $7.00 Question 7…" at bounding box center [538, 307] width 941 height 559
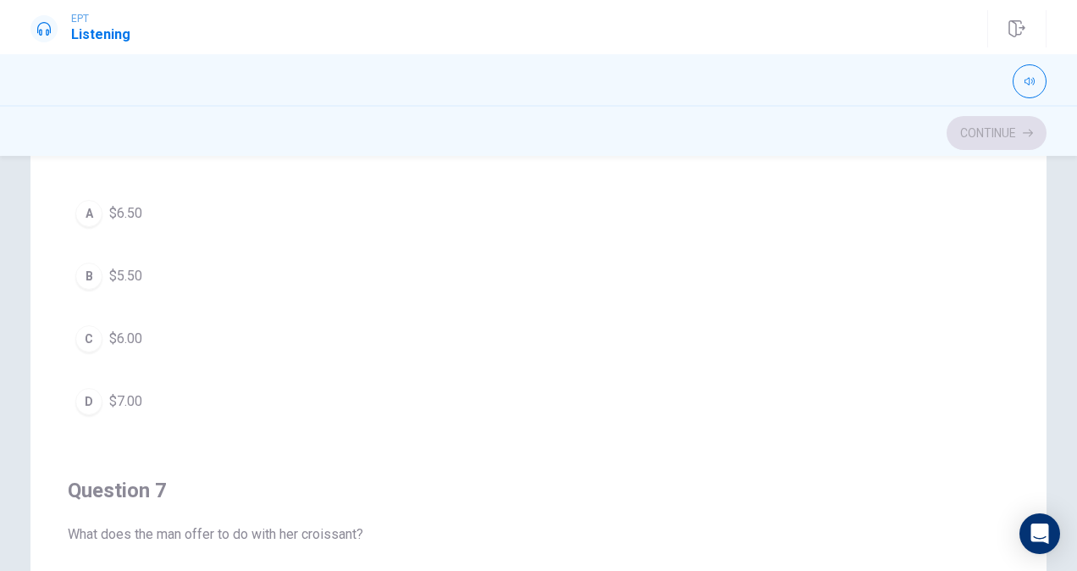
scroll to position [0, 0]
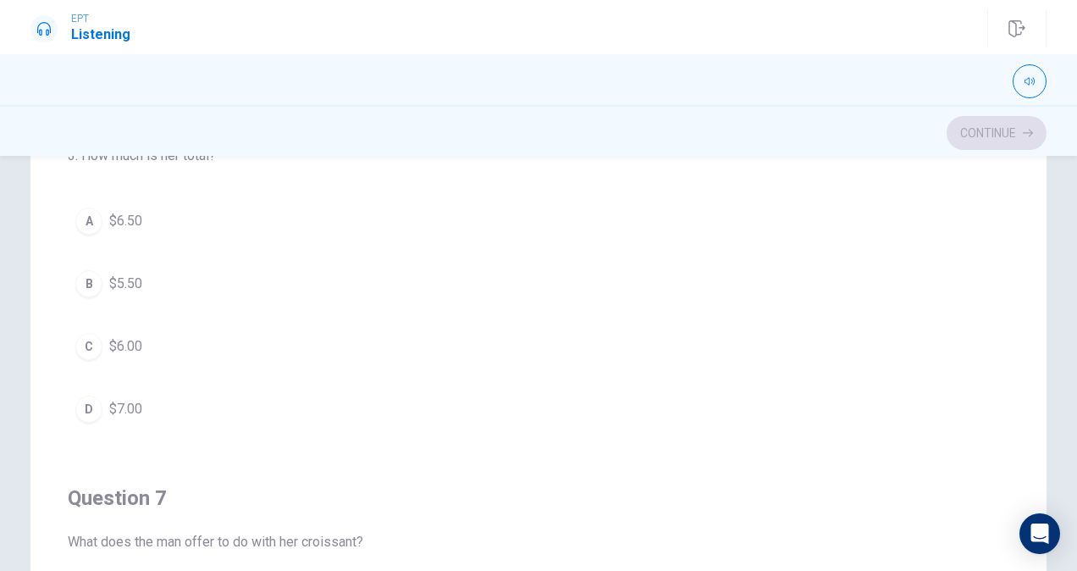
click at [119, 220] on span "$6.50" at bounding box center [125, 221] width 33 height 20
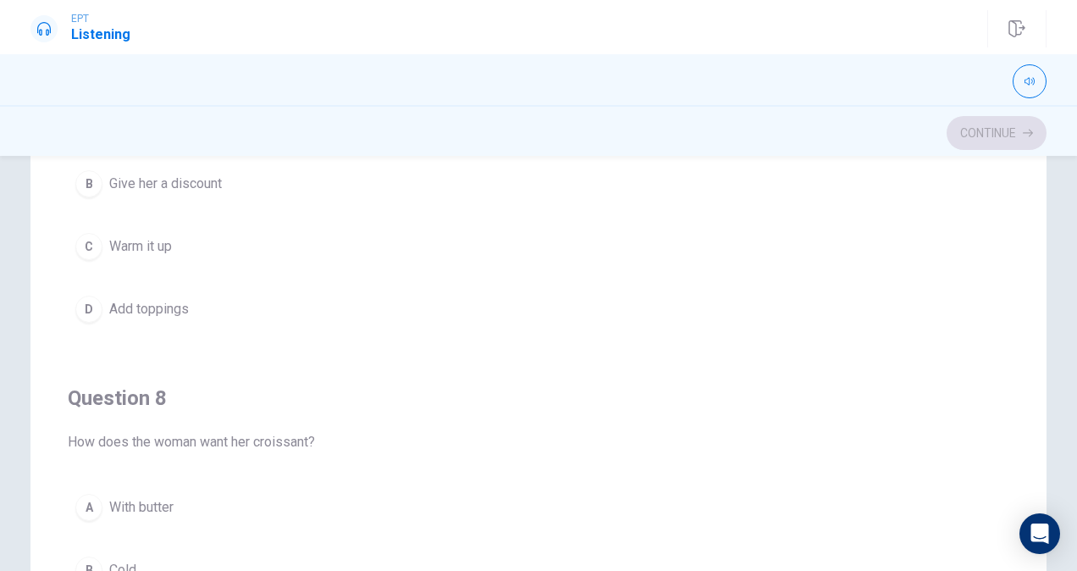
scroll to position [494, 0]
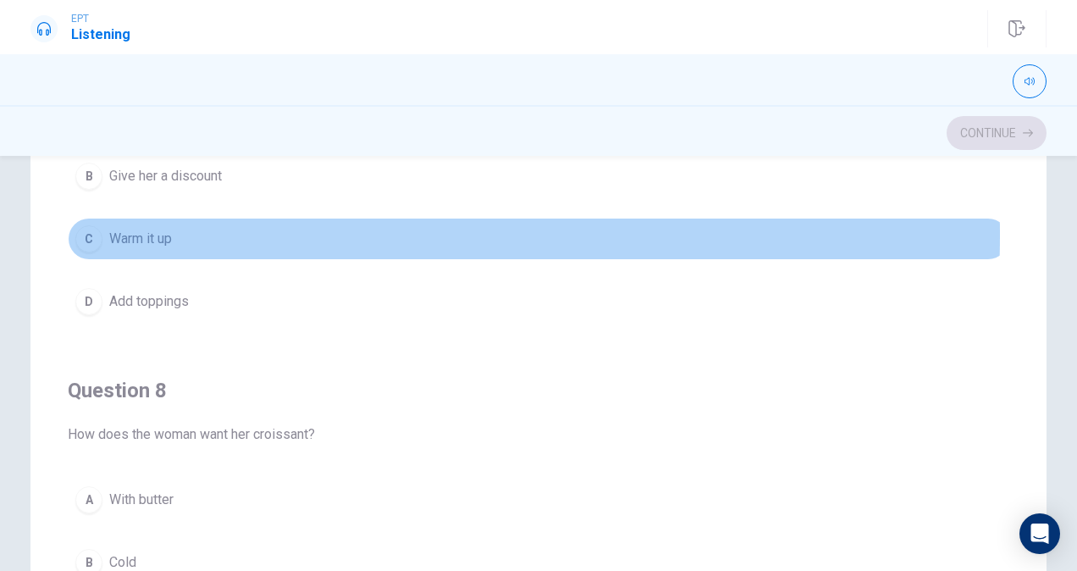
click at [139, 231] on span "Warm it up" at bounding box center [140, 239] width 63 height 20
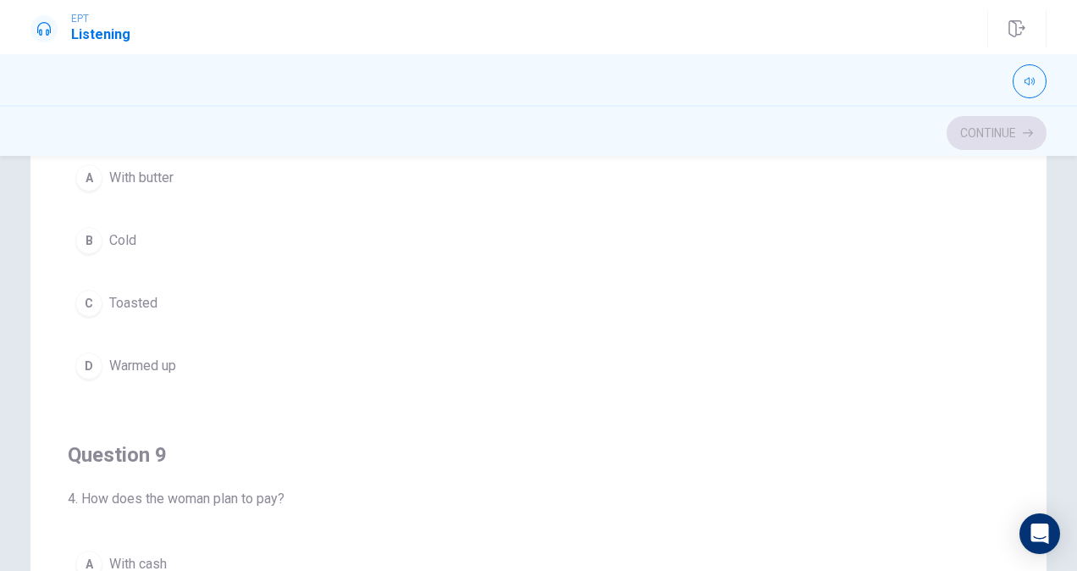
scroll to position [770, 0]
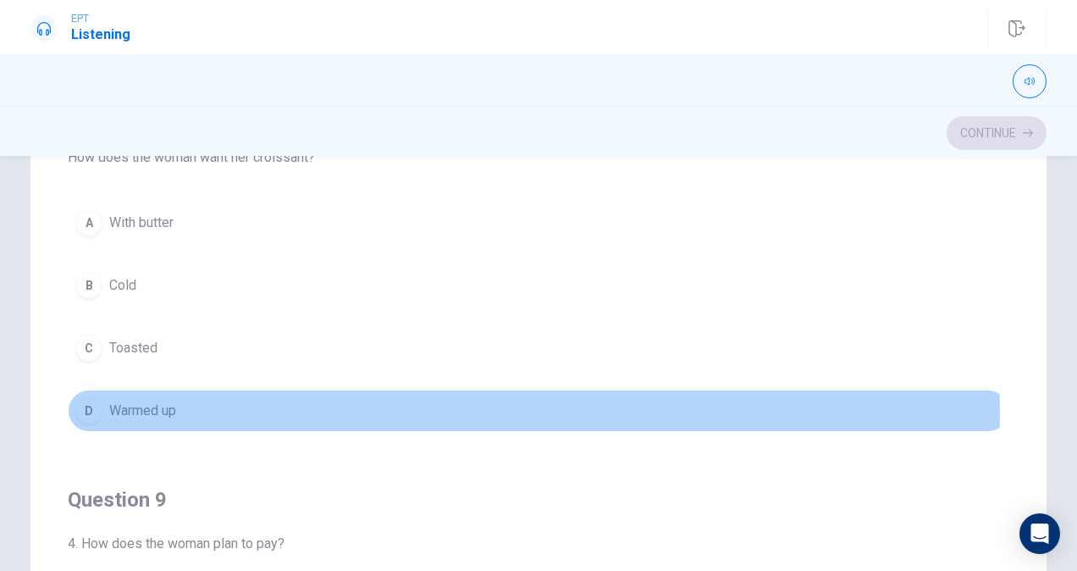
click at [132, 408] on span "Warmed up" at bounding box center [142, 410] width 67 height 20
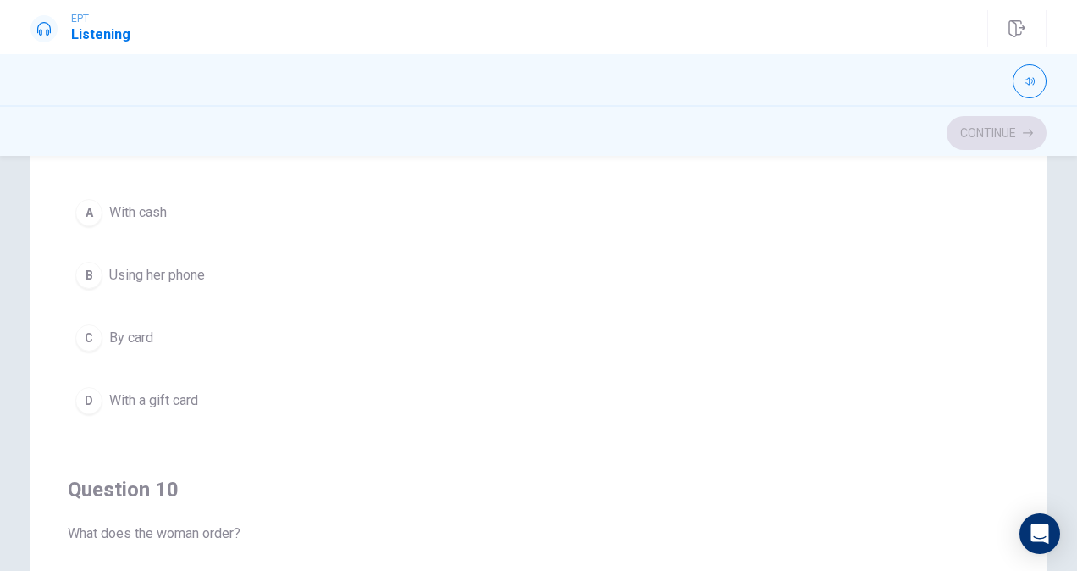
scroll to position [1168, 0]
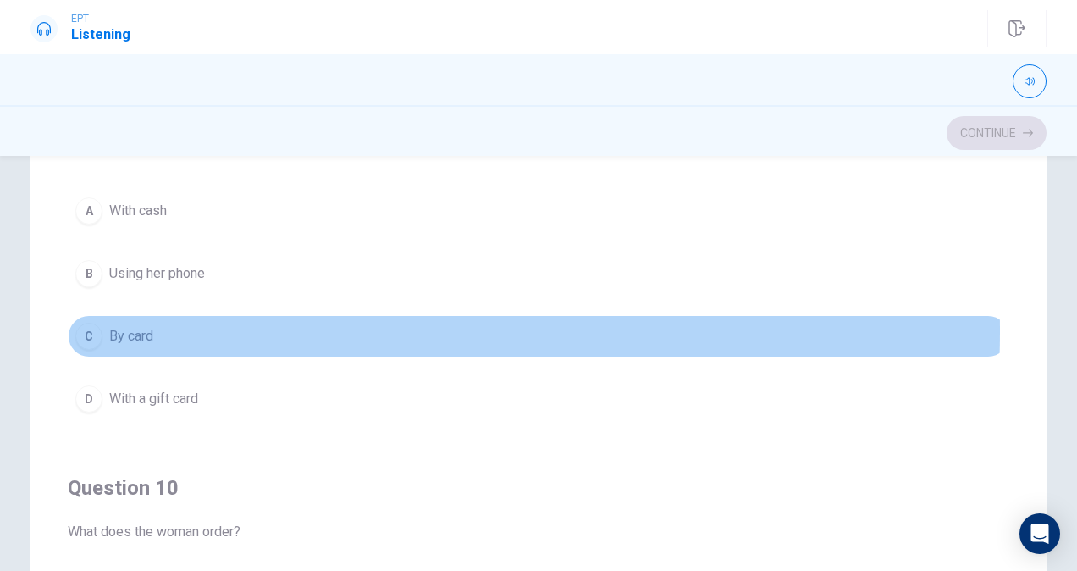
click at [124, 326] on span "By card" at bounding box center [131, 336] width 44 height 20
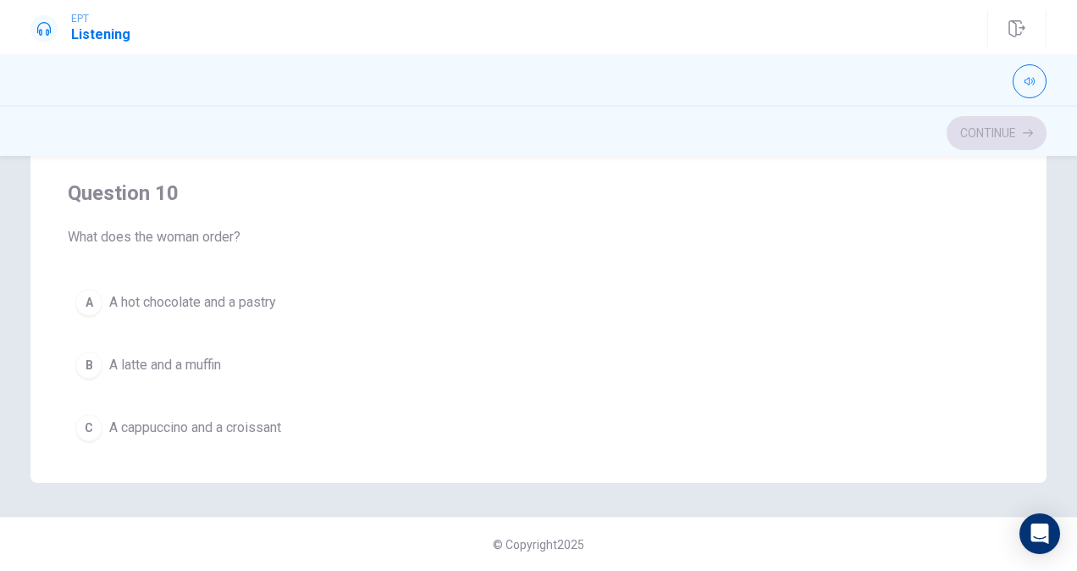
scroll to position [1360, 0]
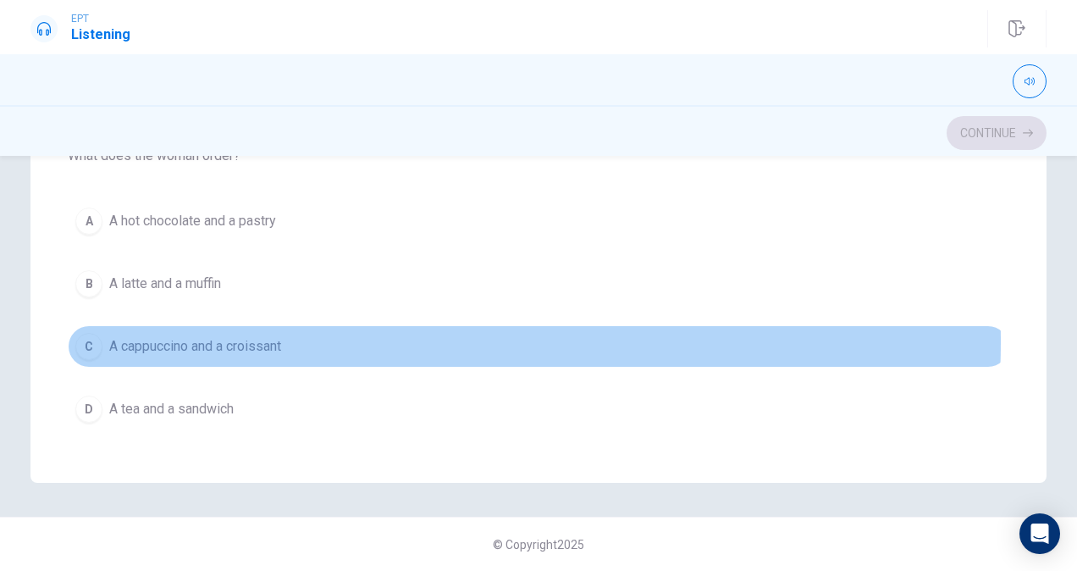
click at [234, 336] on span "A cappuccino and a croissant" at bounding box center [195, 346] width 172 height 20
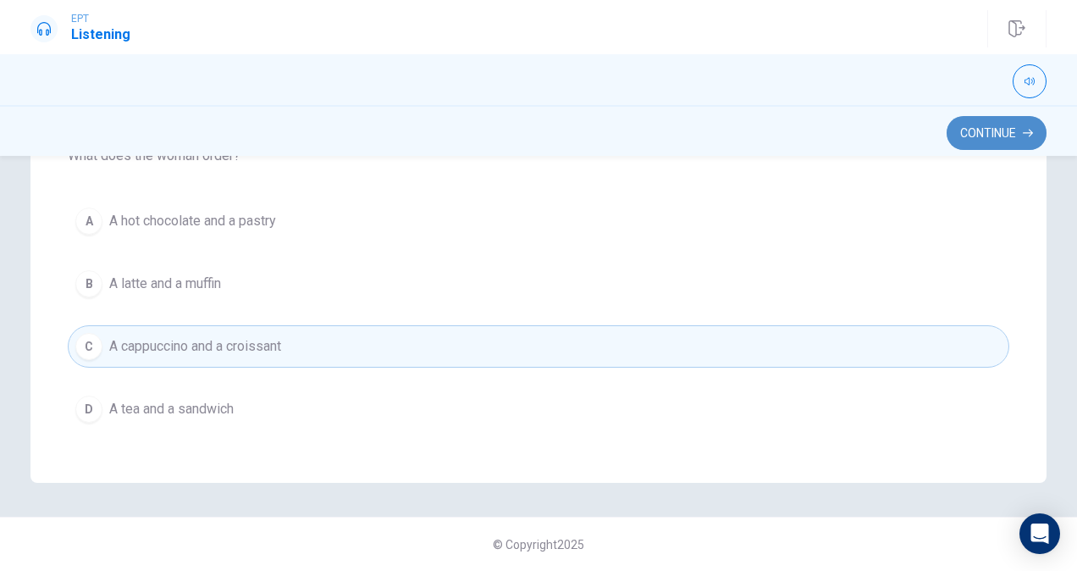
click at [984, 135] on button "Continue" at bounding box center [996, 133] width 100 height 34
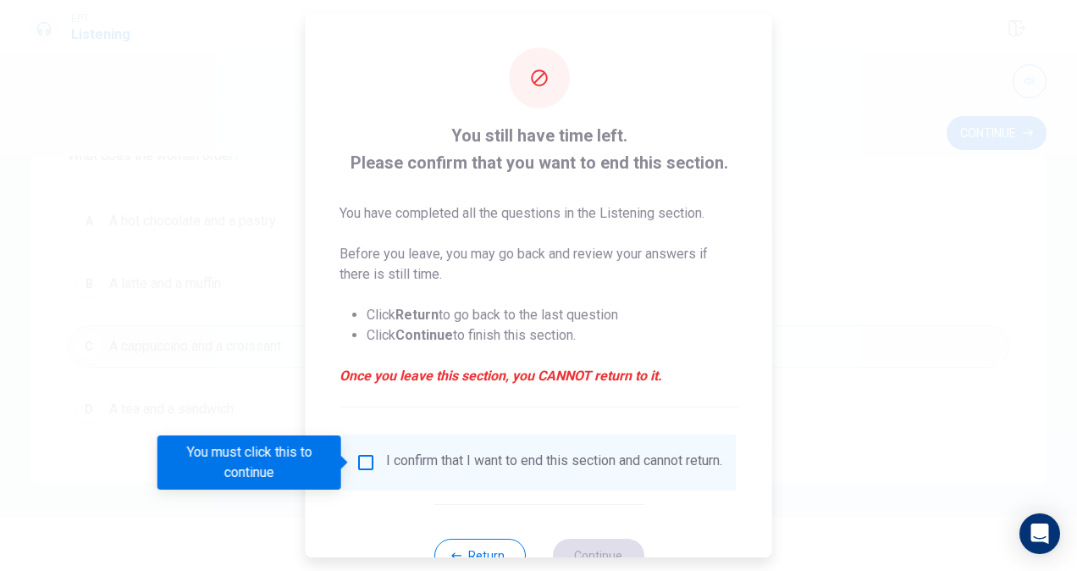
click at [370, 461] on input "You must click this to continue" at bounding box center [366, 462] width 20 height 20
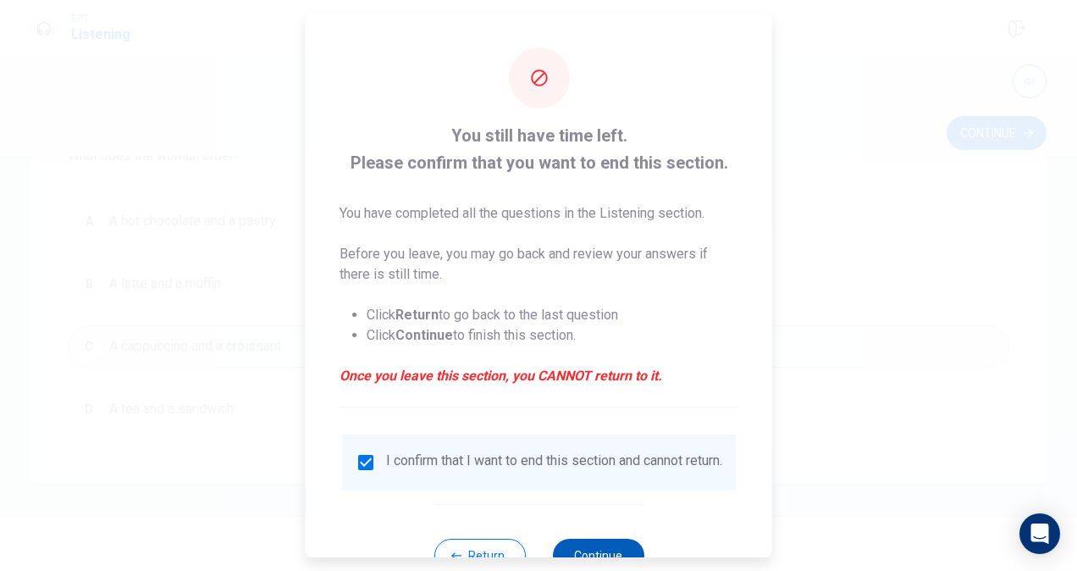
click at [595, 554] on button "Continue" at bounding box center [597, 555] width 91 height 34
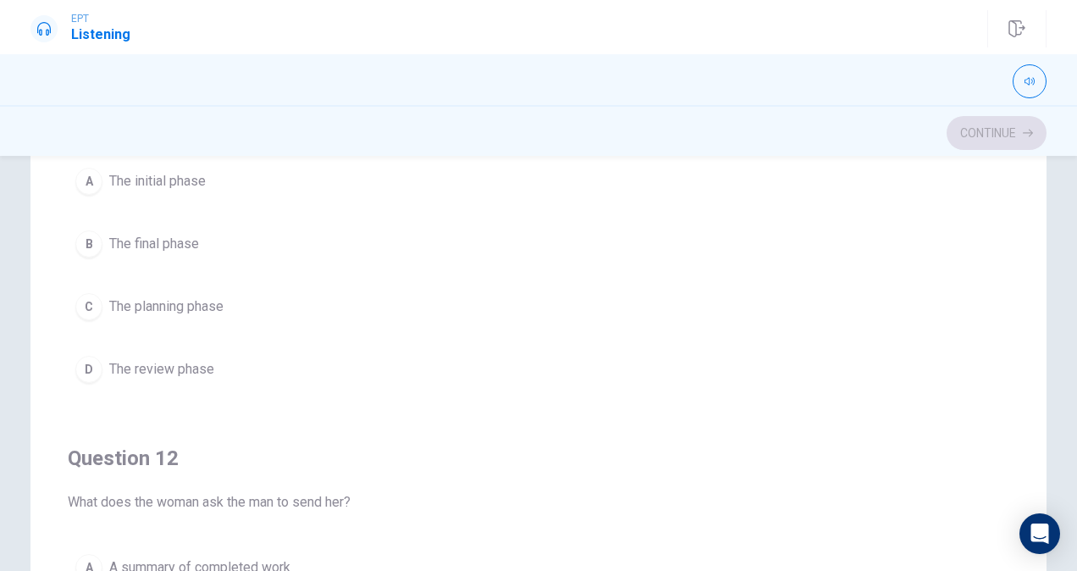
scroll to position [0, 0]
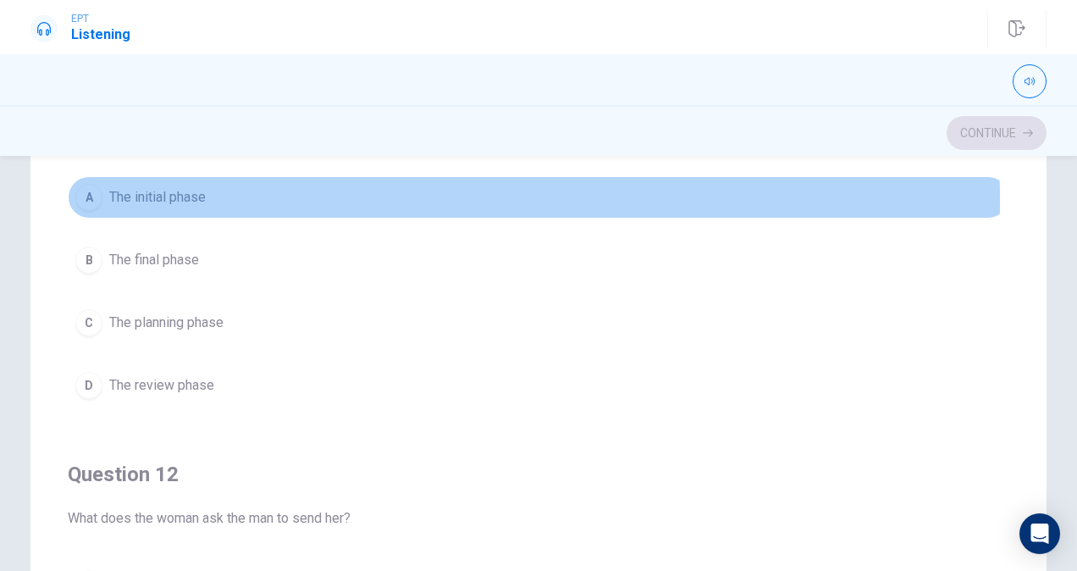
click at [141, 201] on span "The initial phase" at bounding box center [157, 197] width 97 height 20
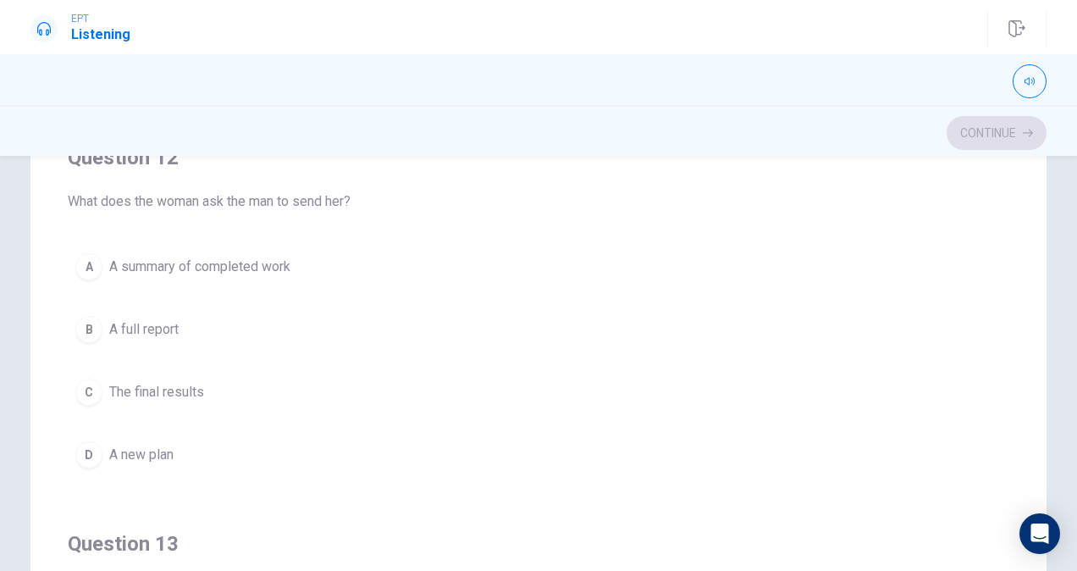
scroll to position [345, 0]
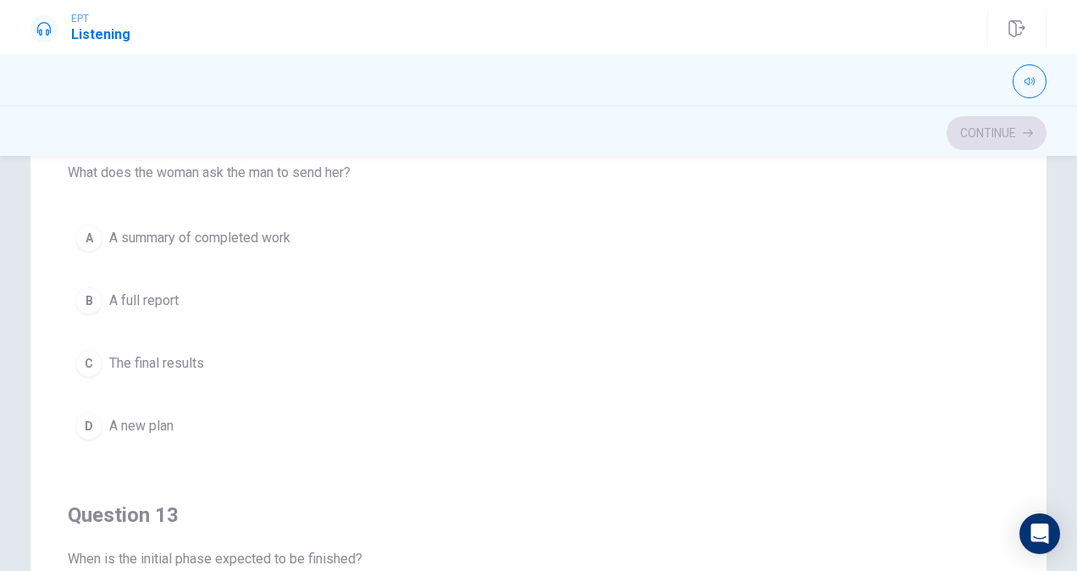
click at [198, 232] on span "A summary of completed work" at bounding box center [199, 238] width 181 height 20
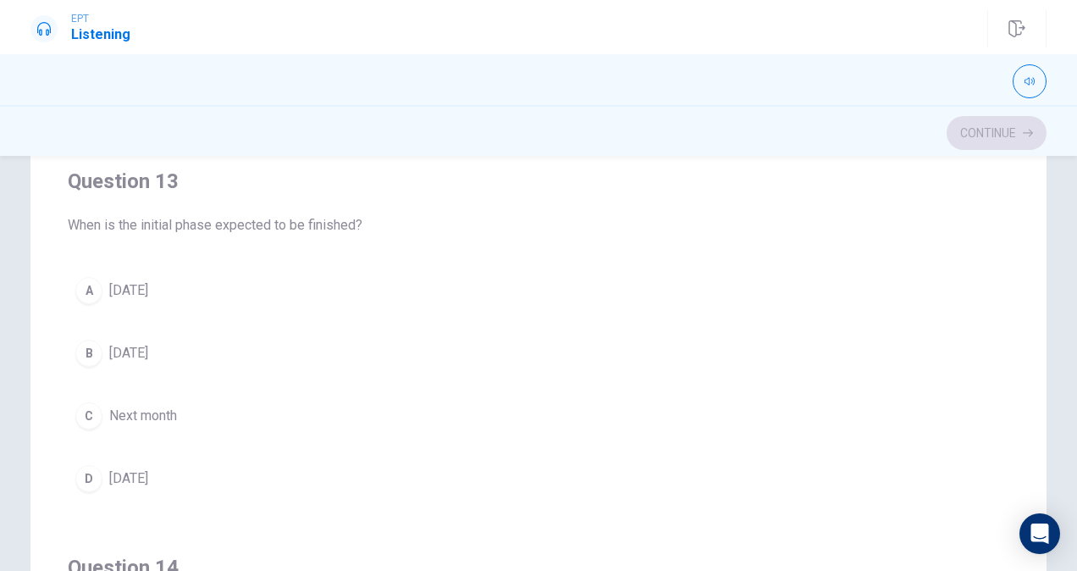
scroll to position [742, 0]
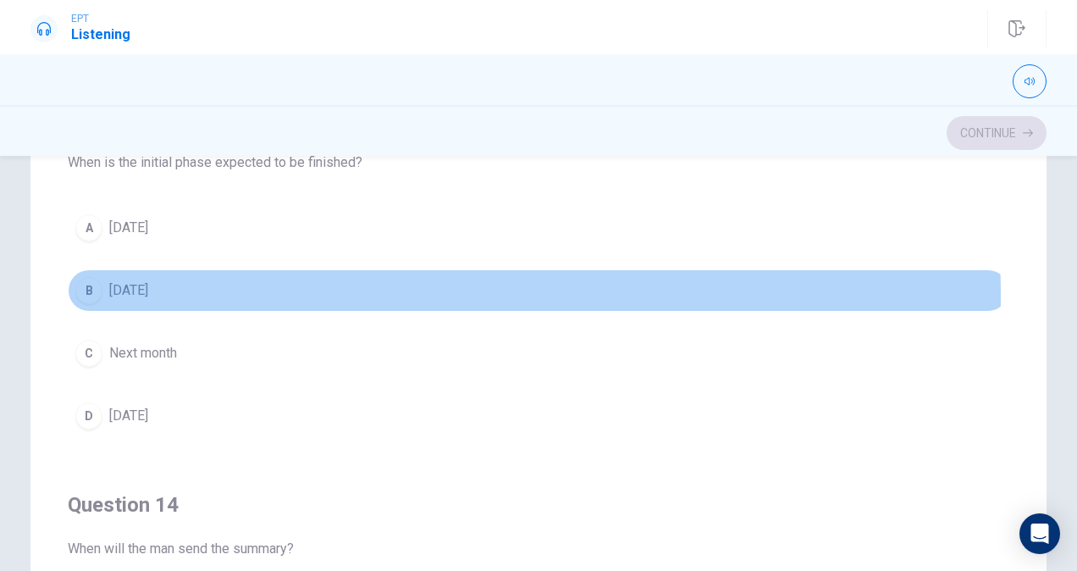
click at [148, 290] on span "[DATE]" at bounding box center [128, 290] width 39 height 20
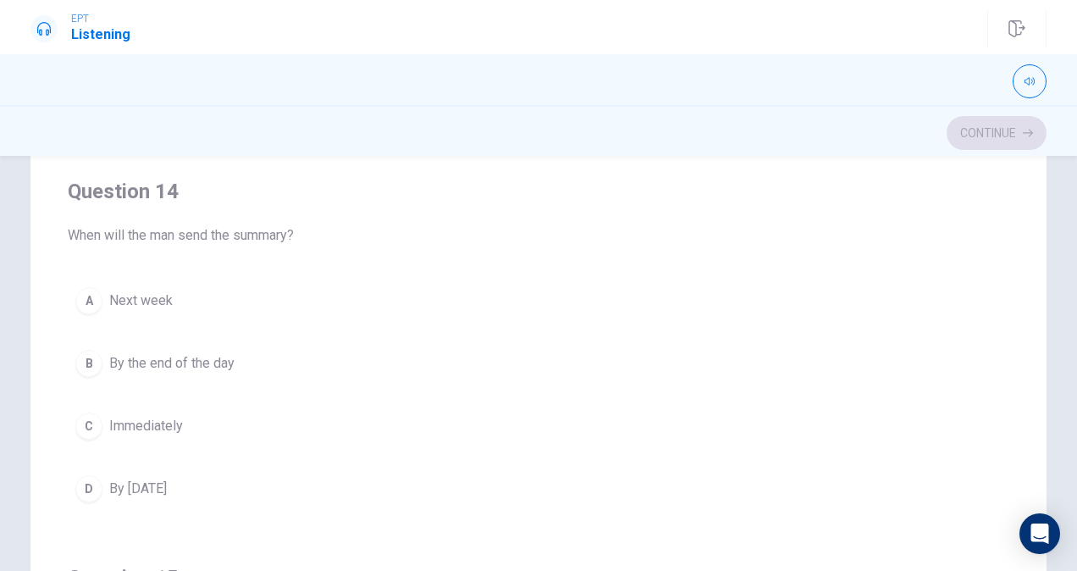
scroll to position [1140, 0]
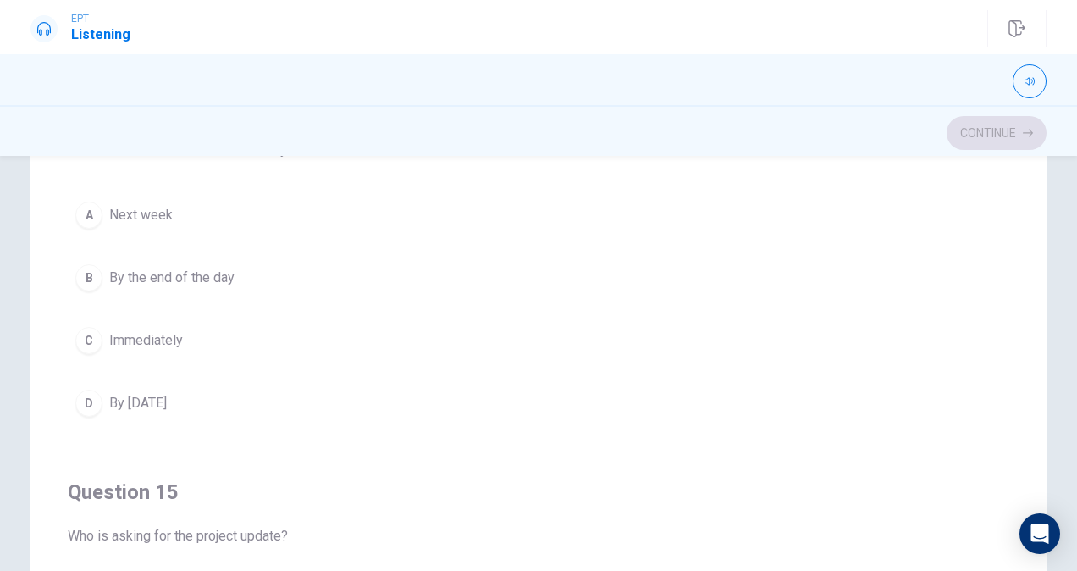
click at [176, 273] on span "By the end of the day" at bounding box center [171, 278] width 125 height 20
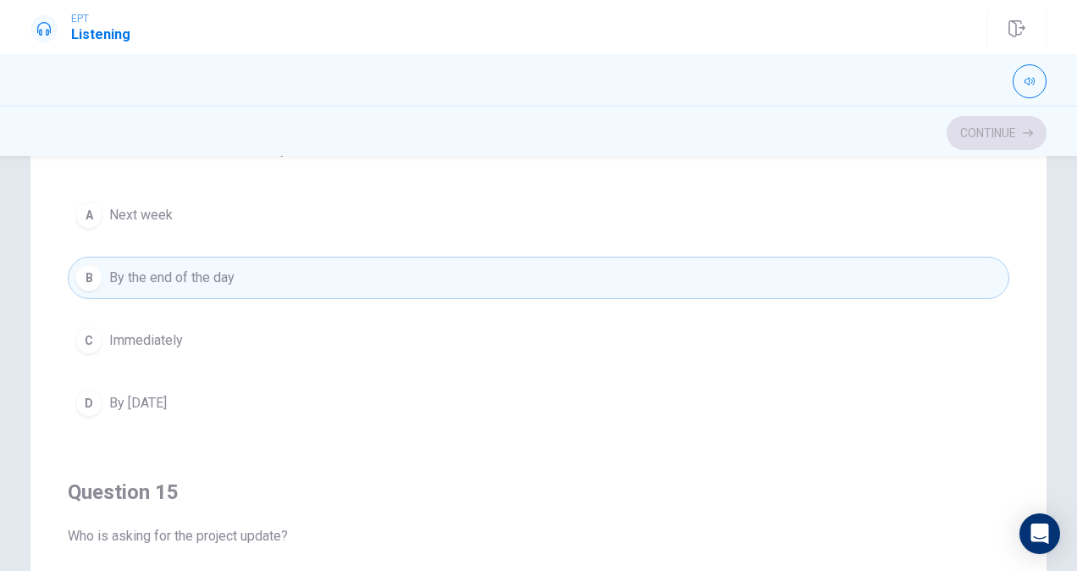
scroll to position [1360, 0]
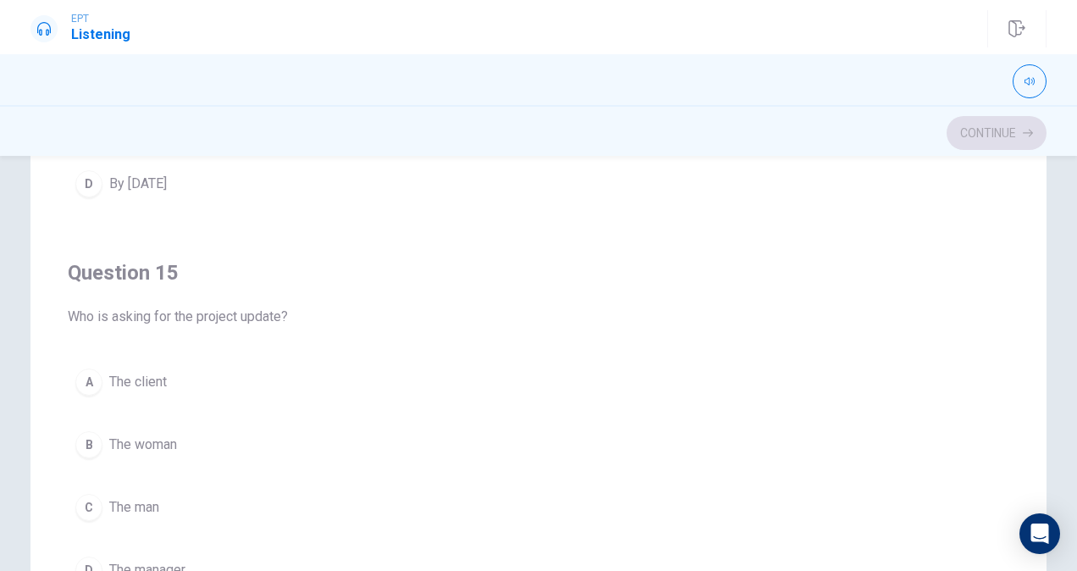
click at [125, 374] on span "The client" at bounding box center [138, 382] width 58 height 20
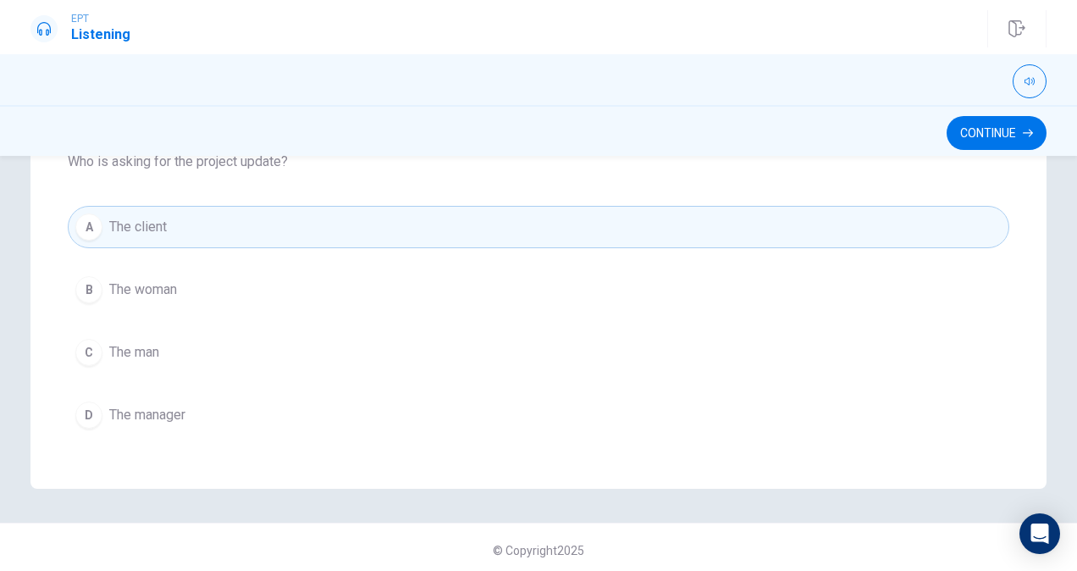
scroll to position [388, 0]
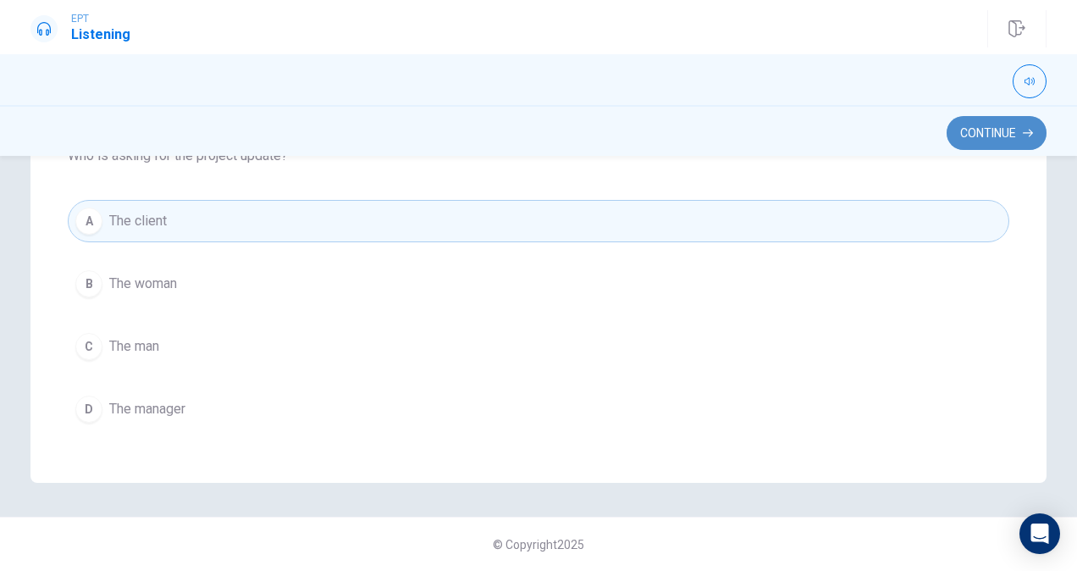
click at [984, 131] on button "Continue" at bounding box center [996, 133] width 100 height 34
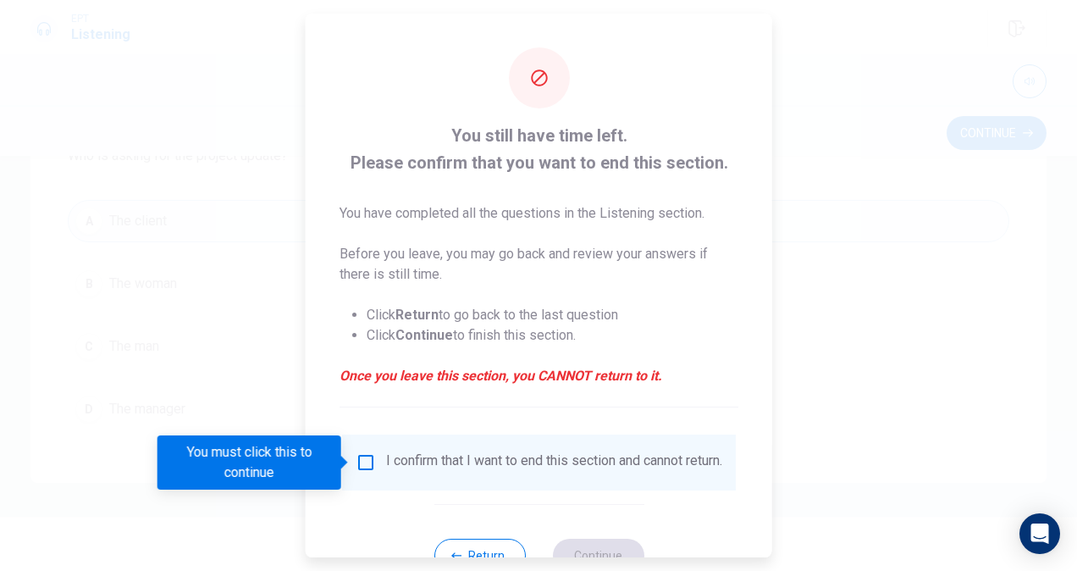
click at [365, 463] on input "You must click this to continue" at bounding box center [366, 462] width 20 height 20
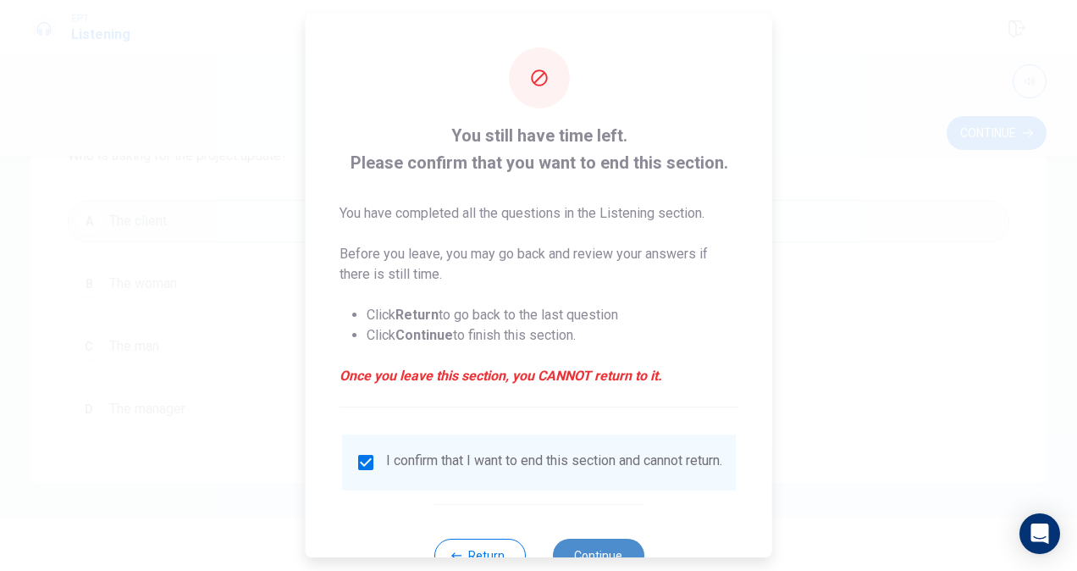
click at [599, 554] on button "Continue" at bounding box center [597, 555] width 91 height 34
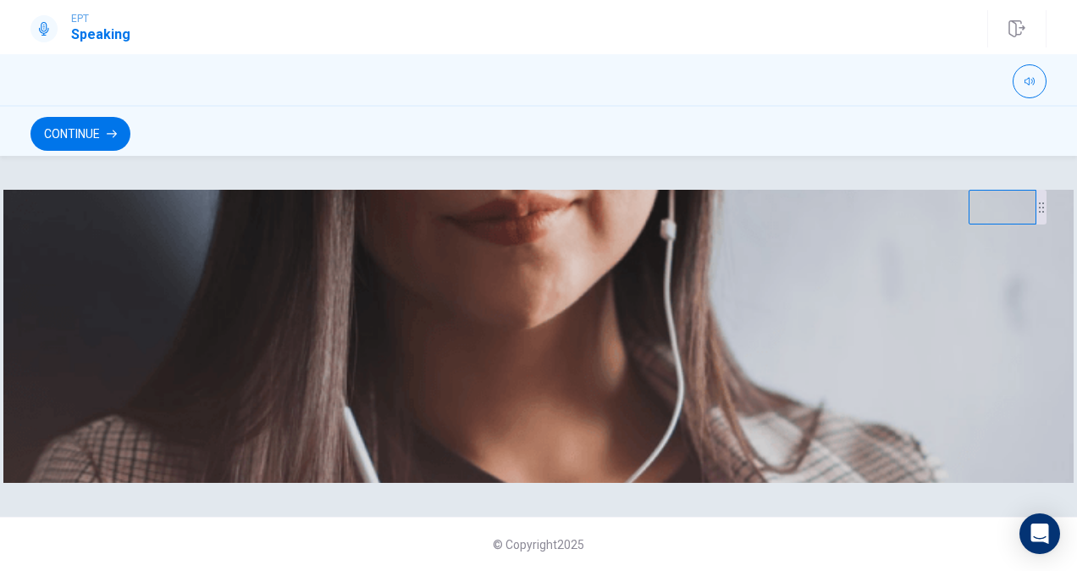
scroll to position [182, 0]
click at [85, 130] on button "Continue" at bounding box center [80, 134] width 100 height 34
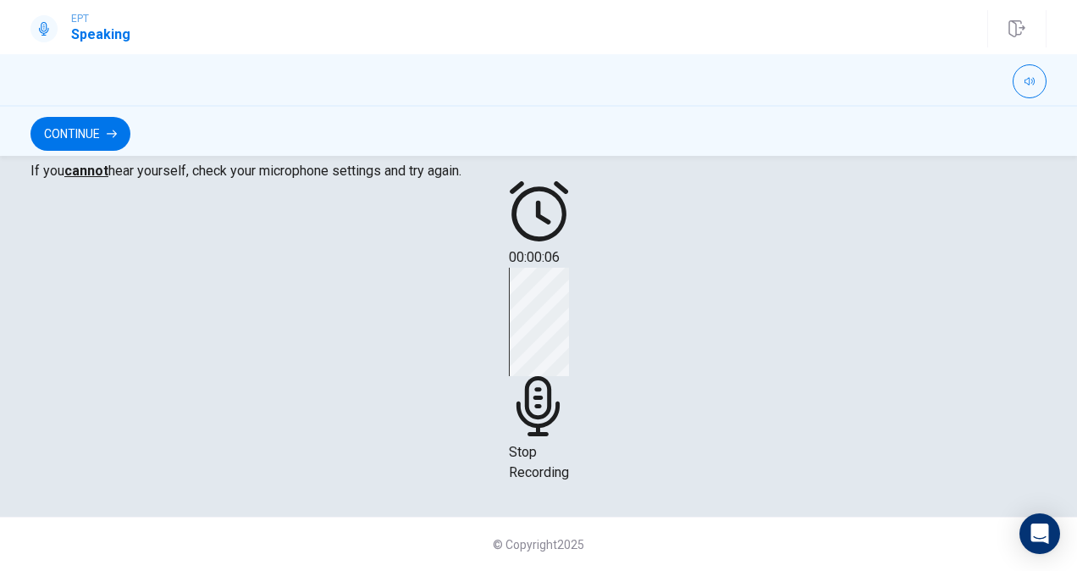
scroll to position [395, 0]
click at [541, 419] on icon at bounding box center [539, 406] width 60 height 60
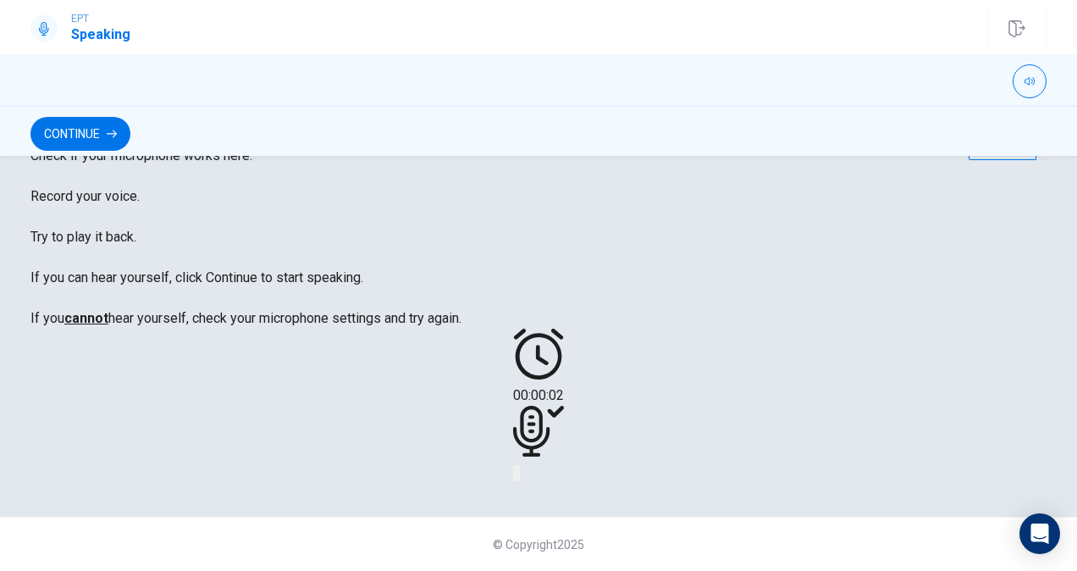
scroll to position [383, 0]
click at [536, 497] on icon "Play Audio" at bounding box center [528, 487] width 16 height 20
click at [57, 135] on button "Continue" at bounding box center [80, 134] width 100 height 34
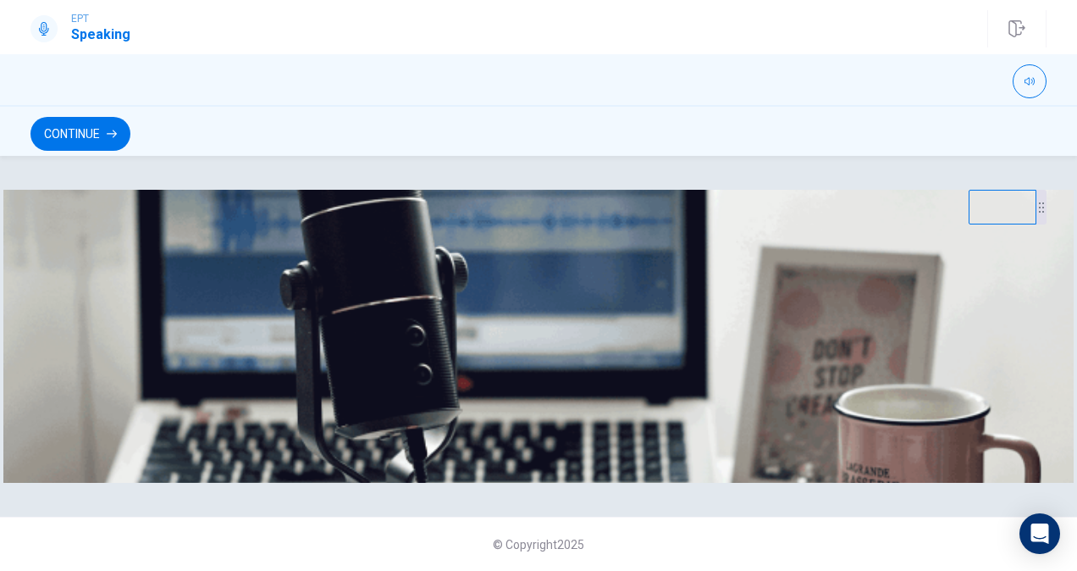
scroll to position [0, 0]
click at [78, 126] on button "Continue" at bounding box center [80, 134] width 100 height 34
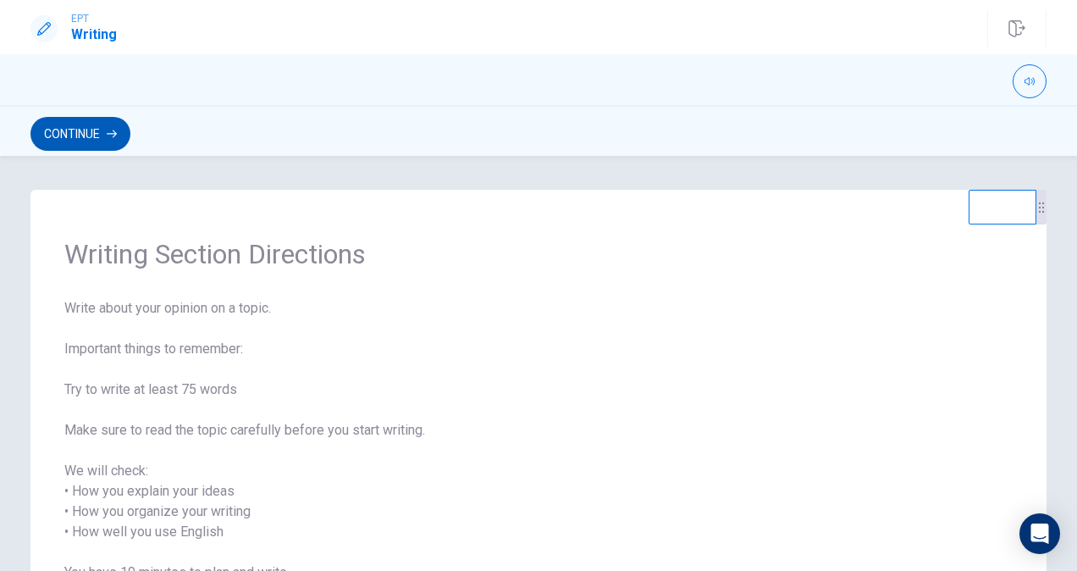
click at [130, 133] on button "Continue" at bounding box center [80, 134] width 100 height 34
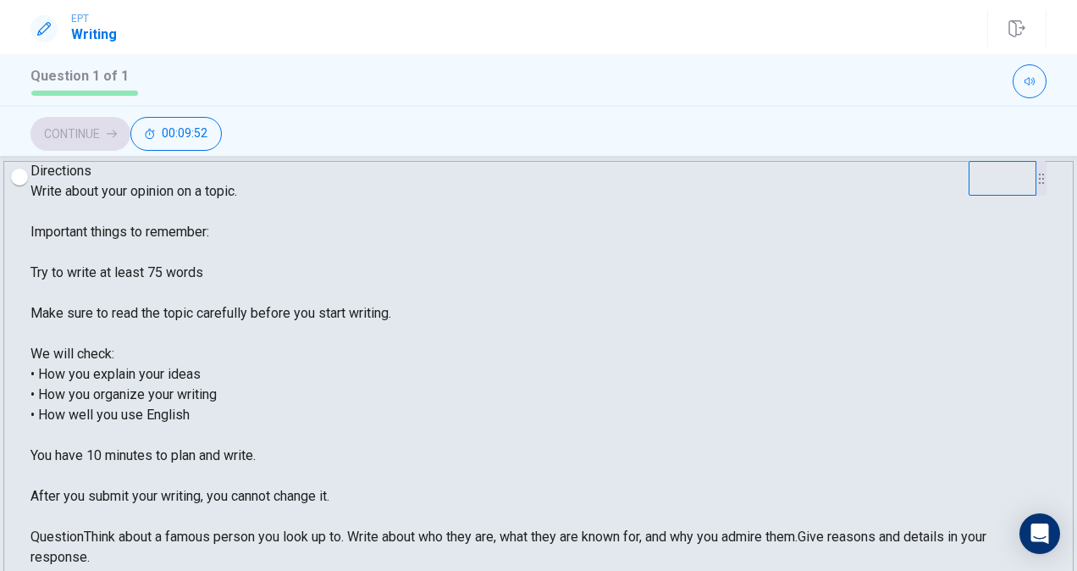
scroll to position [41, 0]
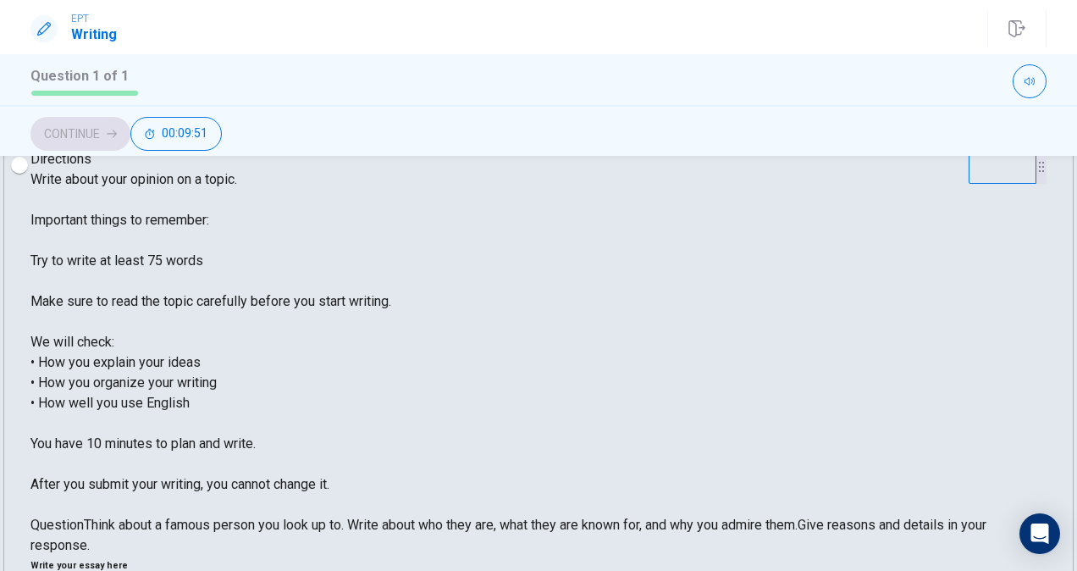
type textarea "Gardening is both calming and rewarding, connecting us with nature while nuturi…"
click at [130, 134] on button "Continue" at bounding box center [80, 134] width 100 height 34
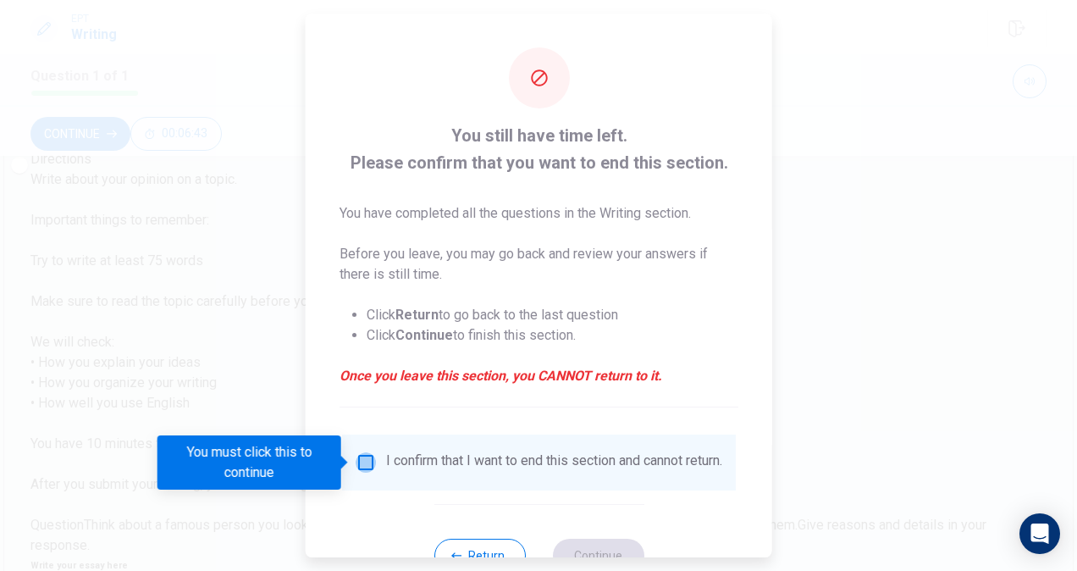
click at [362, 461] on input "You must click this to continue" at bounding box center [366, 462] width 20 height 20
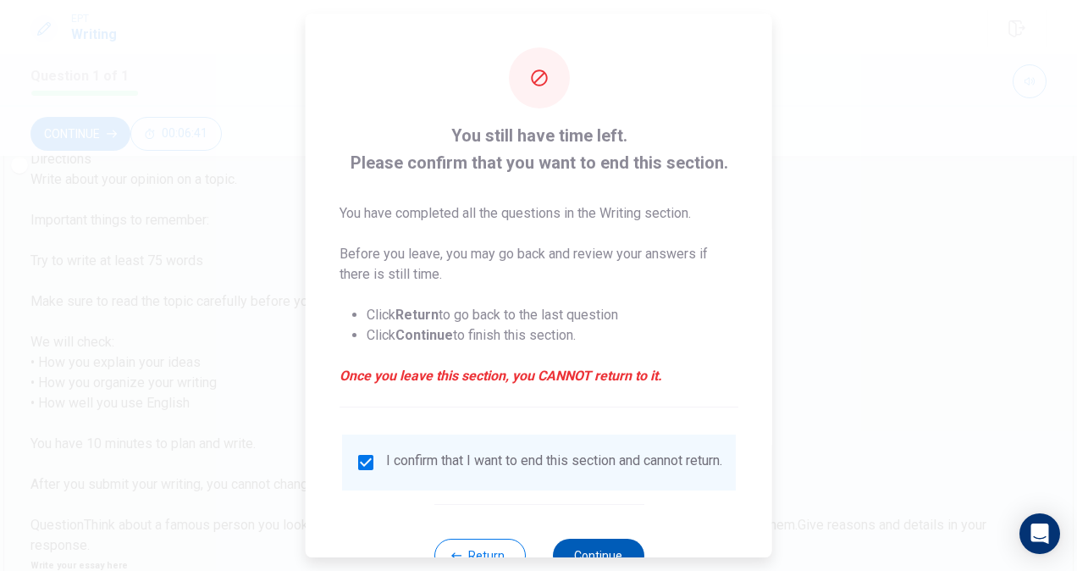
click at [590, 554] on button "Continue" at bounding box center [597, 555] width 91 height 34
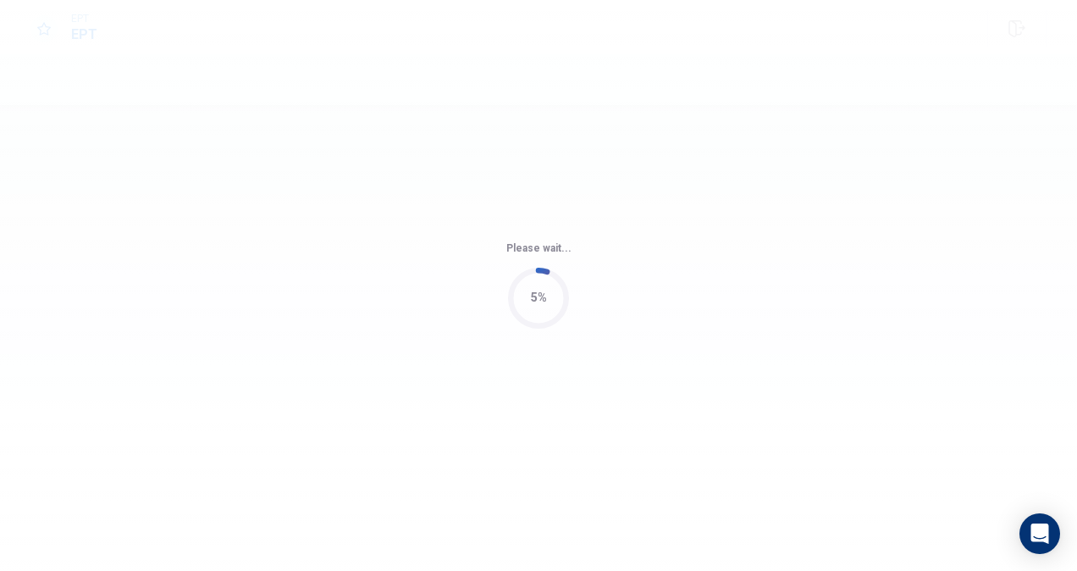
scroll to position [0, 0]
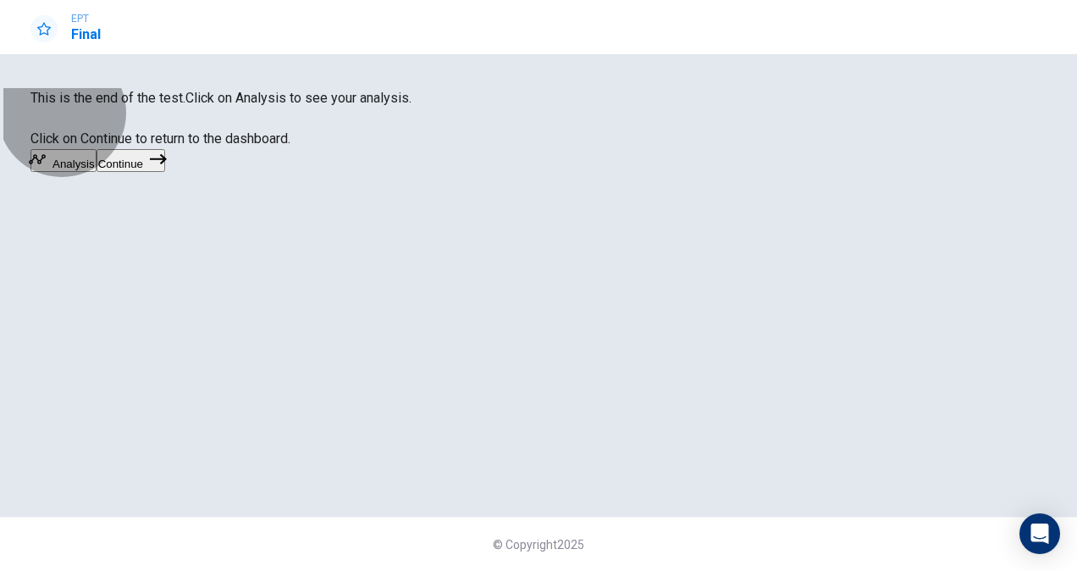
click at [165, 172] on button "Continue" at bounding box center [131, 160] width 69 height 23
